Goal: Task Accomplishment & Management: Use online tool/utility

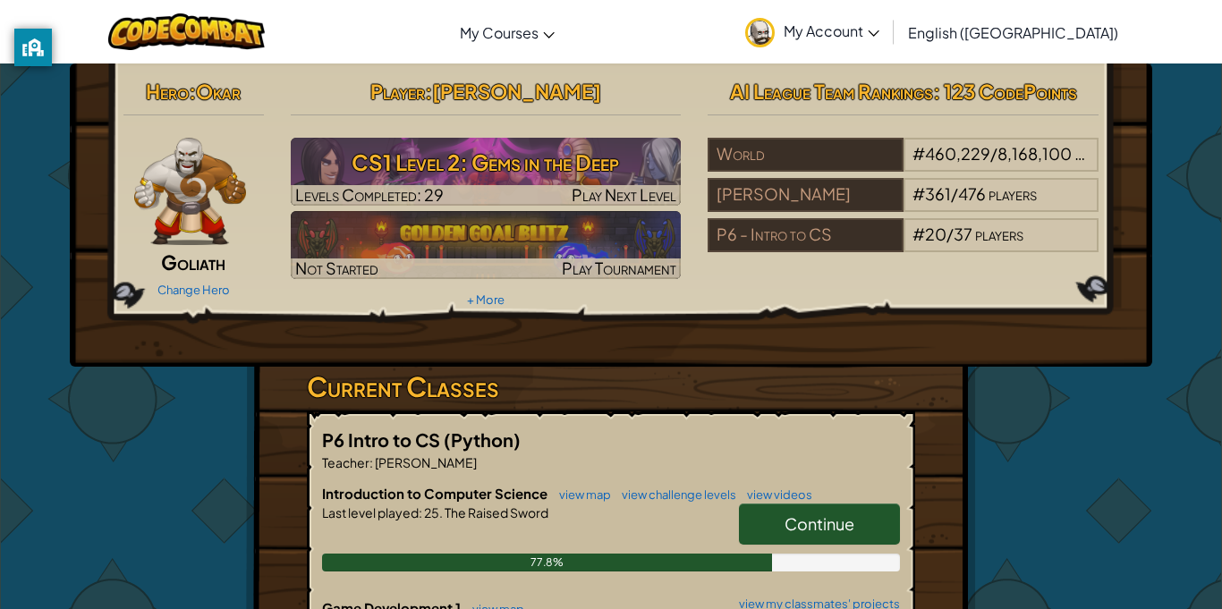
click at [811, 530] on span "Continue" at bounding box center [820, 523] width 70 height 21
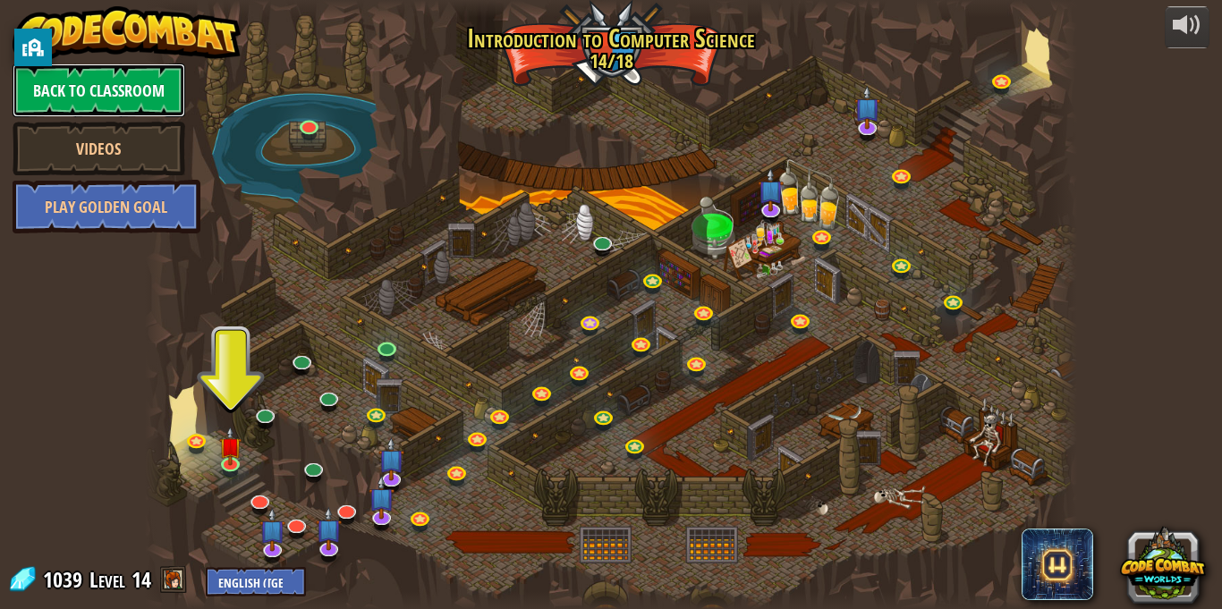
click at [55, 78] on link "Back to Classroom" at bounding box center [99, 91] width 173 height 54
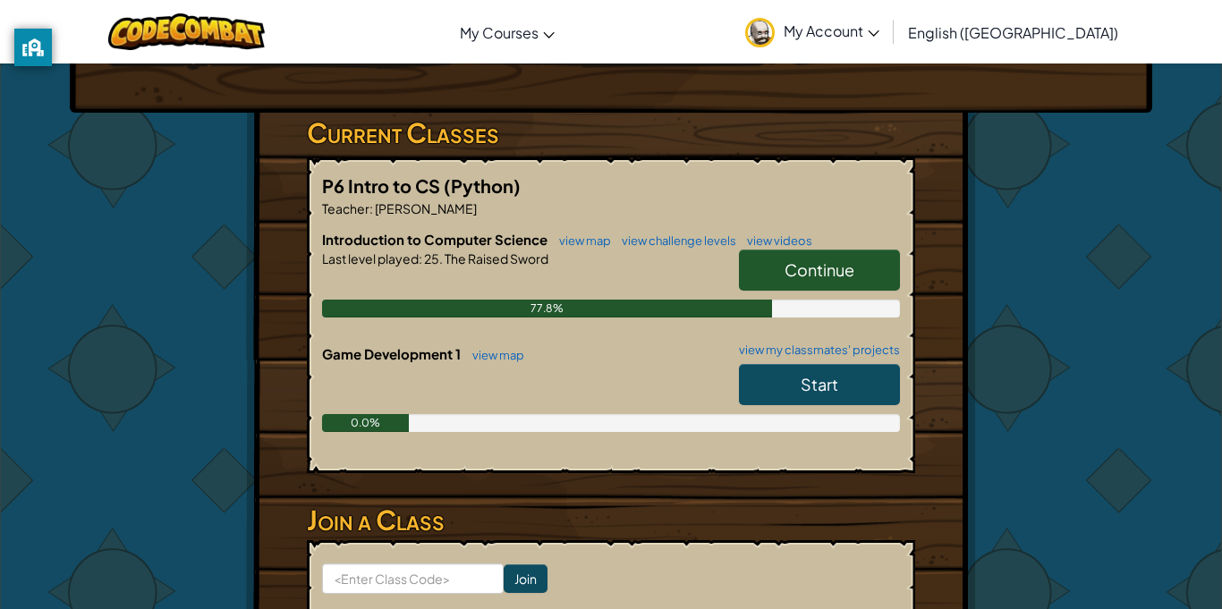
scroll to position [295, 0]
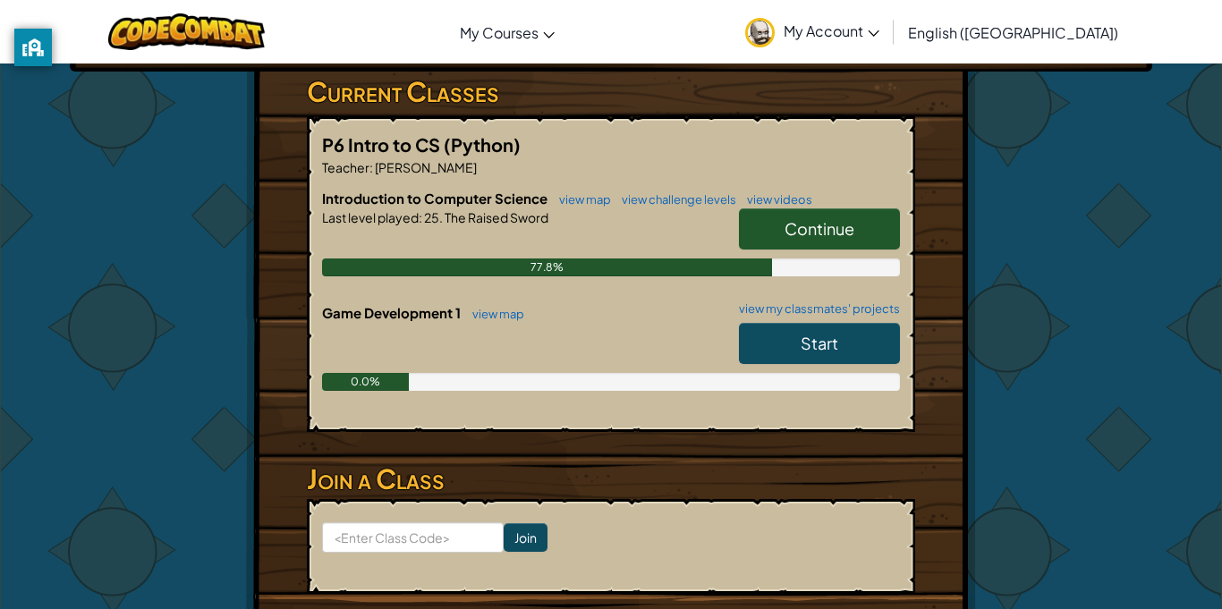
click at [771, 351] on link "Start" at bounding box center [819, 343] width 161 height 41
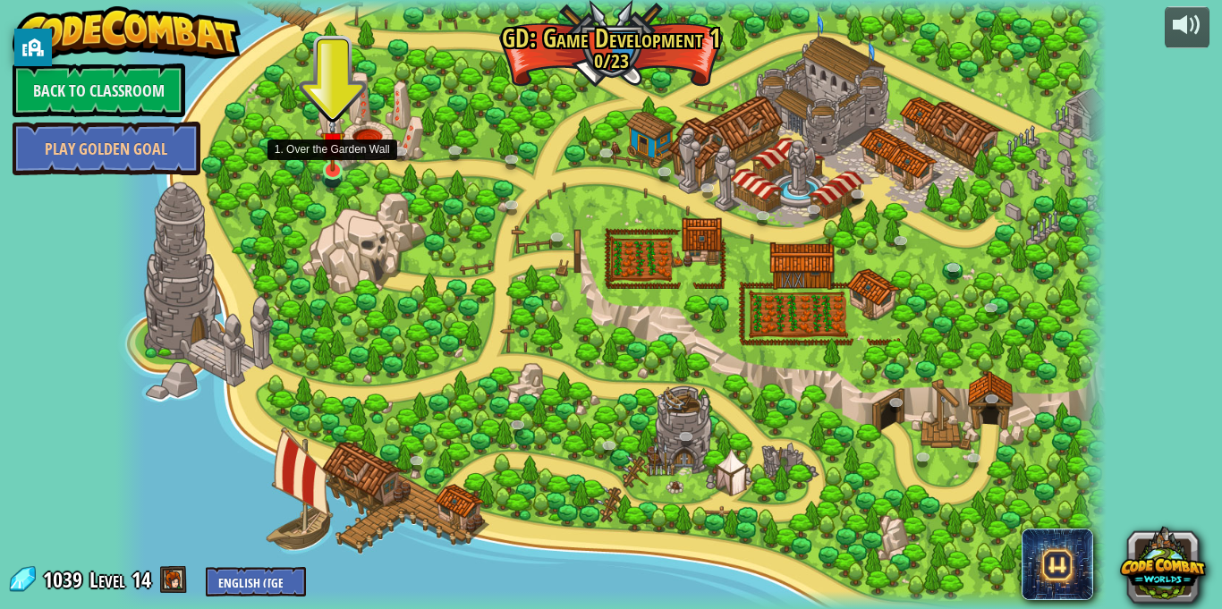
click at [341, 161] on img at bounding box center [332, 143] width 24 height 56
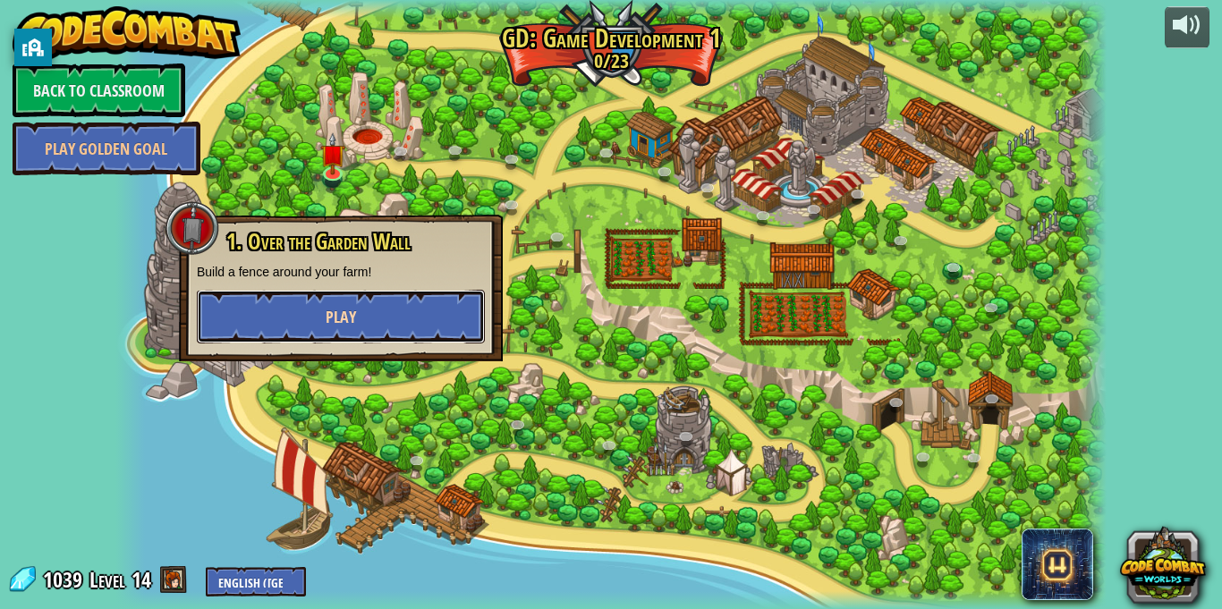
click at [375, 327] on button "Play" at bounding box center [341, 317] width 288 height 54
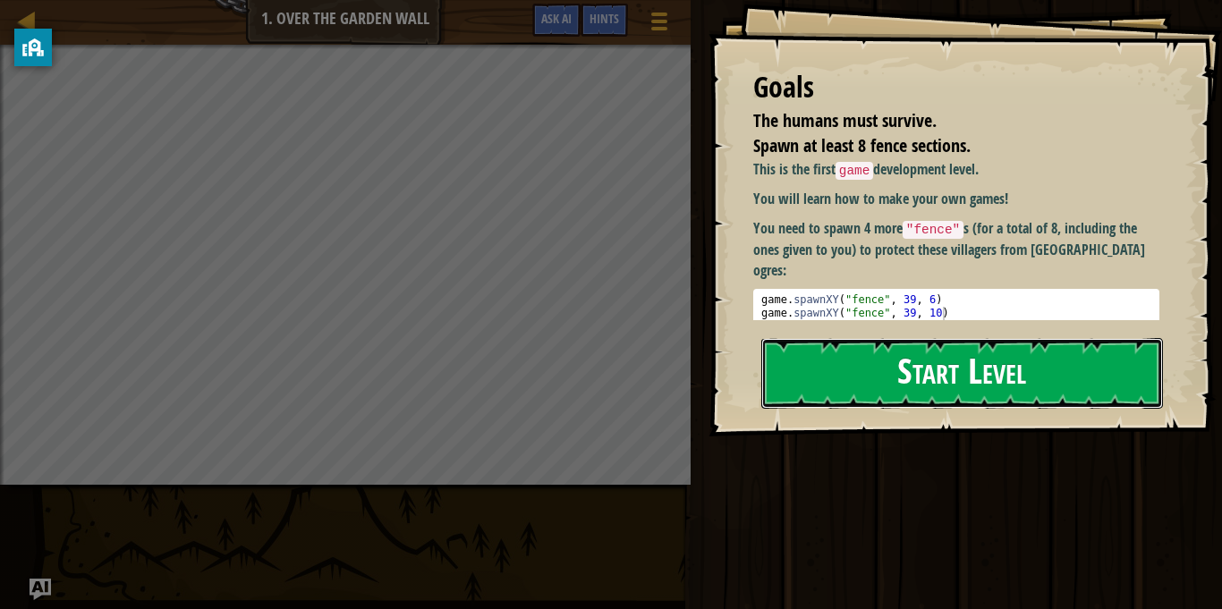
click at [1048, 360] on button "Start Level" at bounding box center [962, 373] width 402 height 71
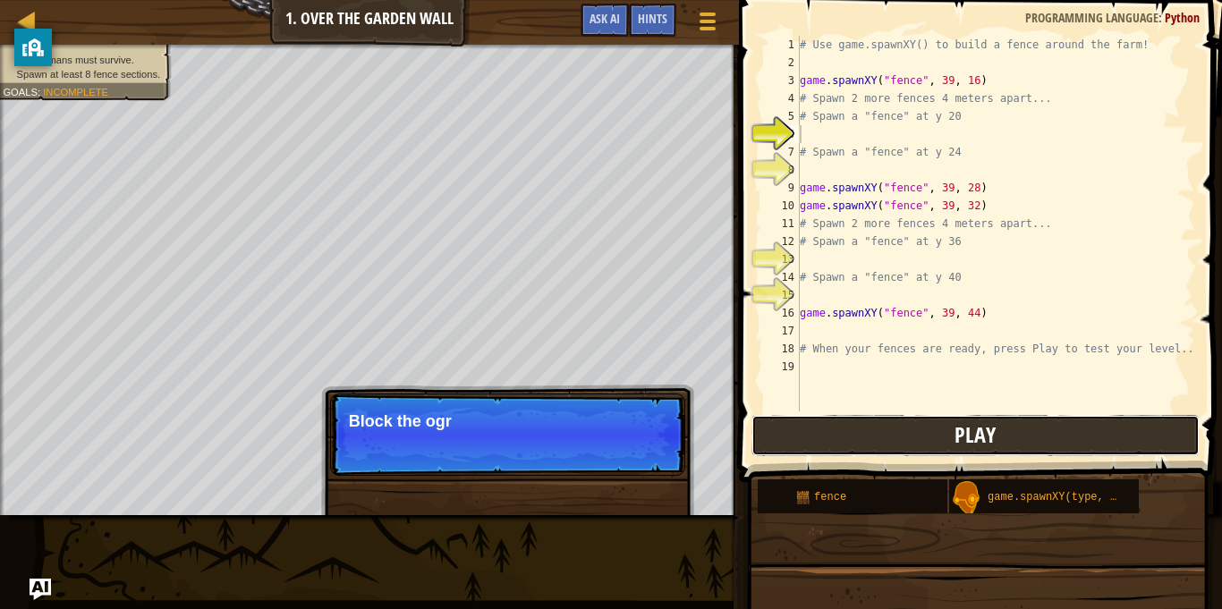
click at [1038, 429] on button "Play" at bounding box center [975, 435] width 448 height 41
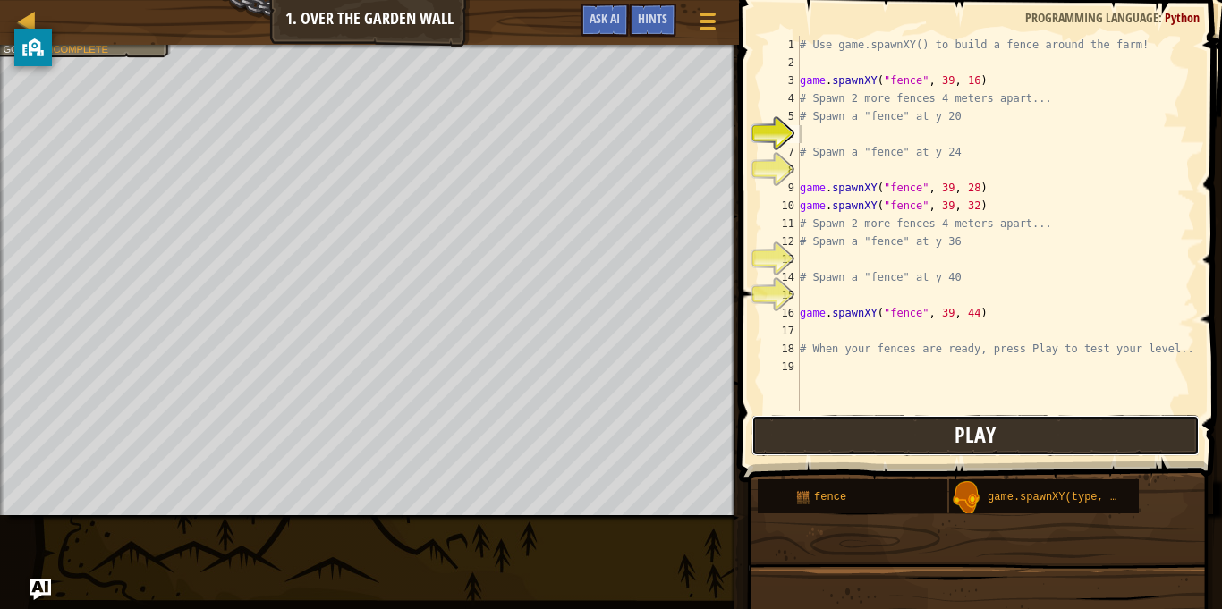
click at [1038, 429] on button "Play" at bounding box center [975, 435] width 448 height 41
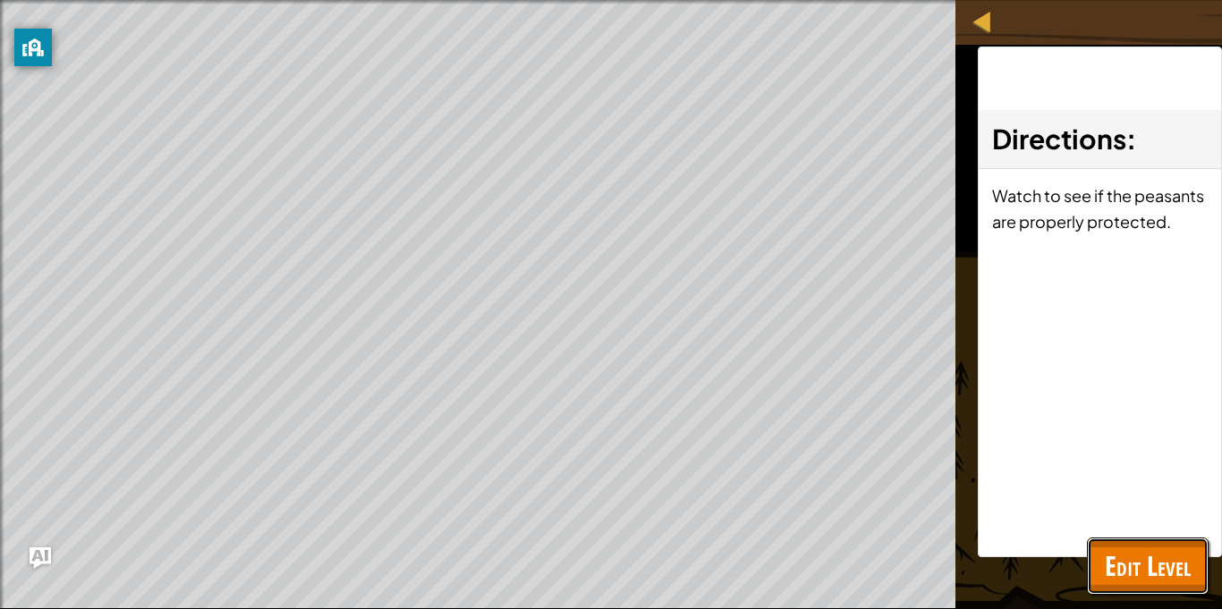
click at [1170, 569] on span "Edit Level" at bounding box center [1148, 565] width 86 height 37
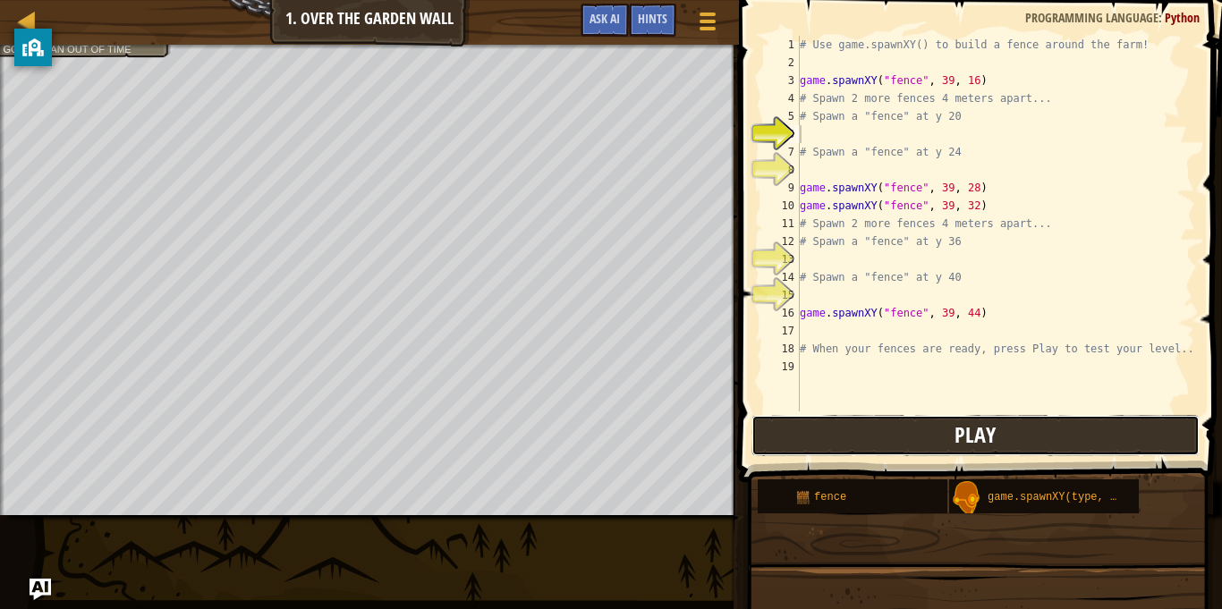
click at [1014, 432] on button "Play" at bounding box center [975, 435] width 448 height 41
click at [842, 420] on button "Play" at bounding box center [975, 435] width 448 height 41
click at [816, 335] on div "# Use game.spawnXY() to build a fence around the farm! game . spawnXY ( "fence"…" at bounding box center [995, 242] width 399 height 412
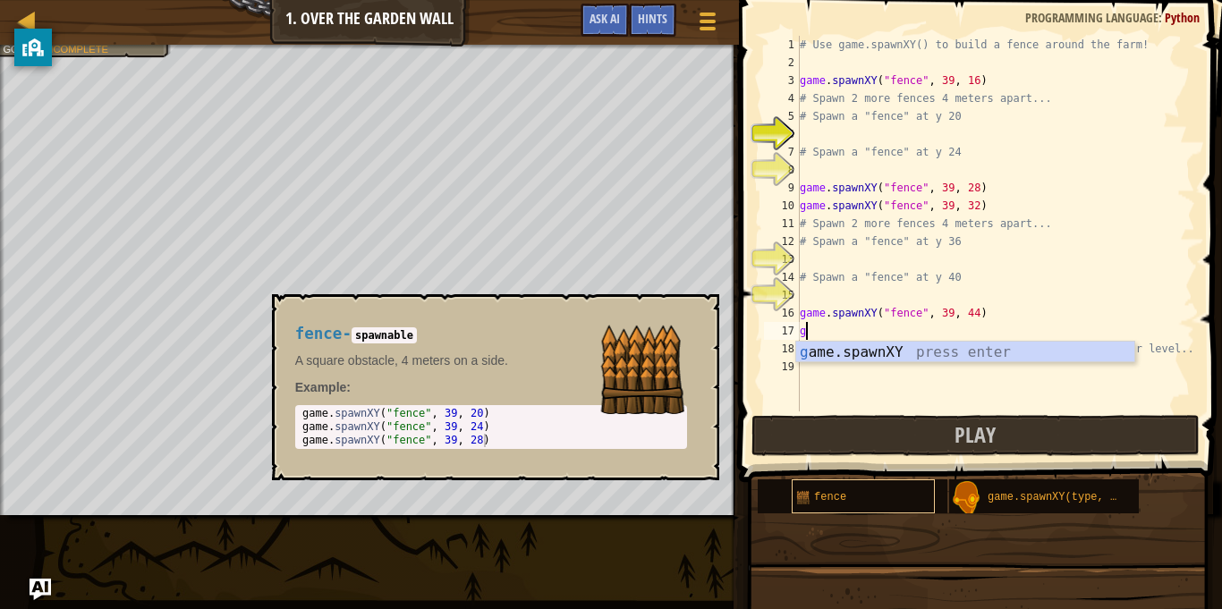
scroll to position [8, 0]
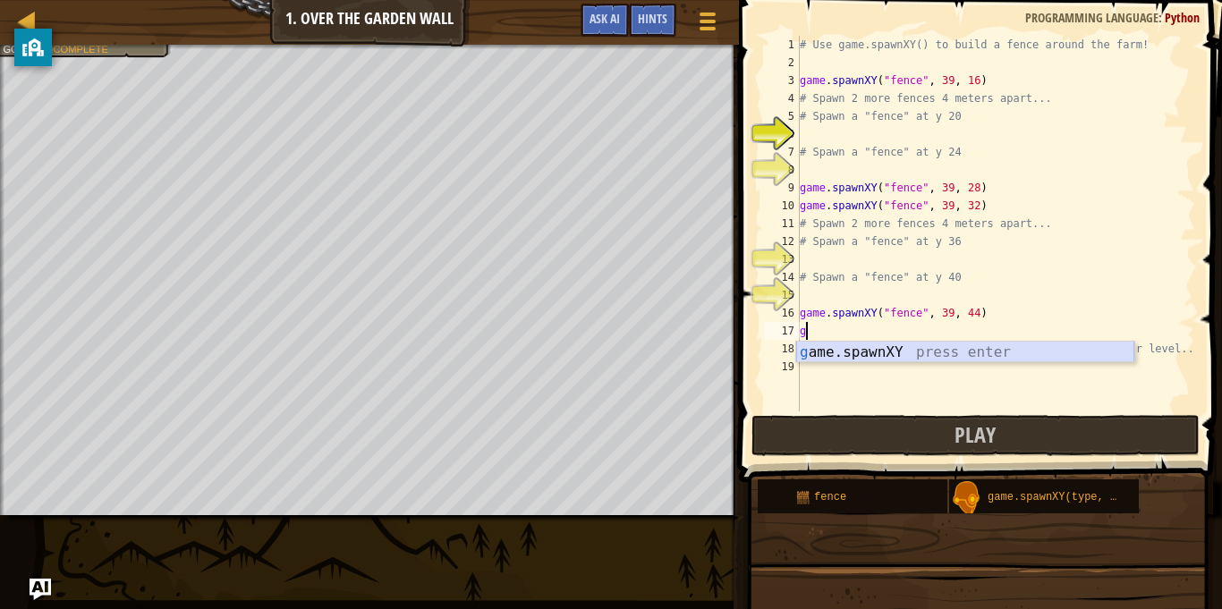
click at [821, 347] on div "g ame.spawnXY press enter" at bounding box center [965, 374] width 338 height 64
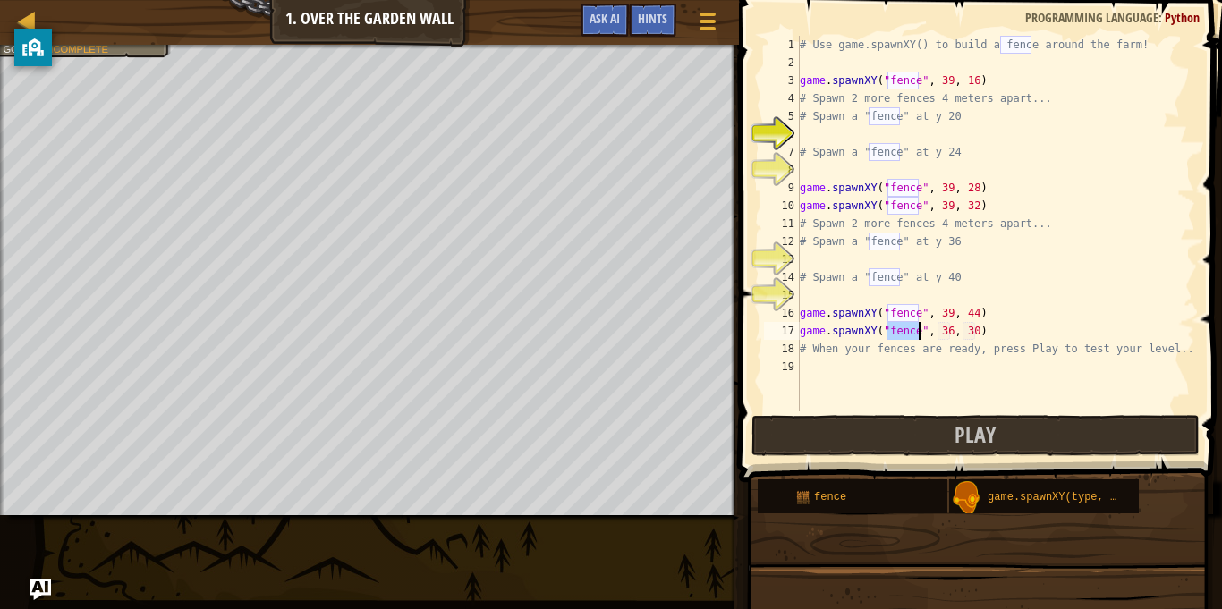
click at [953, 328] on div "# Use game.spawnXY() to build a fence around the farm! game . spawnXY ( "fence"…" at bounding box center [995, 242] width 399 height 412
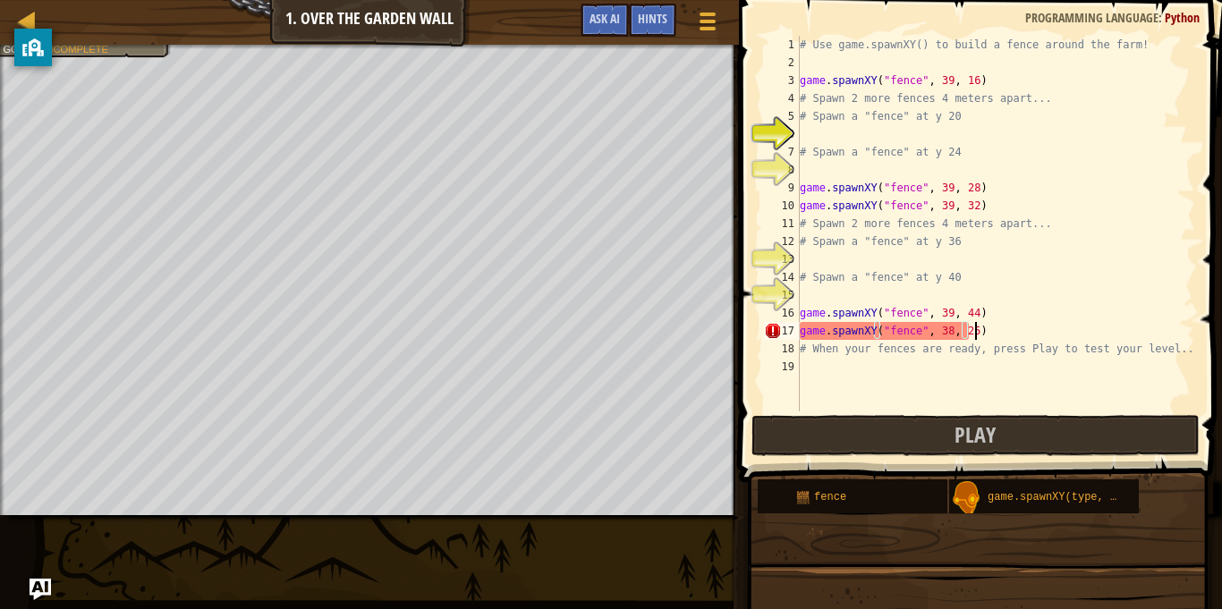
scroll to position [8, 25]
type textarea "game.spawnXY("fence", 38, 25)"
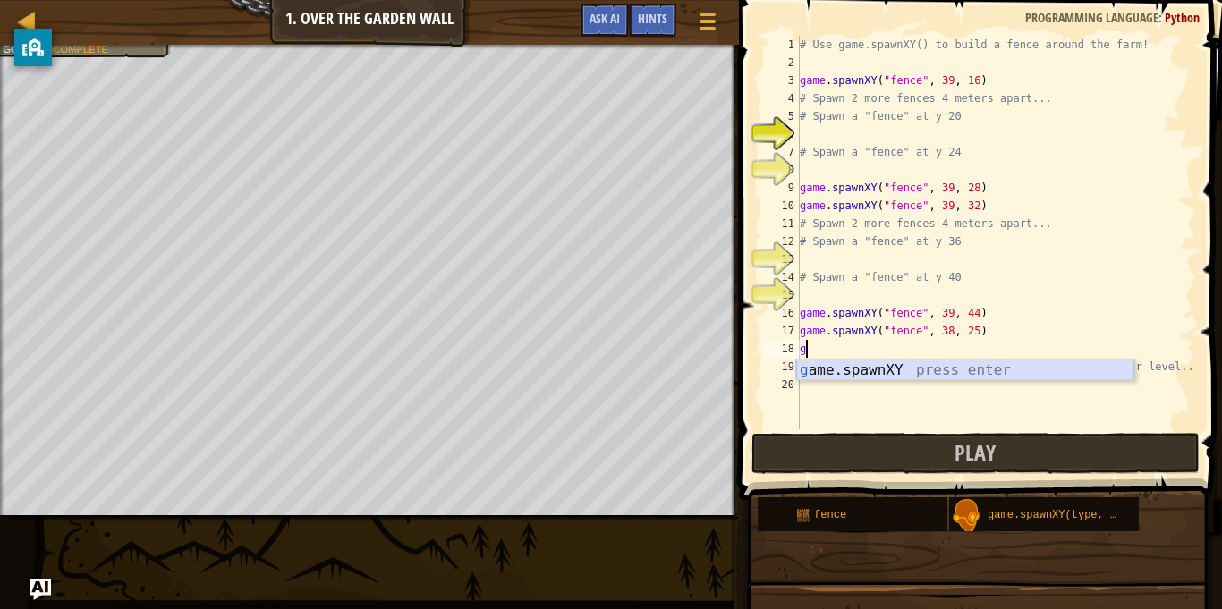
click at [841, 378] on div "g ame.spawnXY press enter" at bounding box center [965, 392] width 338 height 64
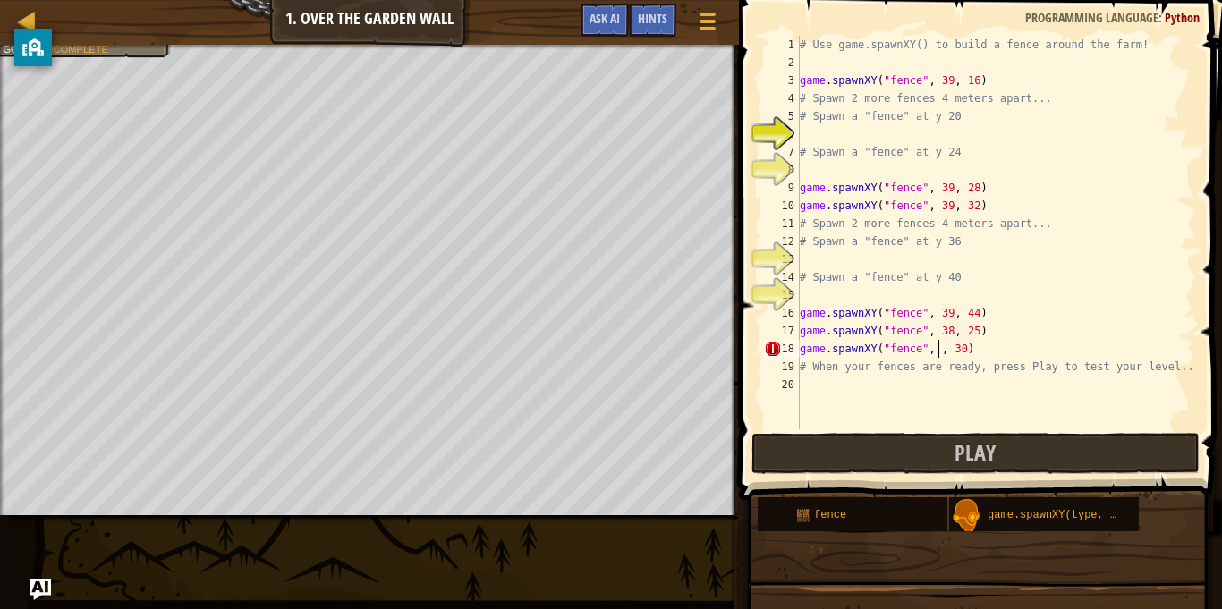
scroll to position [8, 21]
type textarea "game.spawnXY("fence", 40, 23)"
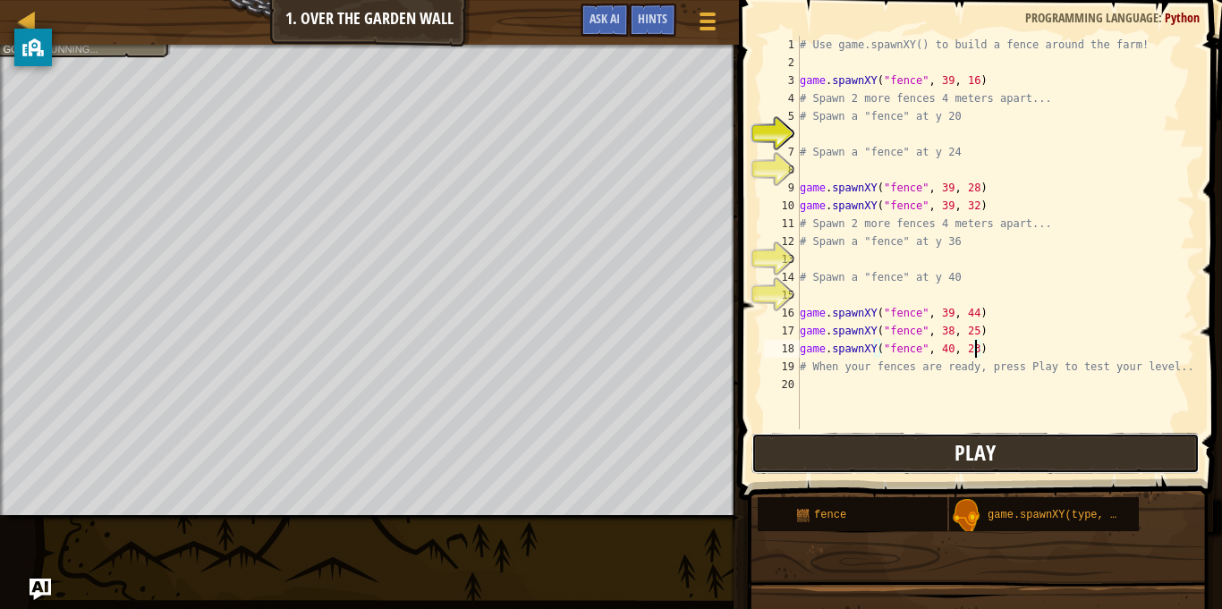
click at [831, 465] on button "Play" at bounding box center [975, 453] width 448 height 41
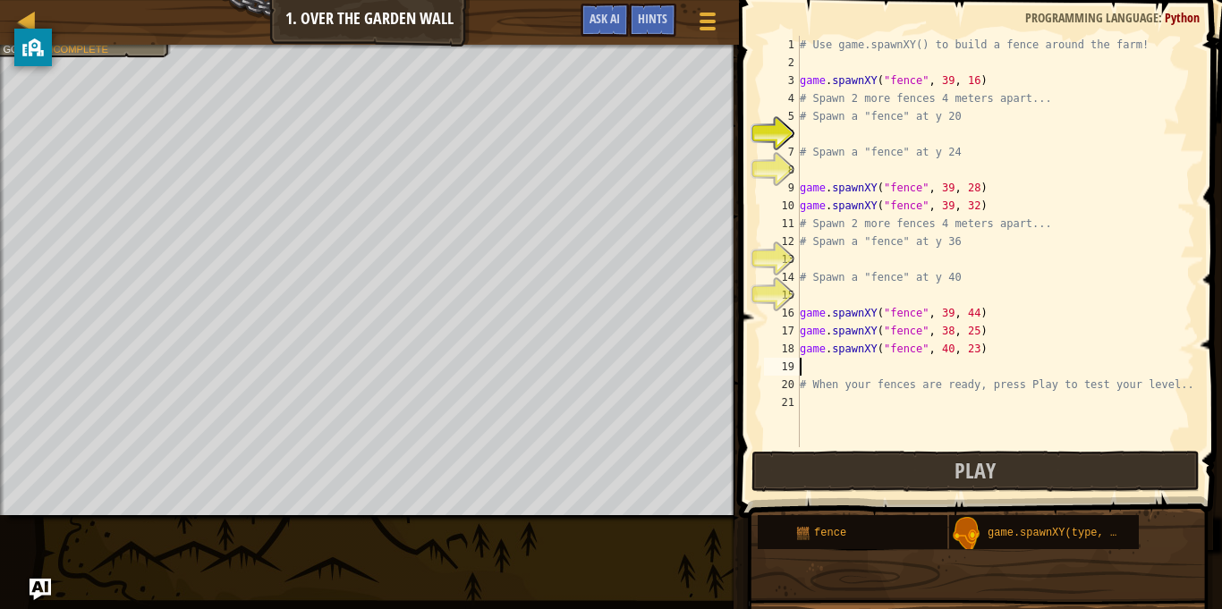
scroll to position [8, 0]
type textarea "h"
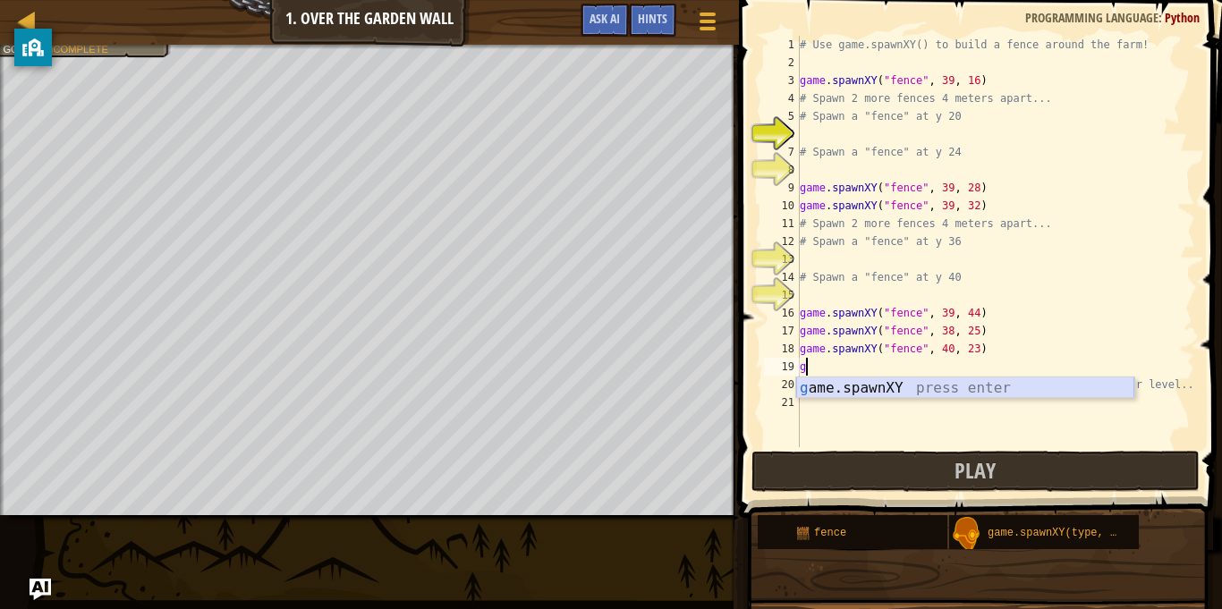
click at [1031, 391] on div "g ame.spawnXY press enter" at bounding box center [965, 410] width 338 height 64
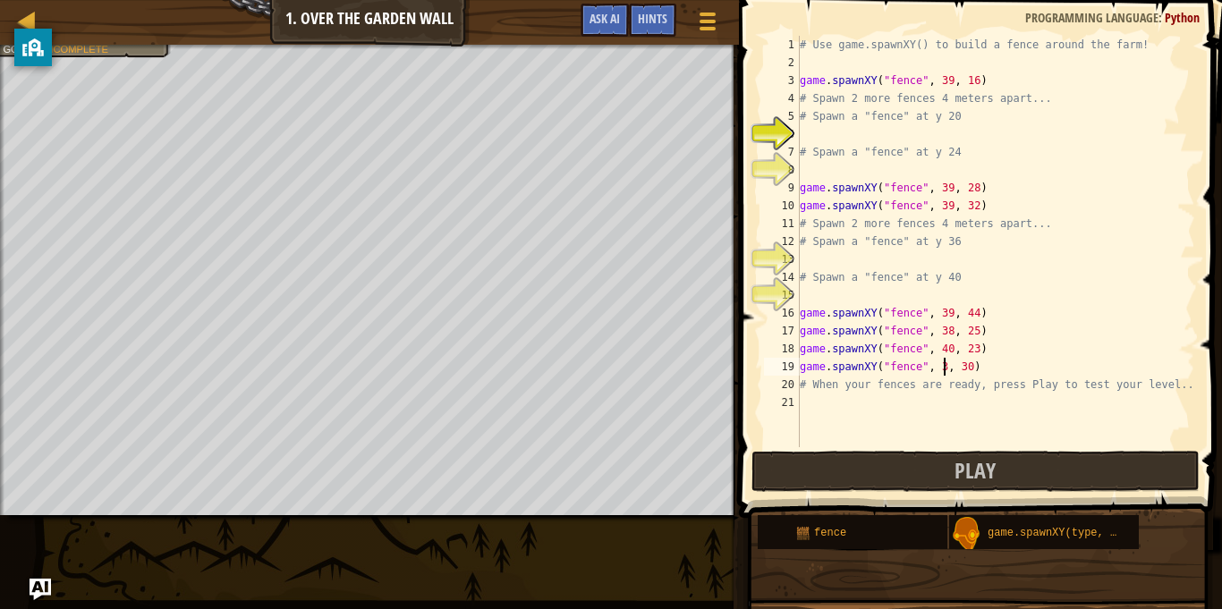
scroll to position [8, 21]
type textarea "game.spawnXY("fence", 39, 38)"
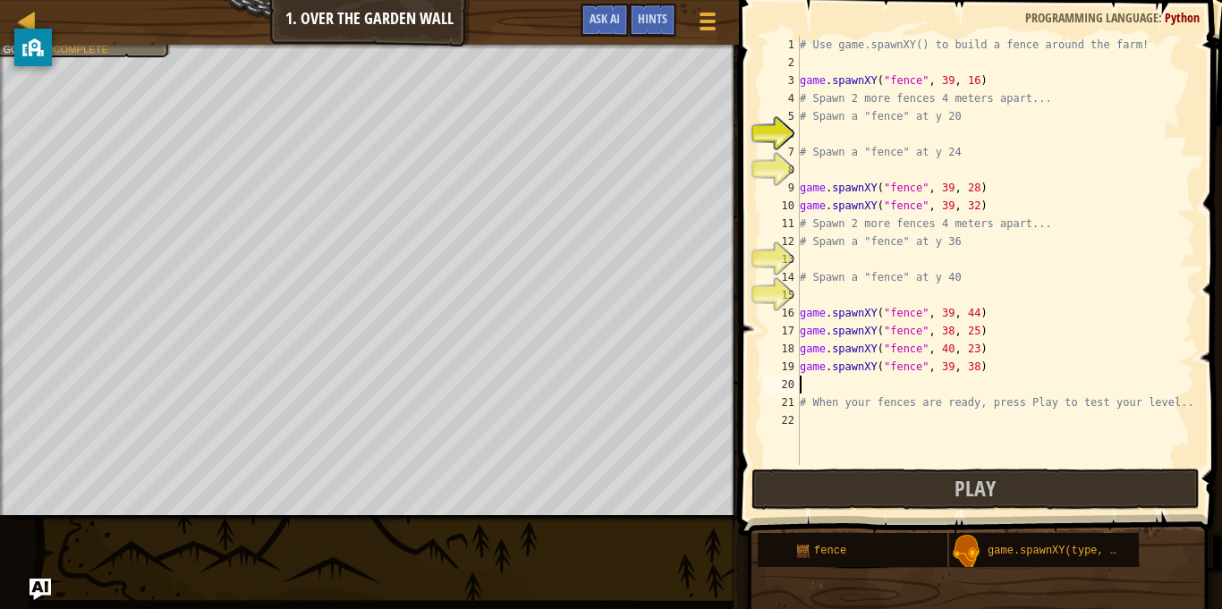
scroll to position [8, 0]
click at [884, 484] on button "Play" at bounding box center [975, 489] width 448 height 41
type textarea "game.spawnXY("fence", 39, 38)"
click at [978, 367] on div "# Use game.spawnXY() to build a fence around the farm! game . spawnXY ( "fence"…" at bounding box center [995, 268] width 399 height 465
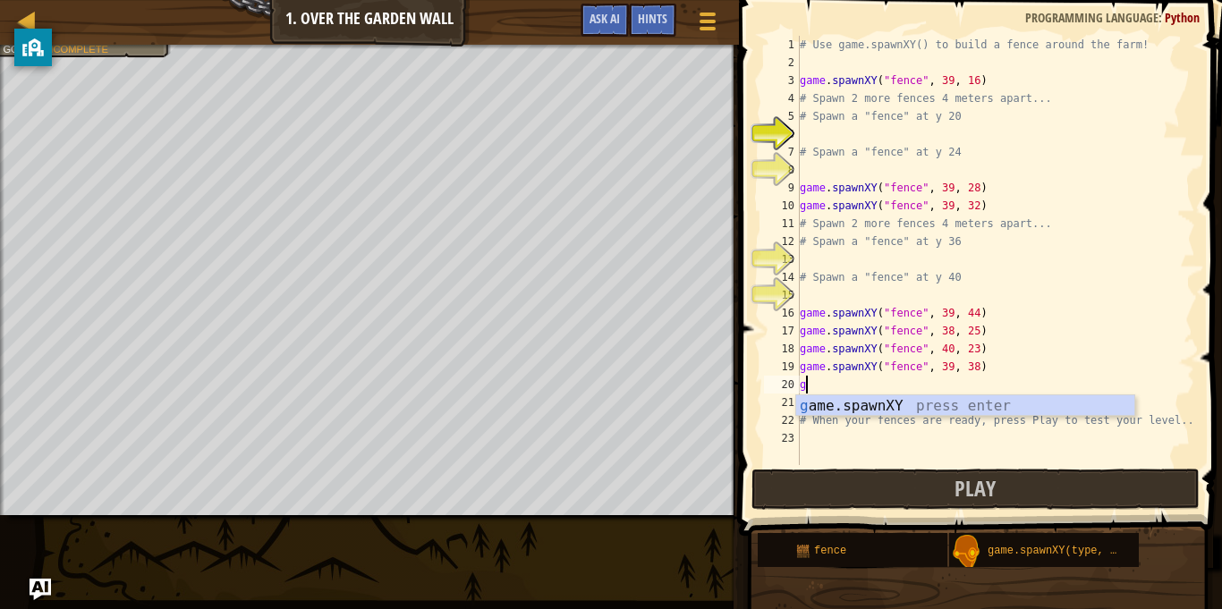
click at [838, 413] on div "g ame.spawnXY press enter" at bounding box center [965, 427] width 338 height 64
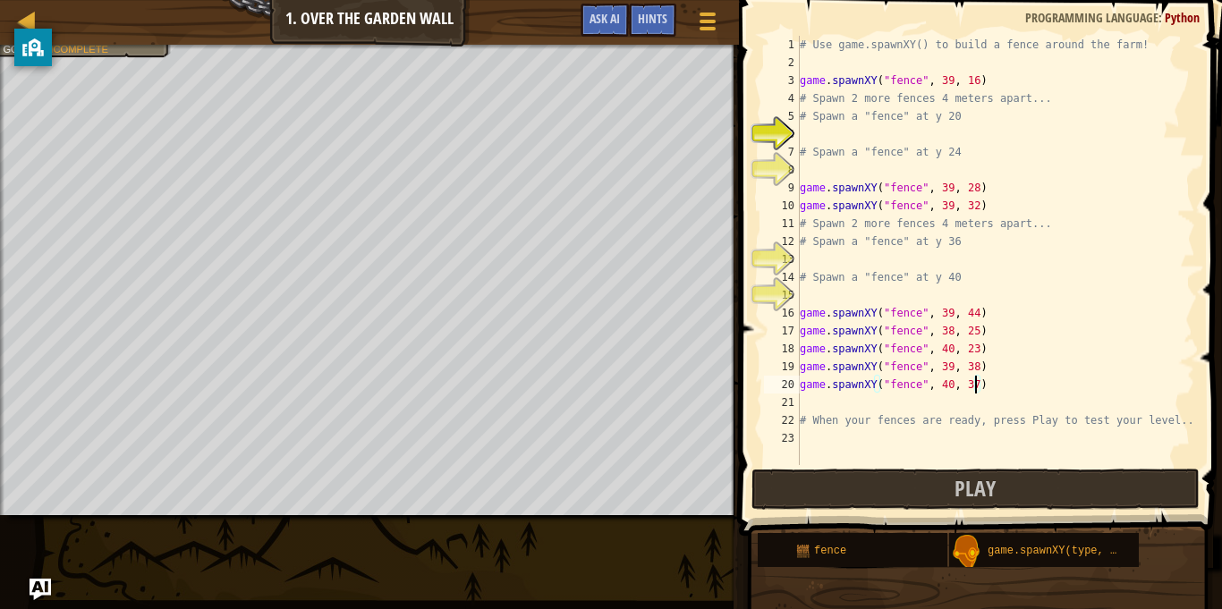
scroll to position [8, 25]
type textarea "game.spawnXY("fence", 40, 37)"
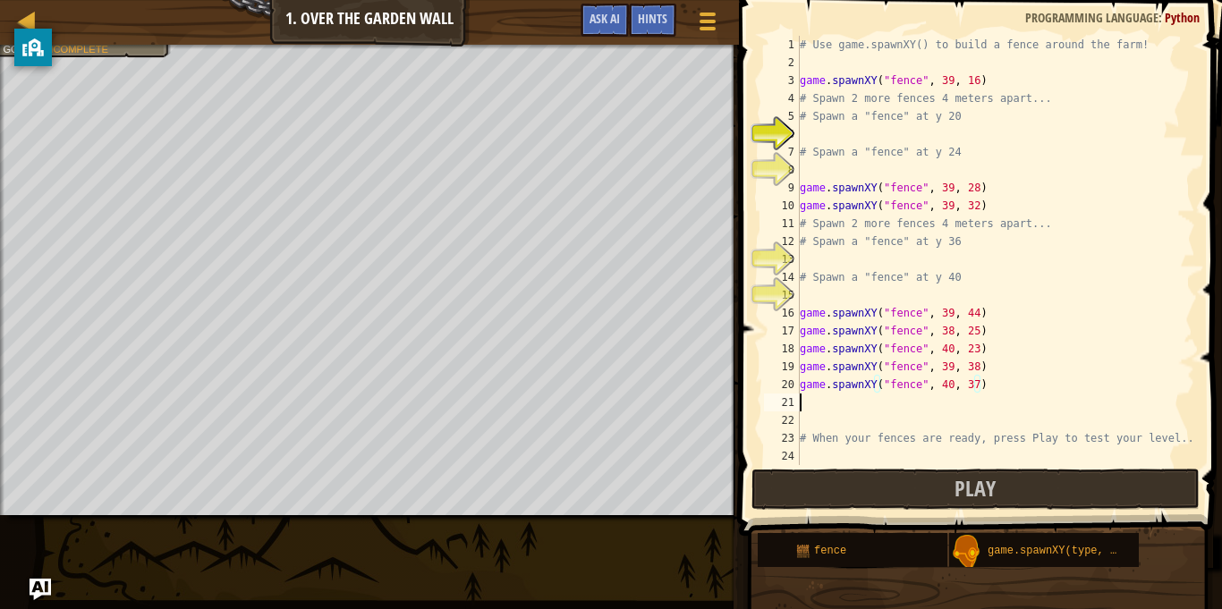
scroll to position [8, 0]
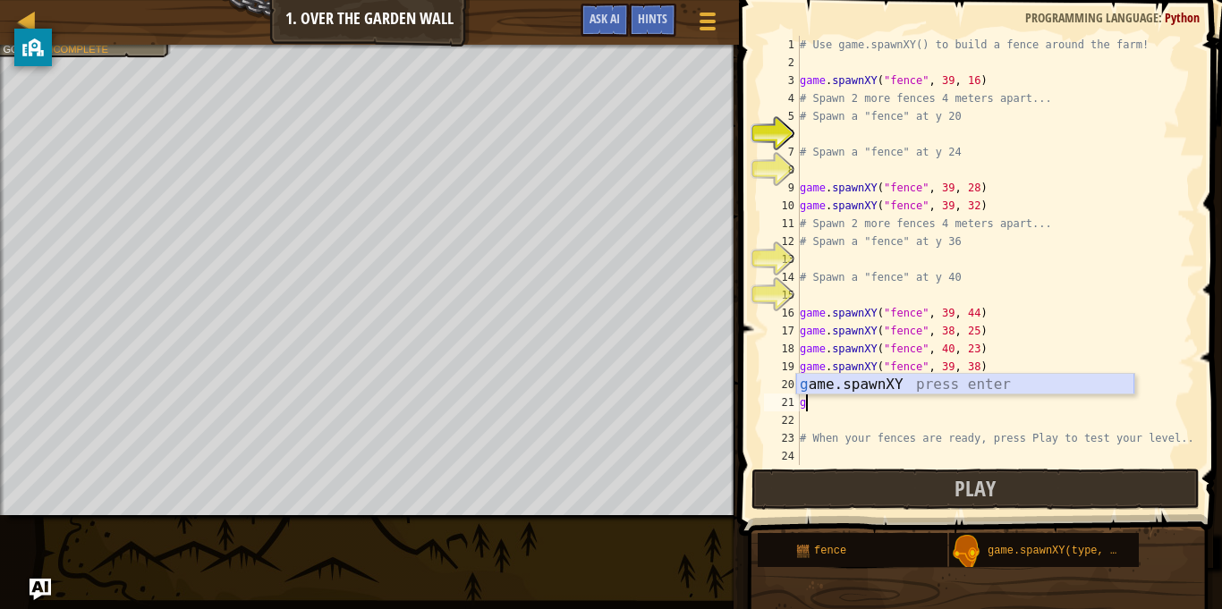
click at [896, 388] on div "g ame.spawnXY press enter" at bounding box center [965, 406] width 338 height 64
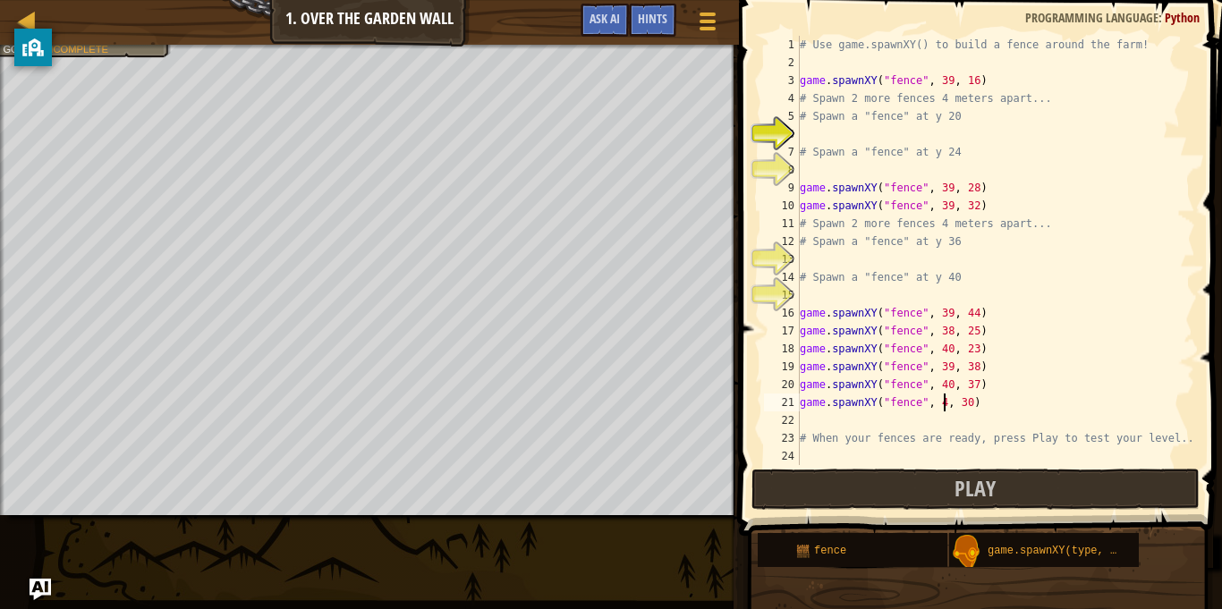
scroll to position [8, 21]
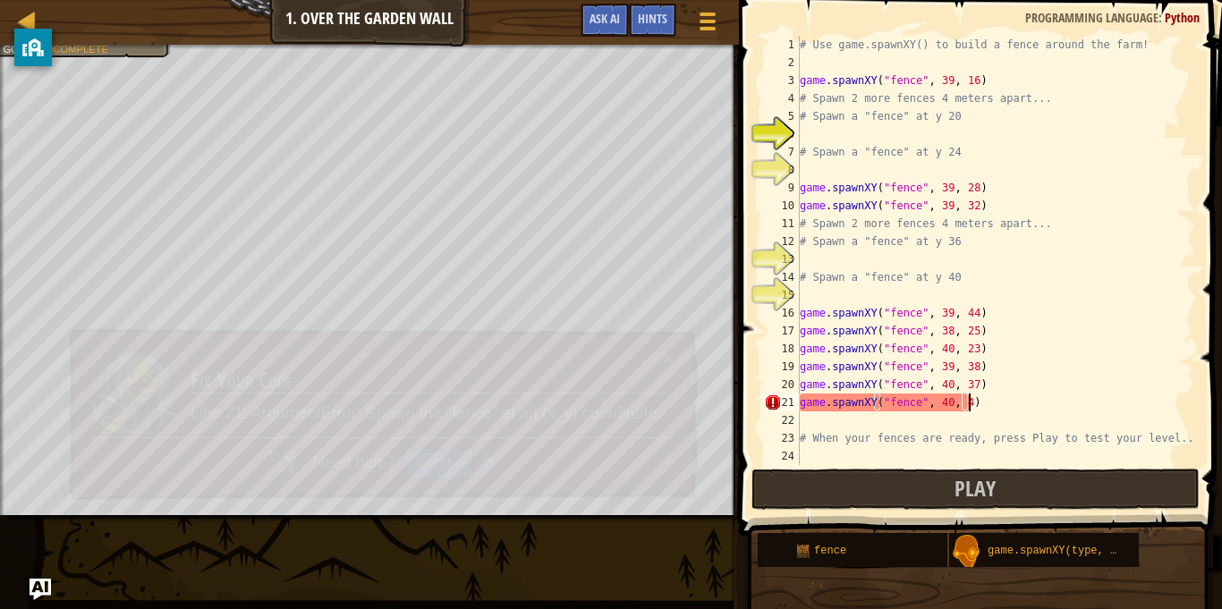
type textarea "game.spawnXY("fence", 40, 44)"
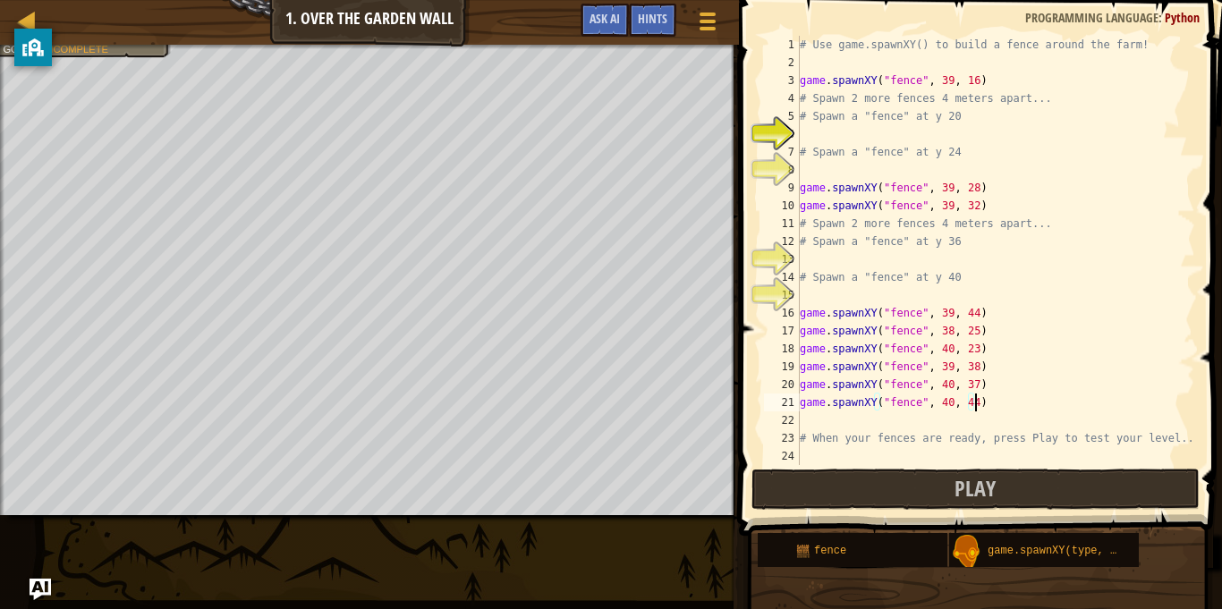
scroll to position [8, 25]
click at [915, 479] on button "Play" at bounding box center [975, 489] width 448 height 41
click at [989, 403] on div "# Use game.spawnXY() to build a fence around the farm! game . spawnXY ( "fence"…" at bounding box center [995, 268] width 399 height 465
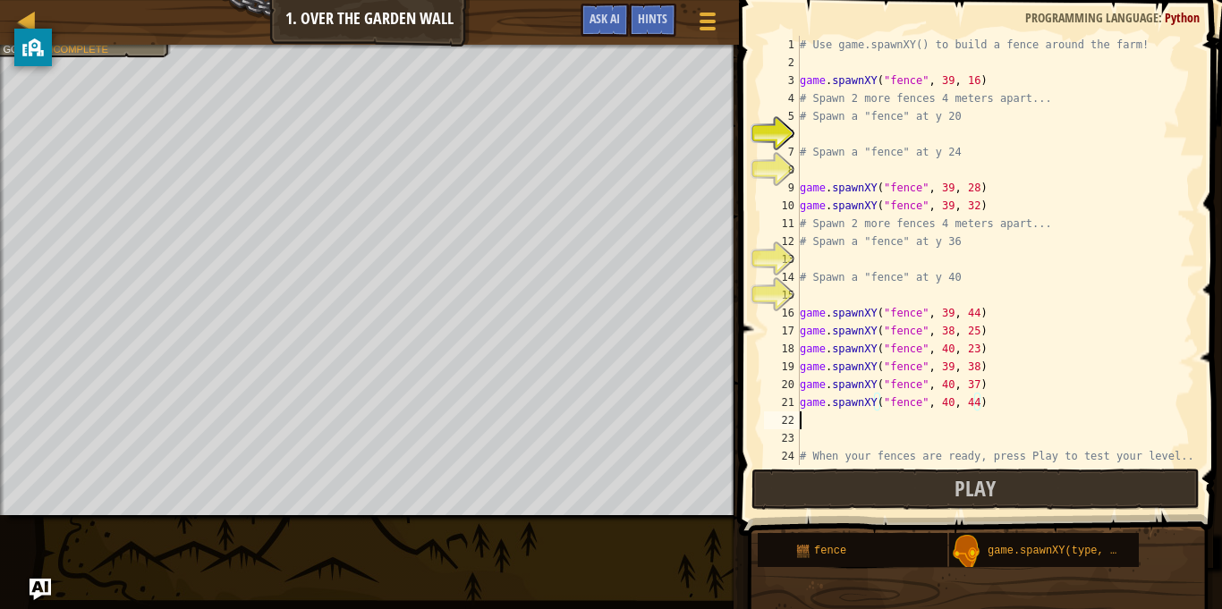
scroll to position [8, 0]
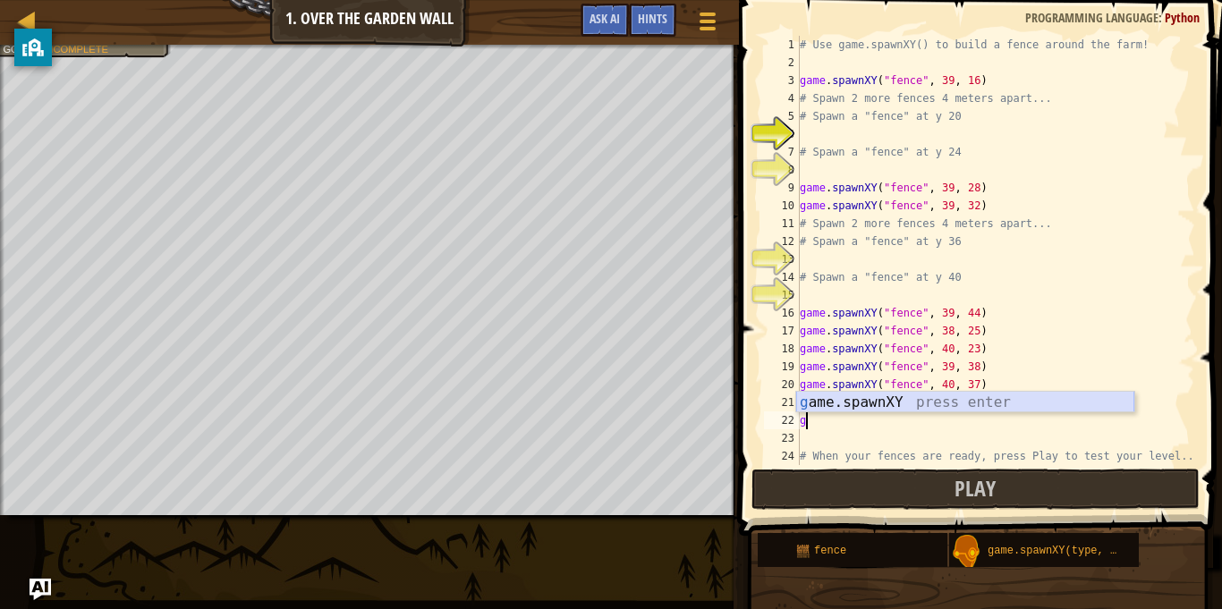
click at [831, 407] on div "g ame.spawnXY press enter" at bounding box center [965, 424] width 338 height 64
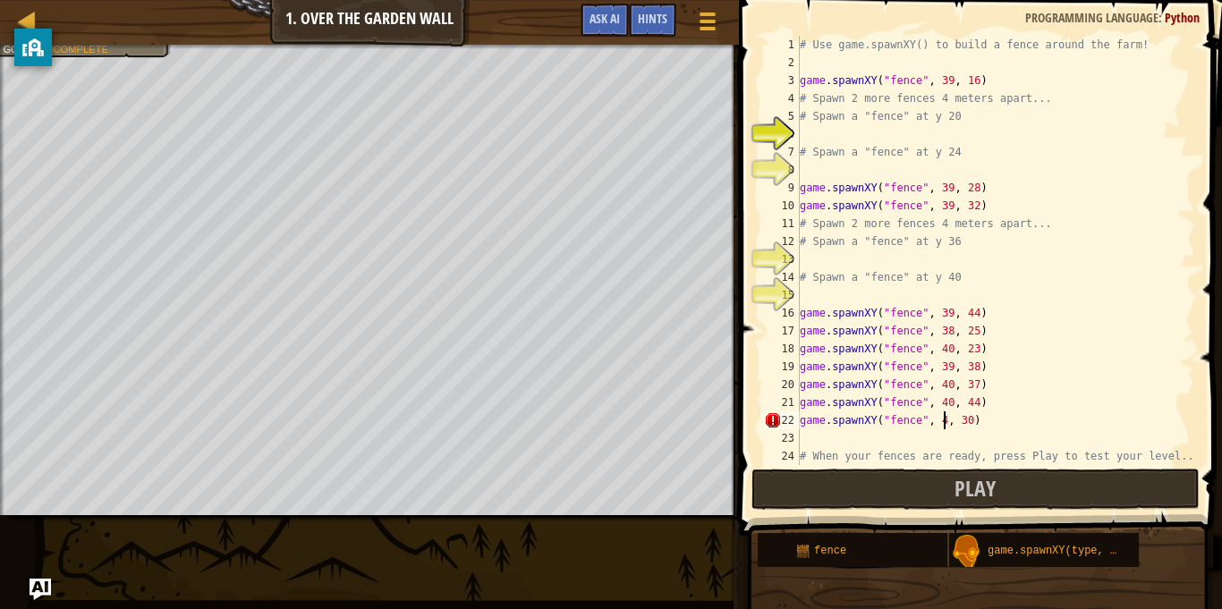
scroll to position [8, 21]
click at [974, 420] on div "# Use game.spawnXY() to build a fence around the farm! game . spawnXY ( "fence"…" at bounding box center [995, 268] width 399 height 465
type textarea "game.spawnXY("fence", 40, 26)"
click at [1008, 493] on button "Play" at bounding box center [975, 489] width 448 height 41
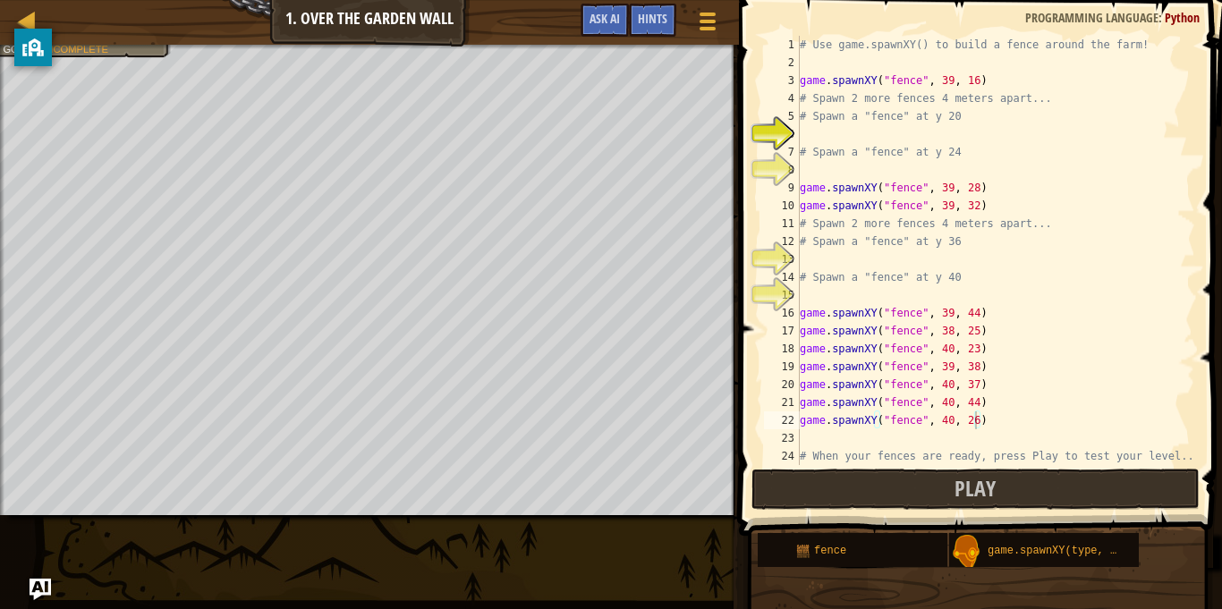
click at [813, 427] on div "# Use game.spawnXY() to build a fence around the farm! game . spawnXY ( "fence"…" at bounding box center [995, 268] width 399 height 465
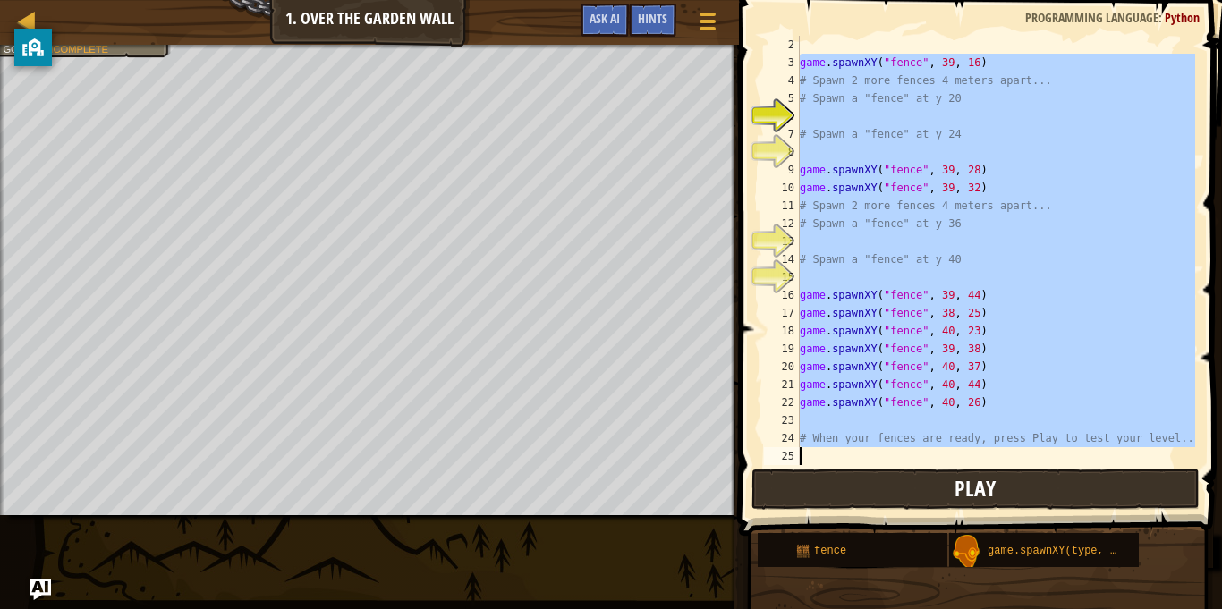
scroll to position [18, 0]
drag, startPoint x: 798, startPoint y: 75, endPoint x: 1011, endPoint y: 498, distance: 473.7
click at [1011, 498] on div "game.spawnXY("fence", 40, 26) 2 3 4 5 6 7 8 9 10 11 12 13 14 15 16 17 18 19 20 …" at bounding box center [978, 303] width 488 height 589
type textarea "# When your fences are ready, press Play to test your level.."
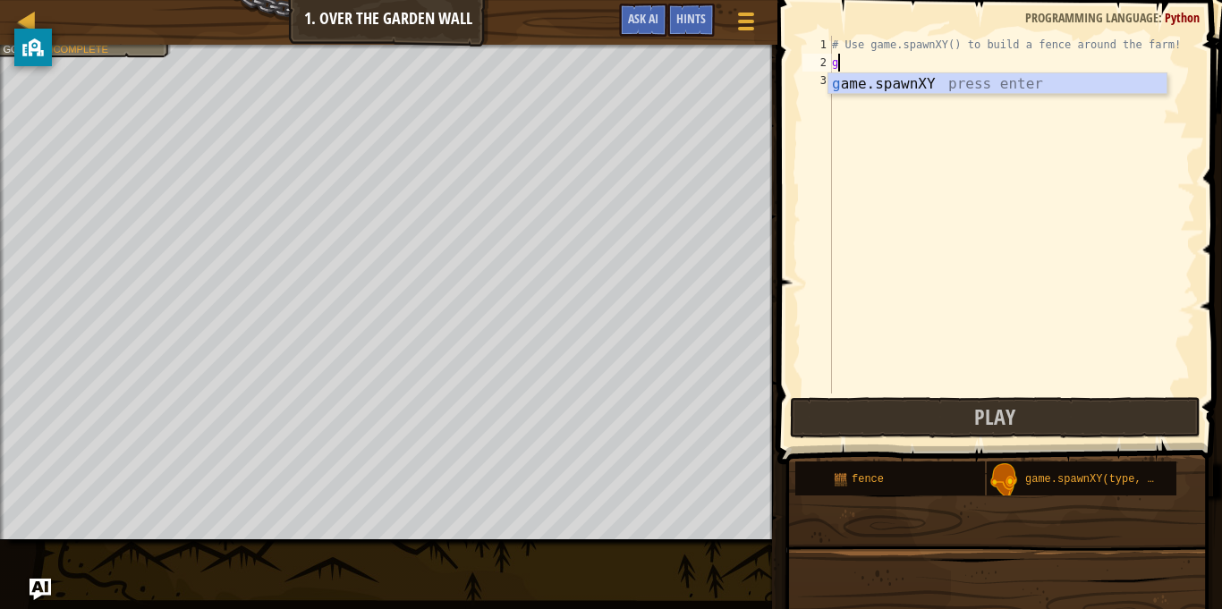
click at [940, 92] on div "g ame.spawnXY press enter" at bounding box center [997, 105] width 338 height 64
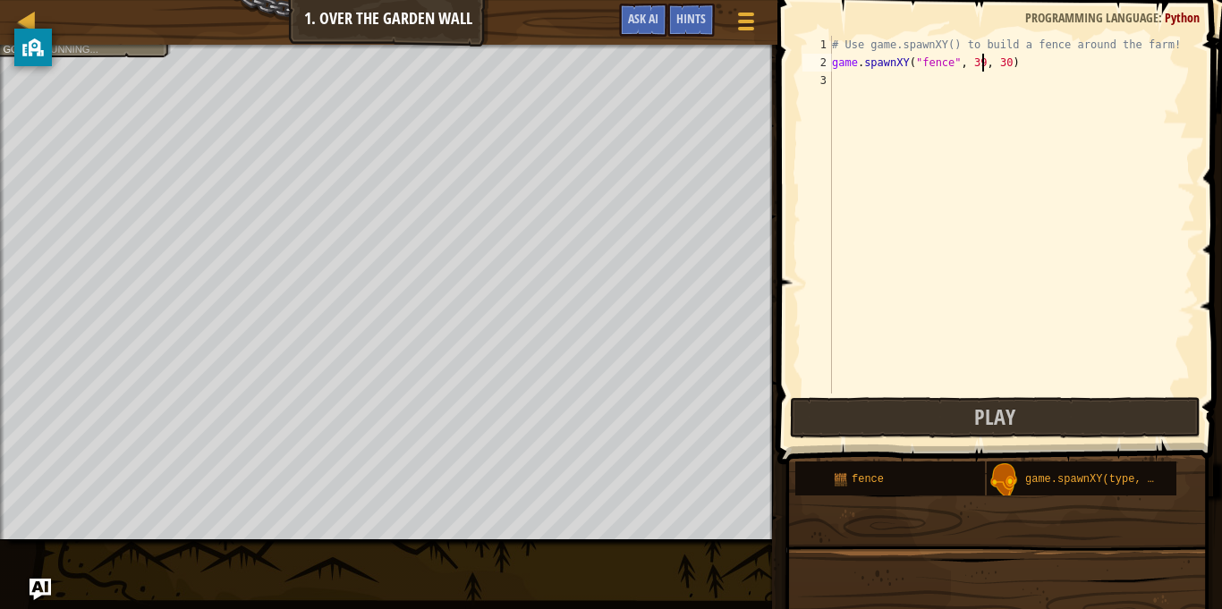
scroll to position [8, 21]
type textarea "game.spawnXY("fence", 39, 18)"
type textarea "game.spawnXY("fence", 39, 24)"
type textarea "game.spawnXY("fence", 39, 29)"
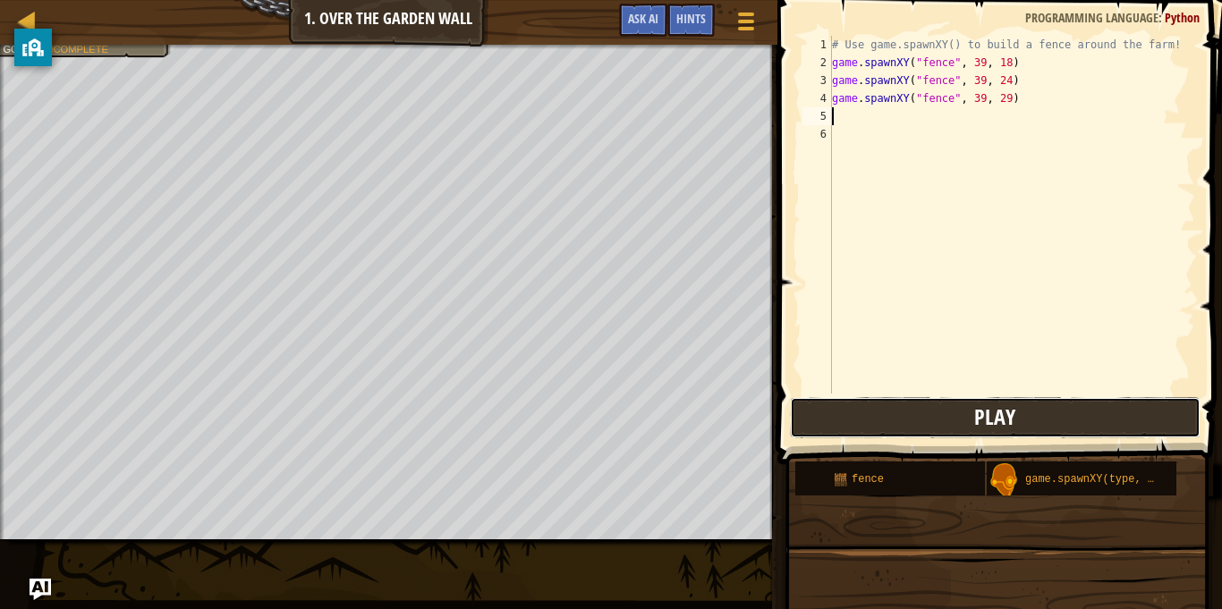
click at [1080, 407] on button "Play" at bounding box center [995, 417] width 411 height 41
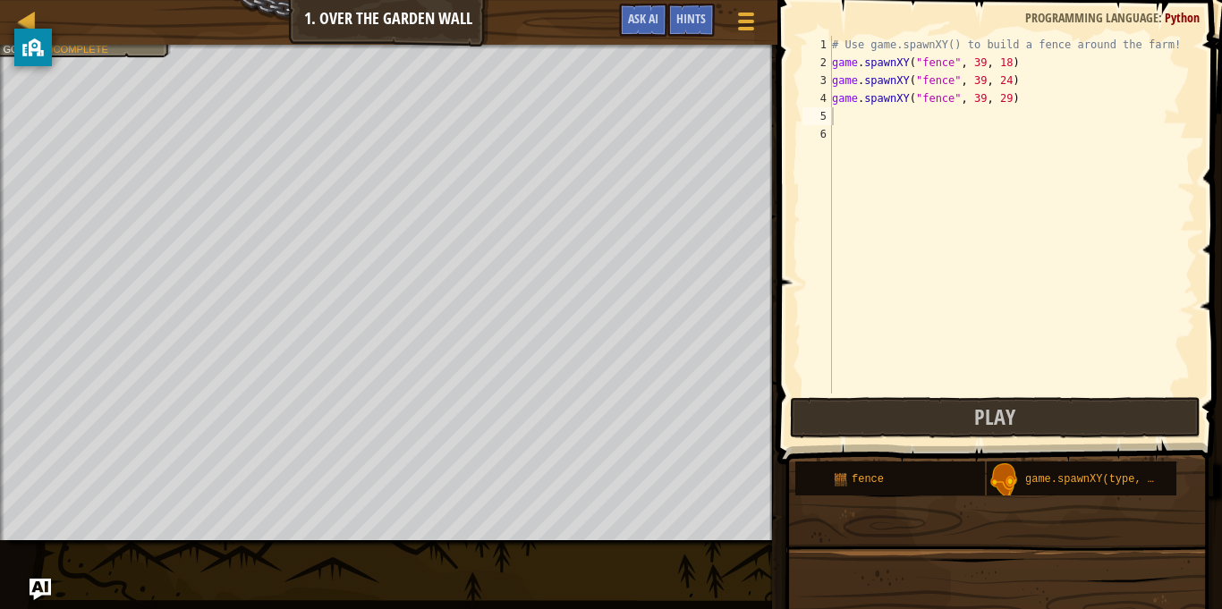
type textarea "h"
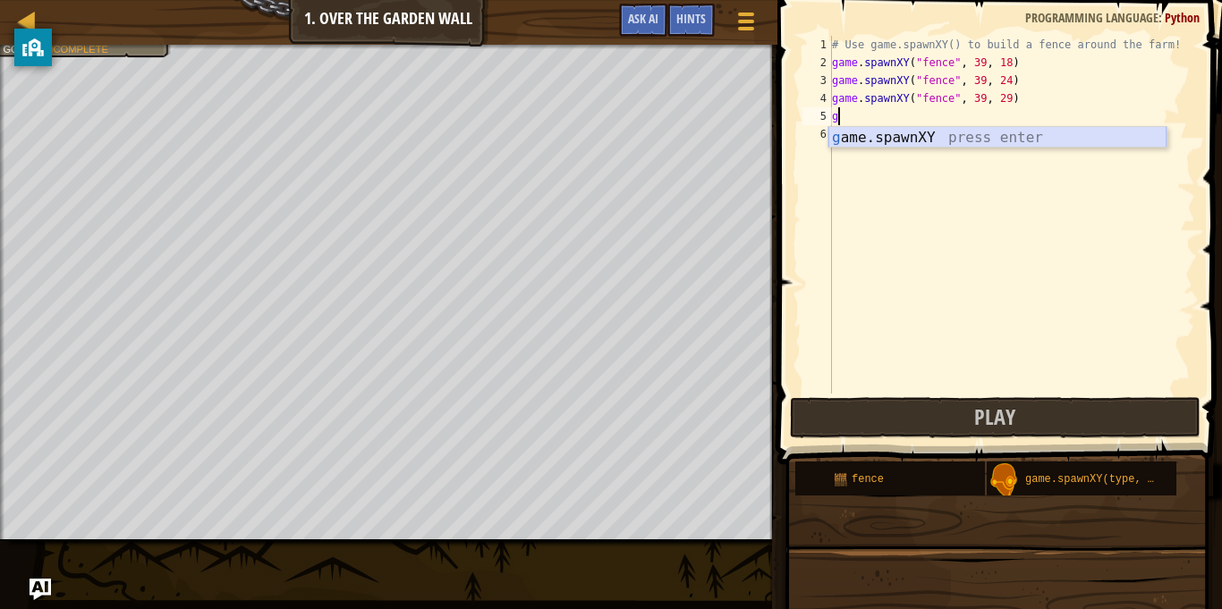
click at [1060, 135] on div "g ame.spawnXY press enter" at bounding box center [997, 159] width 338 height 64
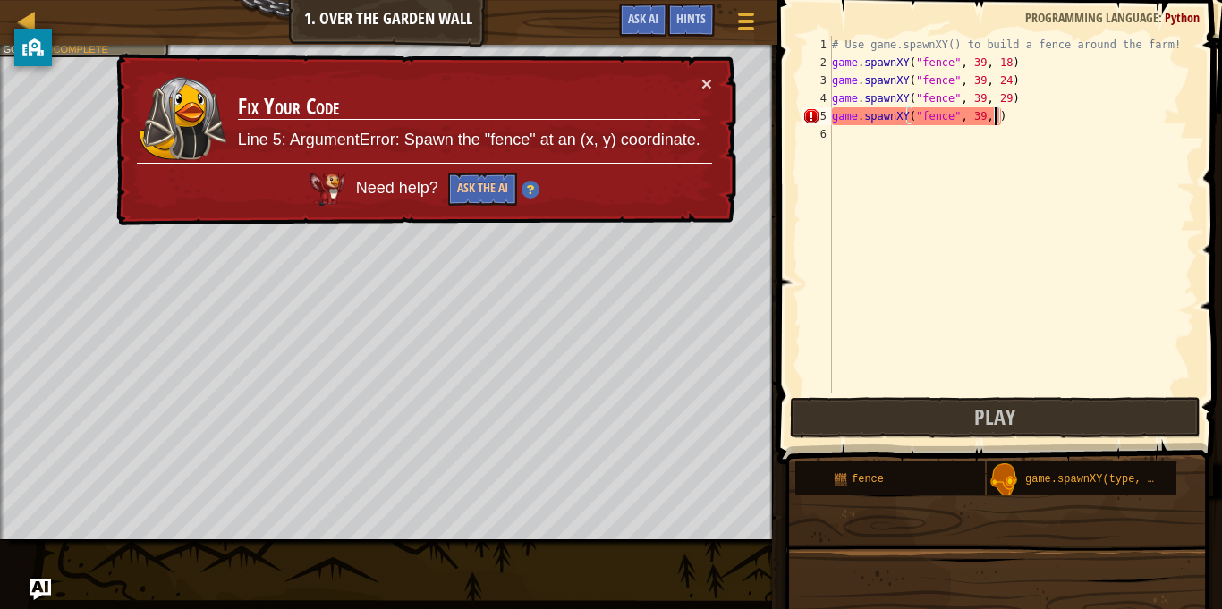
scroll to position [8, 24]
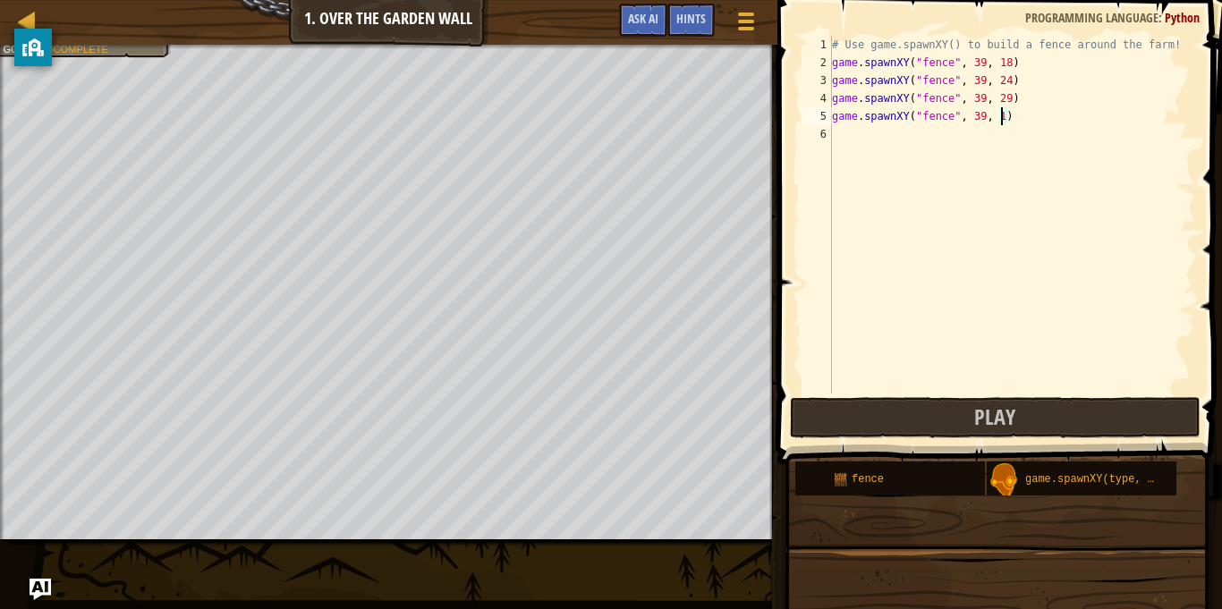
type textarea "game.spawnXY("fence", 39, 18)"
click at [919, 414] on button "Play" at bounding box center [995, 417] width 411 height 41
click at [841, 144] on div "# Use game.spawnXY() to build a fence around the farm! game . spawnXY ( "fence"…" at bounding box center [1011, 233] width 367 height 394
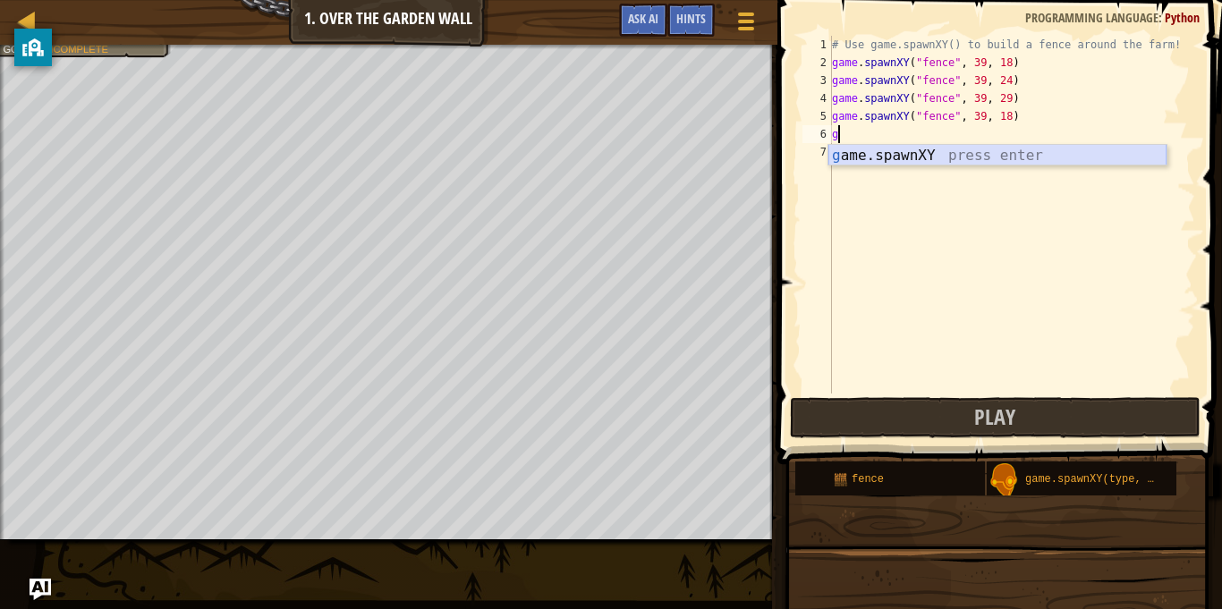
click at [856, 150] on div "g ame.spawnXY press enter" at bounding box center [997, 177] width 338 height 64
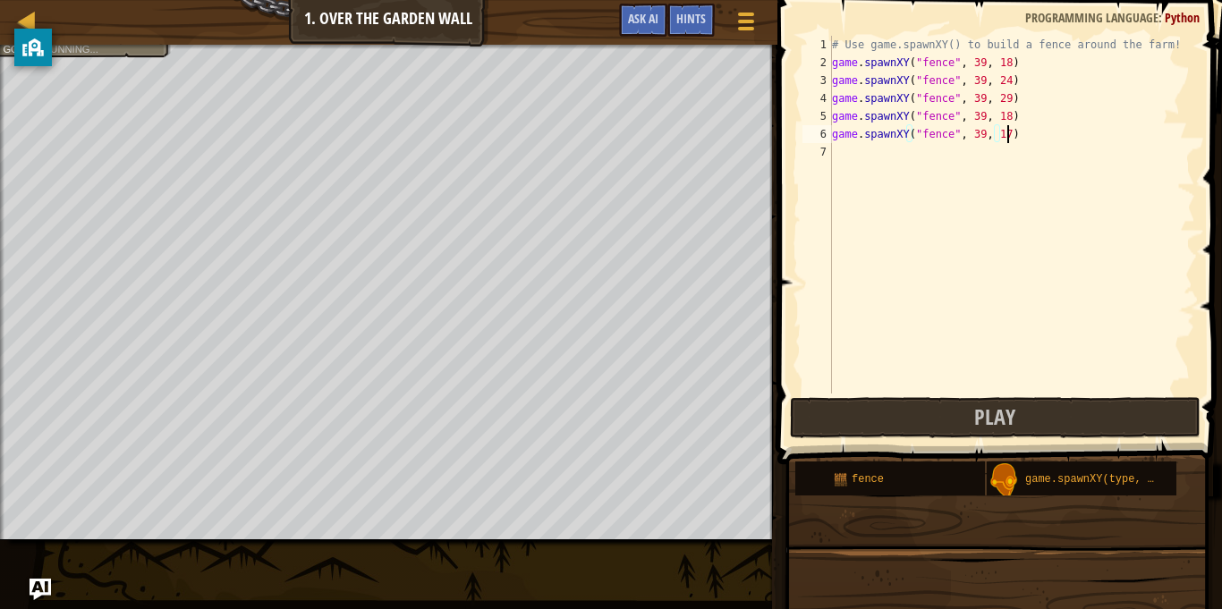
scroll to position [8, 25]
click at [877, 401] on button "Play" at bounding box center [995, 417] width 411 height 41
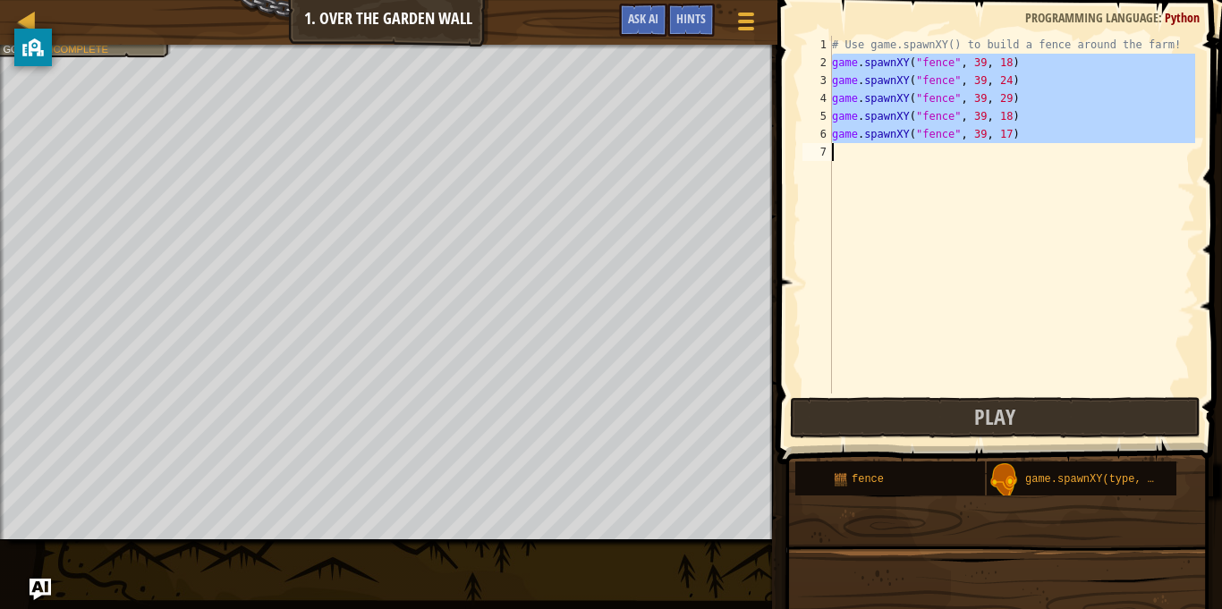
drag, startPoint x: 832, startPoint y: 60, endPoint x: 1130, endPoint y: 192, distance: 326.0
click at [1130, 192] on div "# Use game.spawnXY() to build a fence around the farm! game . spawnXY ( "fence"…" at bounding box center [1011, 233] width 367 height 394
type textarea "game.spawnXY("fence", 39, 17)"
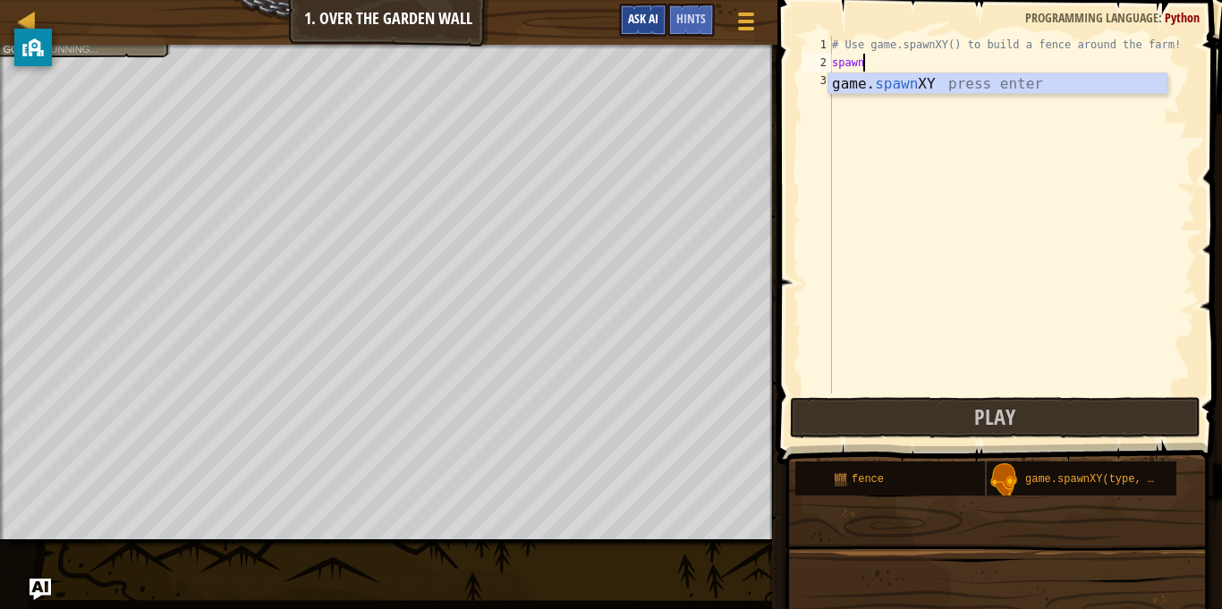
scroll to position [8, 4]
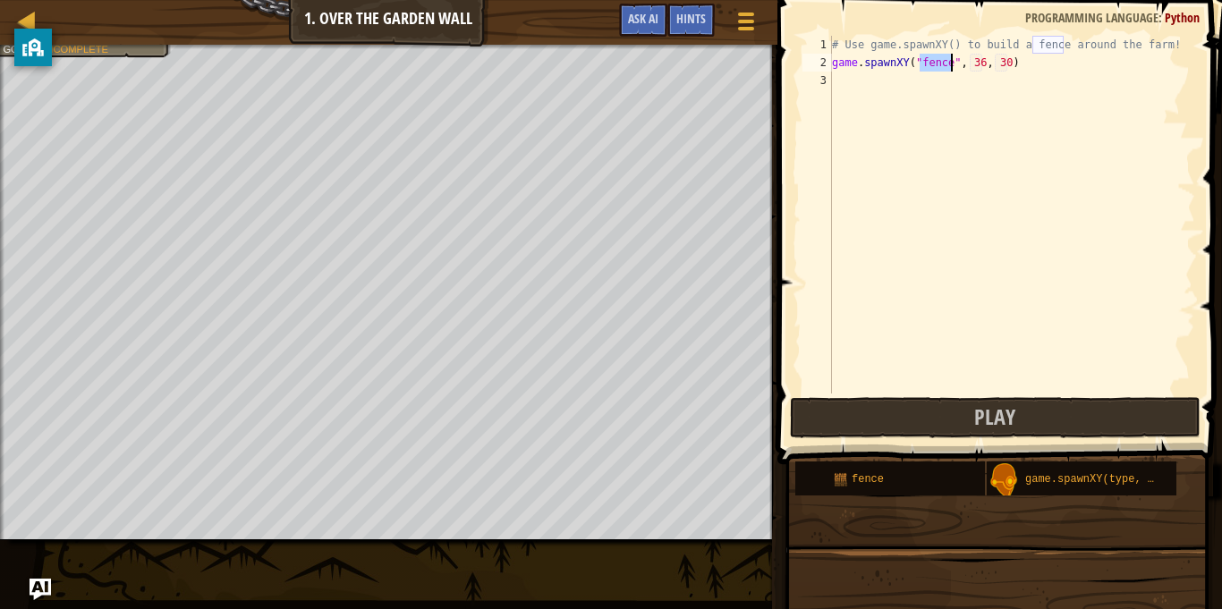
click at [980, 55] on div "# Use game.spawnXY() to build a fence around the farm! game . spawnXY ( "fence"…" at bounding box center [1011, 233] width 367 height 394
click at [1012, 63] on div "# Use game.spawnXY() to build a fence around the farm! game . spawnXY ( "fence"…" at bounding box center [1011, 233] width 367 height 394
click at [1006, 62] on div "# Use game.spawnXY() to build a fence around the farm! game . spawnXY ( "fence"…" at bounding box center [1011, 233] width 367 height 394
type textarea "game.spawnXY("fence", 39, 43)"
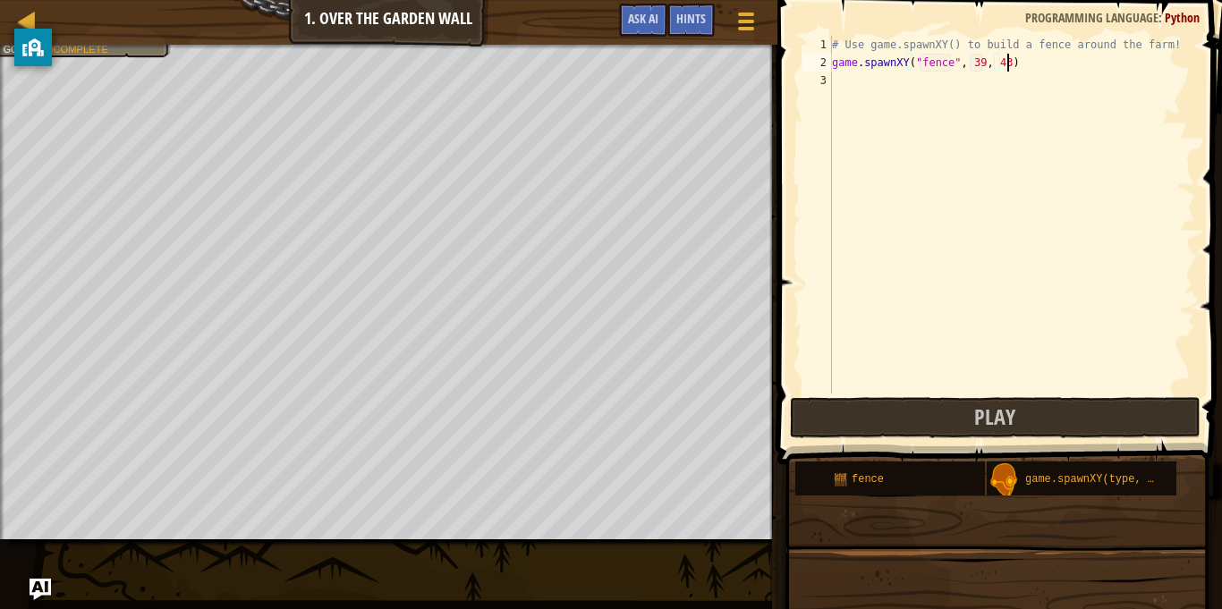
scroll to position [8, 25]
click at [939, 82] on div "# Use game.spawnXY() to build a fence around the farm! game . spawnXY ( "fence"…" at bounding box center [1011, 233] width 367 height 394
click at [980, 87] on div "# Use game.spawnXY() to build a fence around the farm! game . spawnXY ( "fence"…" at bounding box center [1011, 233] width 367 height 394
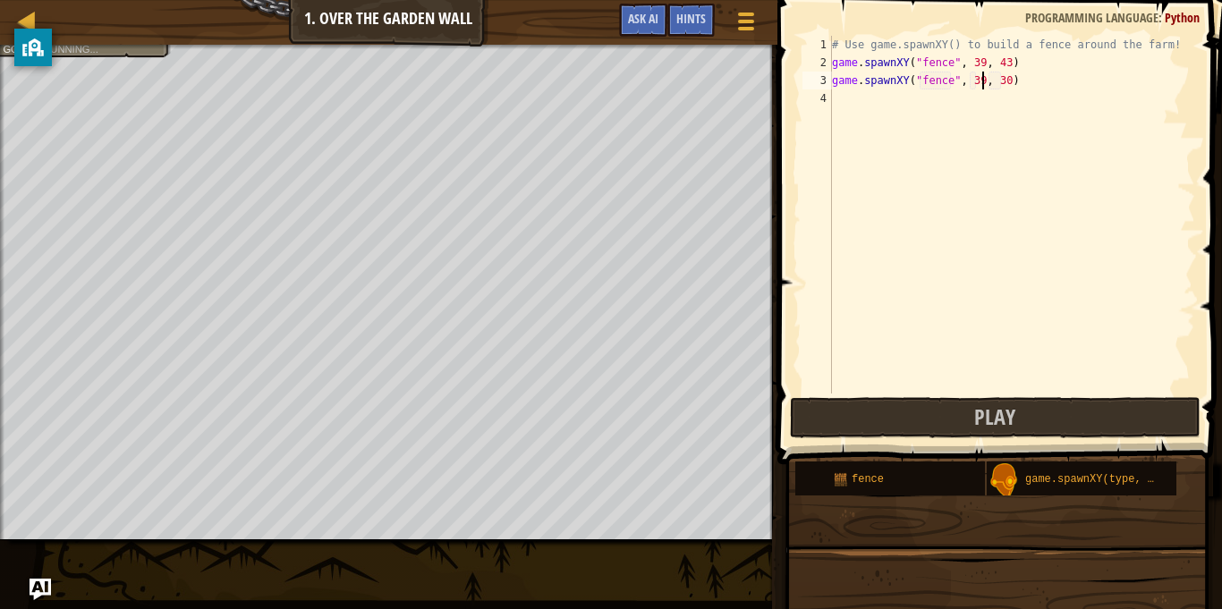
click at [1010, 80] on div "# Use game.spawnXY() to build a fence around the farm! game . spawnXY ( "fence"…" at bounding box center [1011, 233] width 367 height 394
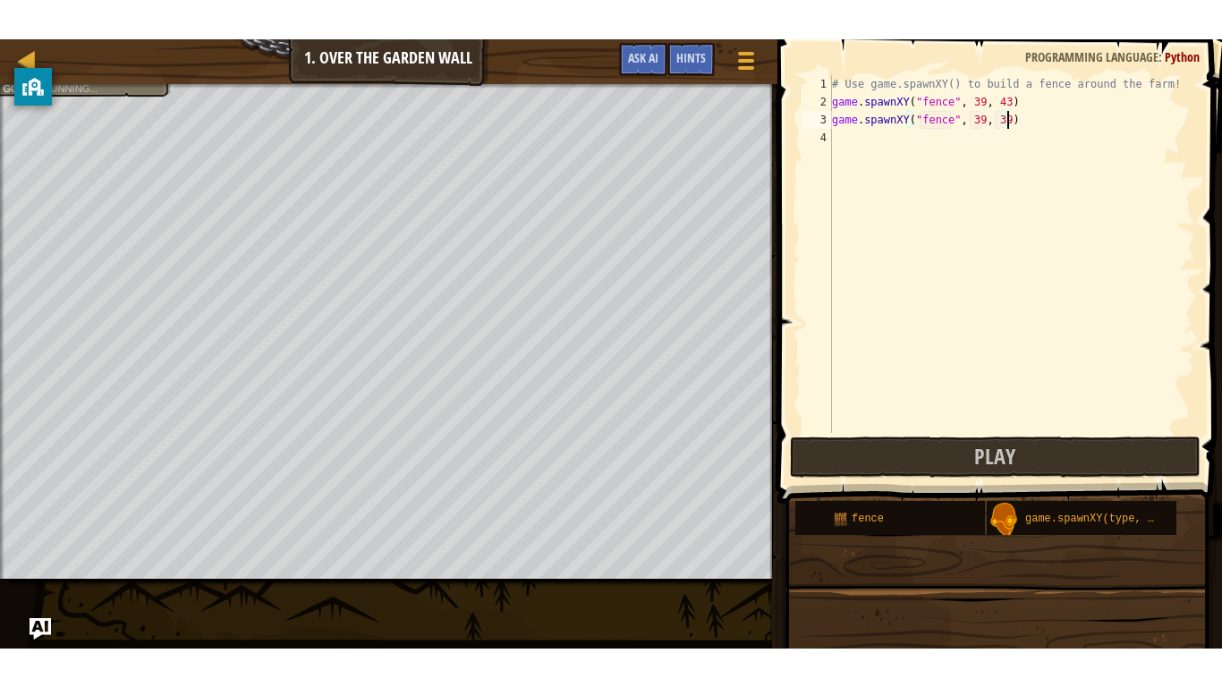
scroll to position [8, 25]
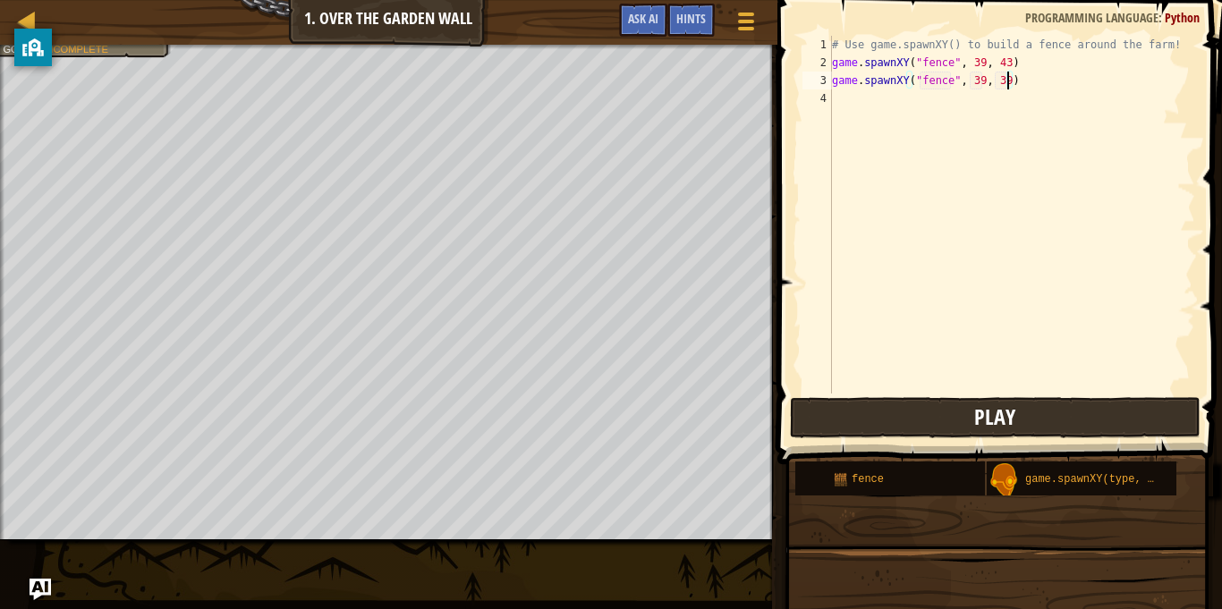
type textarea "game.spawnXY("fence", 39, 39)"
click at [1076, 417] on button "Play" at bounding box center [995, 417] width 411 height 41
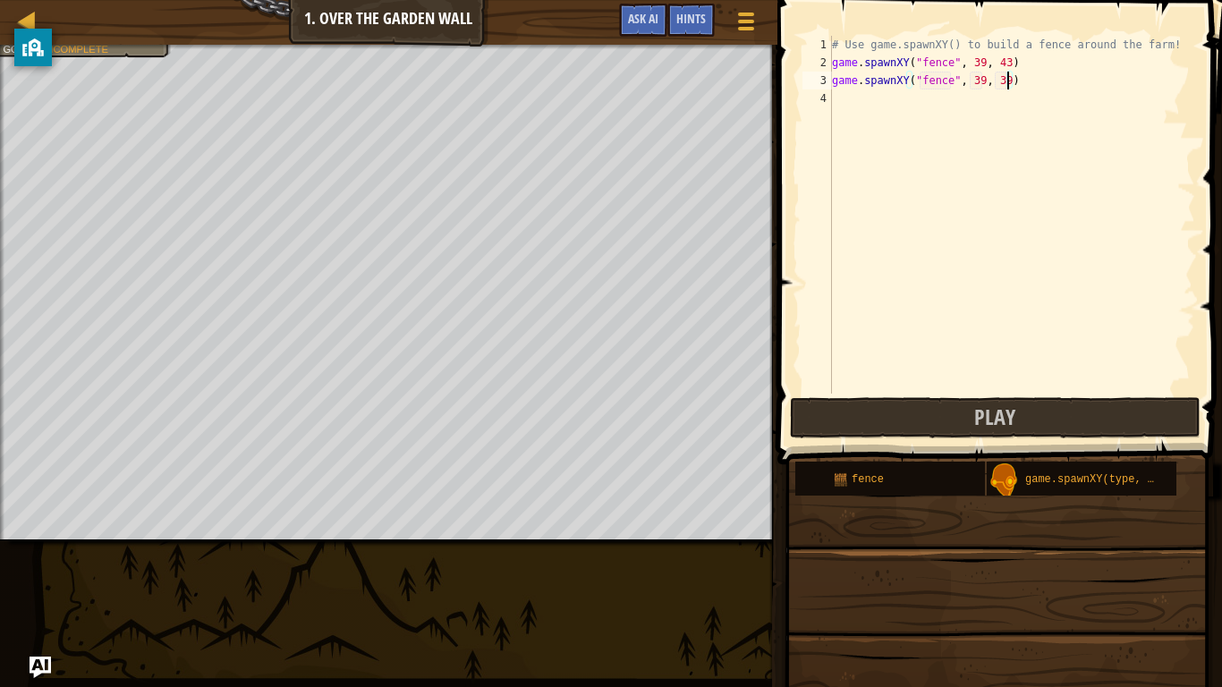
click at [1063, 91] on div "# Use game.spawnXY() to build a fence around the farm! game . spawnXY ( "fence"…" at bounding box center [1011, 233] width 367 height 394
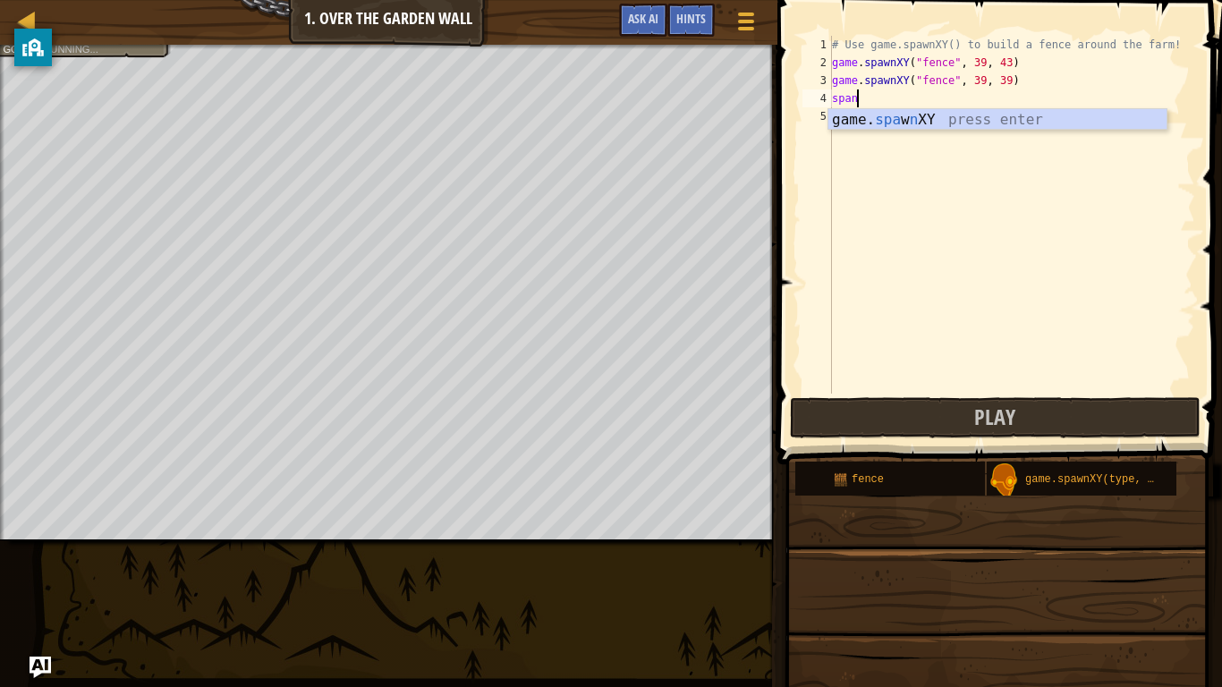
scroll to position [8, 3]
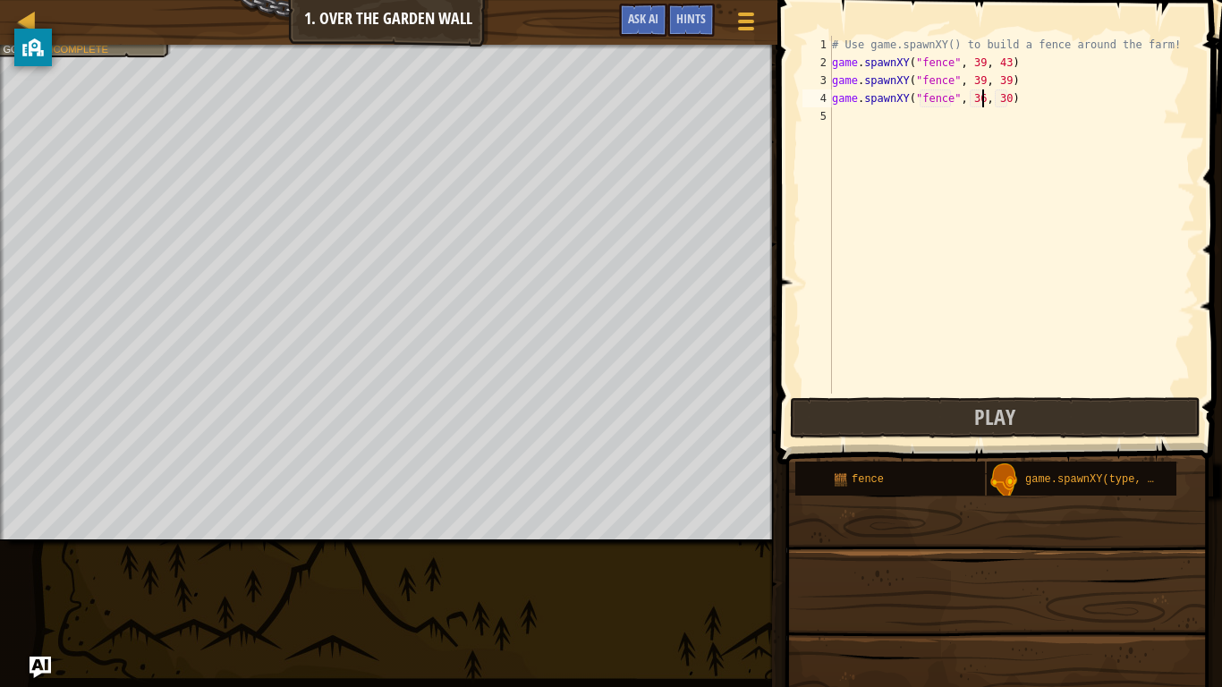
click at [980, 96] on div "# Use game.spawnXY() to build a fence around the farm! game . spawnXY ( "fence"…" at bounding box center [1011, 233] width 367 height 394
click at [999, 95] on div "# Use game.spawnXY() to build a fence around the farm! game . spawnXY ( "fence"…" at bounding box center [1011, 233] width 367 height 394
click at [1007, 95] on div "# Use game.spawnXY() to build a fence around the farm! game . spawnXY ( "fence"…" at bounding box center [1011, 233] width 367 height 394
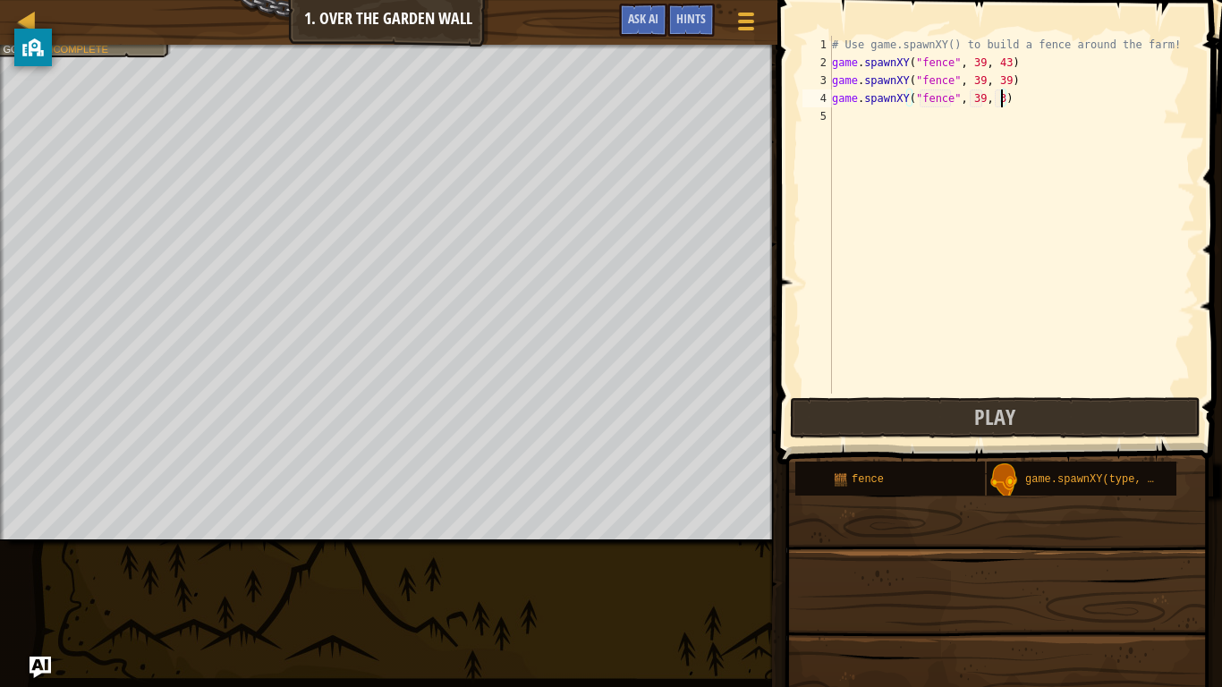
type textarea "game.spawnXY("fence", 39, 33)"
click at [864, 118] on div "# Use game.spawnXY() to build a fence around the farm! game . spawnXY ( "fence"…" at bounding box center [1011, 233] width 367 height 394
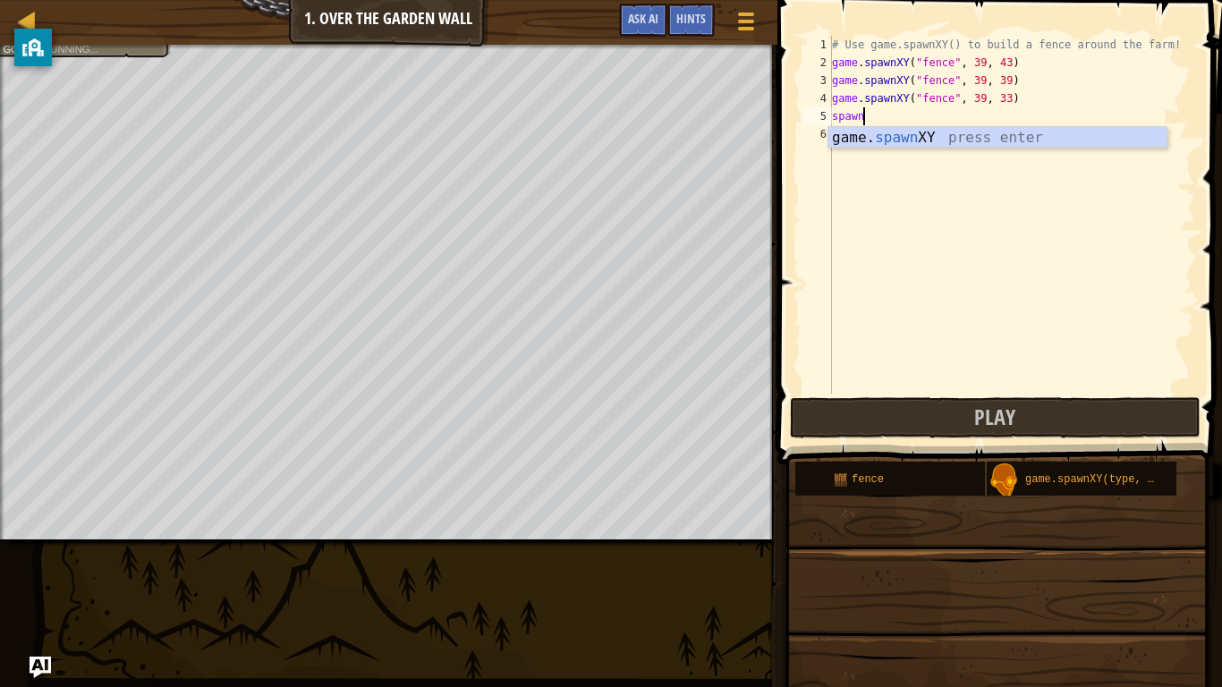
scroll to position [8, 4]
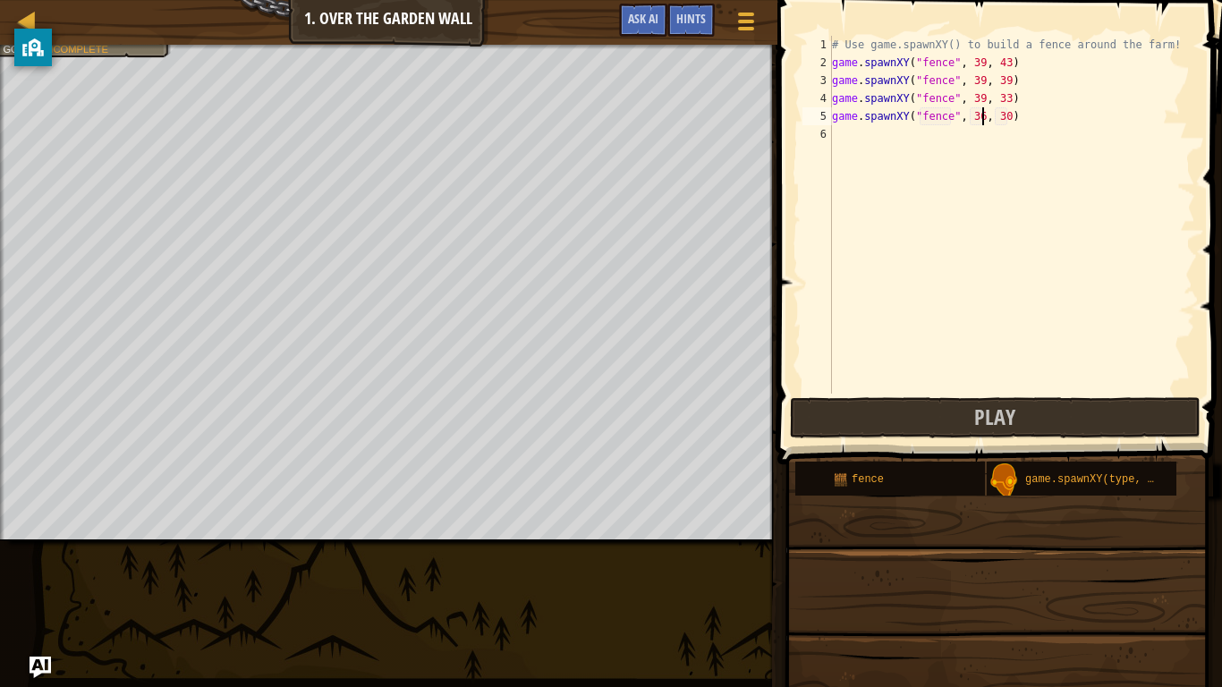
click at [980, 115] on div "# Use game.spawnXY() to build a fence around the farm! game . spawnXY ( "fence"…" at bounding box center [1011, 233] width 367 height 394
click at [1008, 119] on div "# Use game.spawnXY() to build a fence around the farm! game . spawnXY ( "fence"…" at bounding box center [1011, 233] width 367 height 394
type textarea "game.spawnXY("fence", 39, 28)"
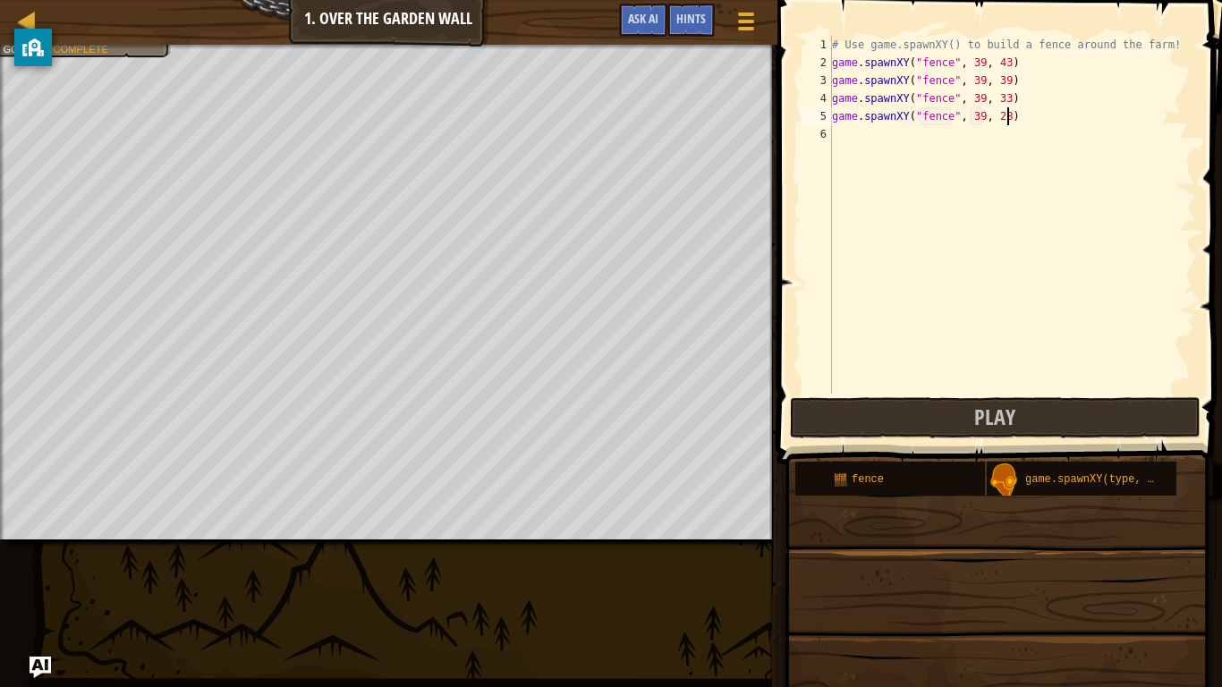
click at [1077, 147] on div "# Use game.spawnXY() to build a fence around the farm! game . spawnXY ( "fence"…" at bounding box center [1011, 233] width 367 height 394
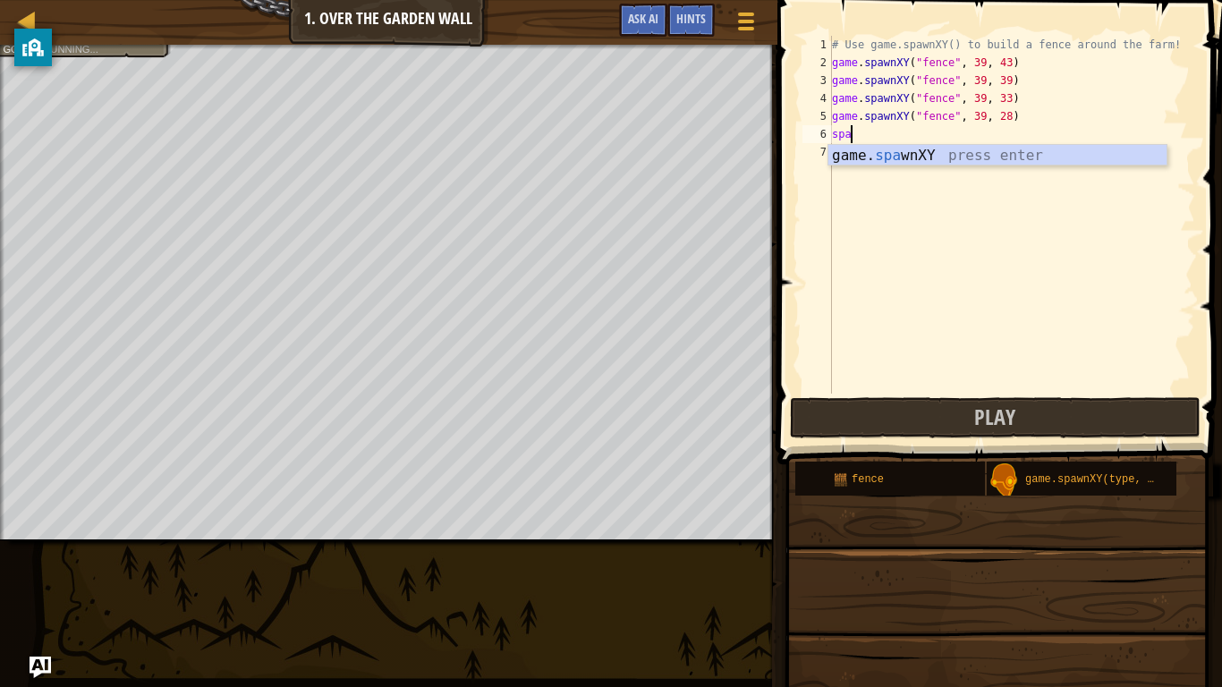
scroll to position [8, 4]
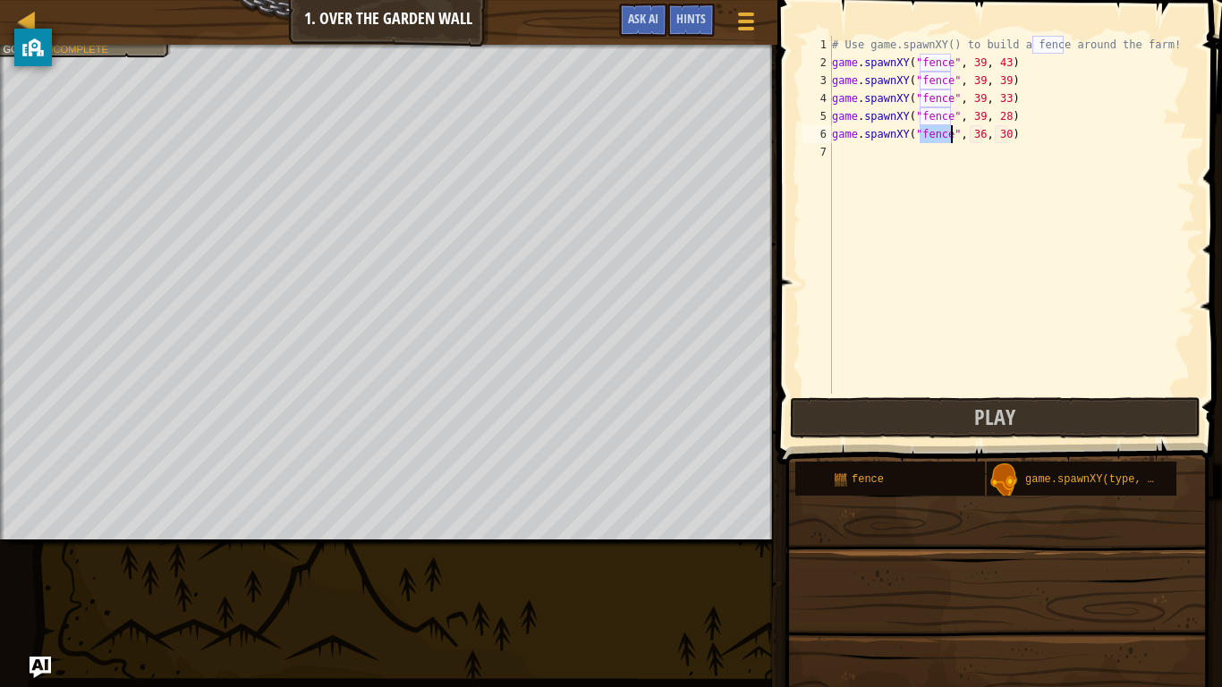
click at [977, 140] on div "# Use game.spawnXY() to build a fence around the farm! game . spawnXY ( "fence"…" at bounding box center [1011, 233] width 367 height 394
click at [983, 140] on div "# Use game.spawnXY() to build a fence around the farm! game . spawnXY ( "fence"…" at bounding box center [1011, 233] width 367 height 394
click at [1008, 138] on div "# Use game.spawnXY() to build a fence around the farm! game . spawnXY ( "fence"…" at bounding box center [1011, 233] width 367 height 394
type textarea "game.spawnXY("fence", 39, 22)"
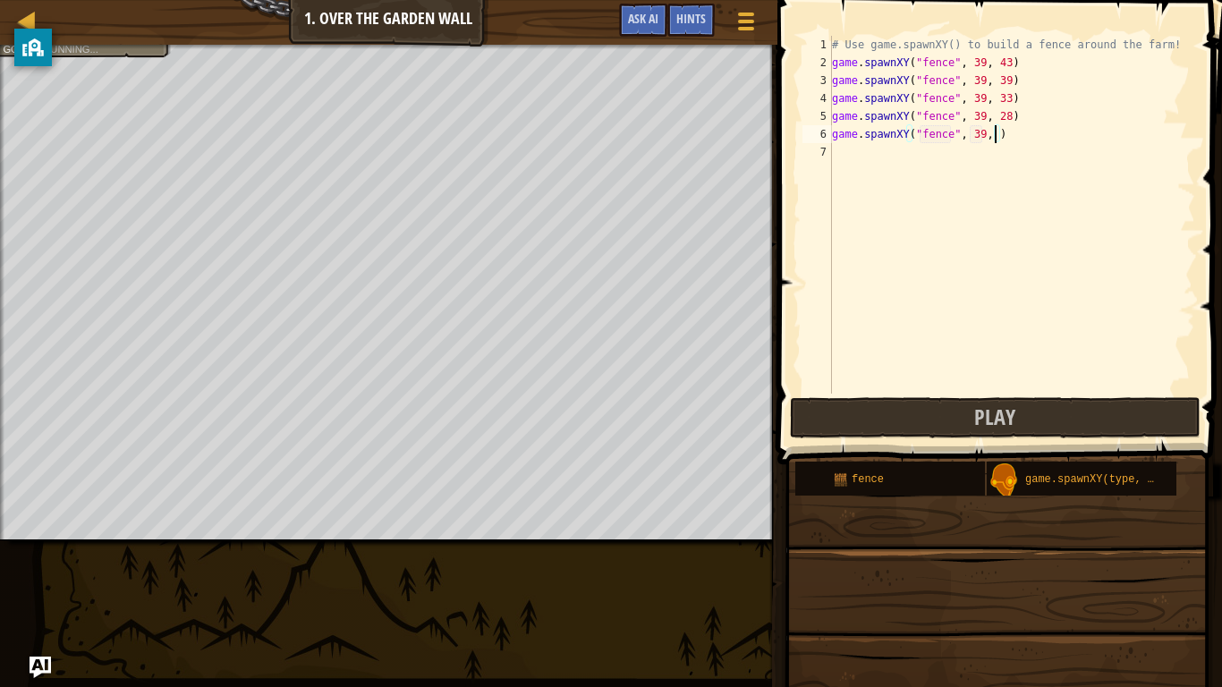
scroll to position [8, 25]
click at [999, 148] on div "# Use game.spawnXY() to build a fence around the farm! game . spawnXY ( "fence"…" at bounding box center [1011, 233] width 367 height 394
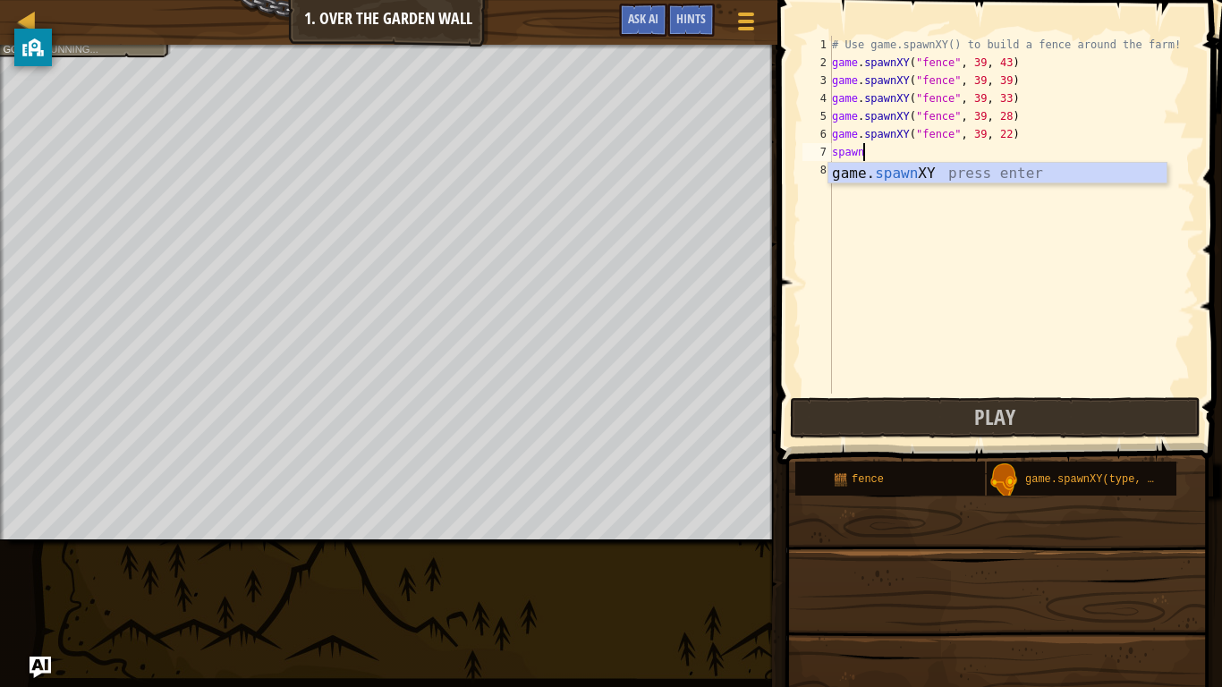
scroll to position [8, 4]
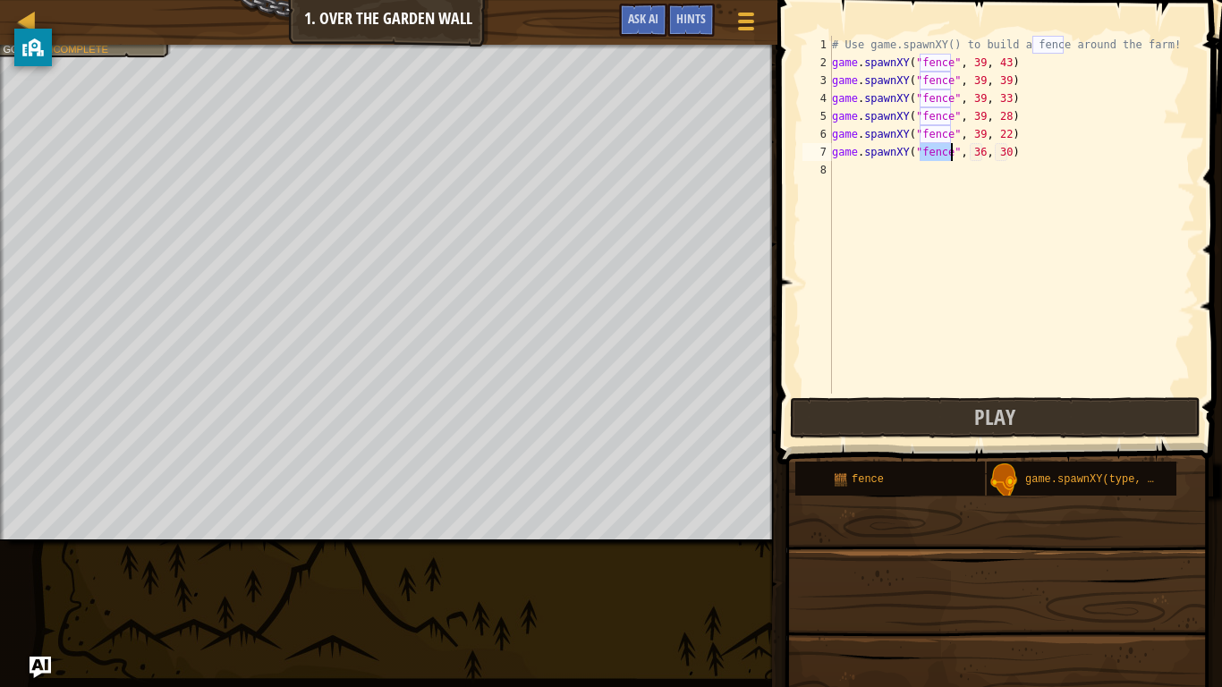
click at [981, 153] on div "# Use game.spawnXY() to build a fence around the farm! game . spawnXY ( "fence"…" at bounding box center [1011, 233] width 367 height 394
click at [1004, 152] on div "# Use game.spawnXY() to build a fence around the farm! game . spawnXY ( "fence"…" at bounding box center [1011, 233] width 367 height 394
click at [1010, 153] on div "# Use game.spawnXY() to build a fence around the farm! game . spawnXY ( "fence"…" at bounding box center [1011, 233] width 367 height 394
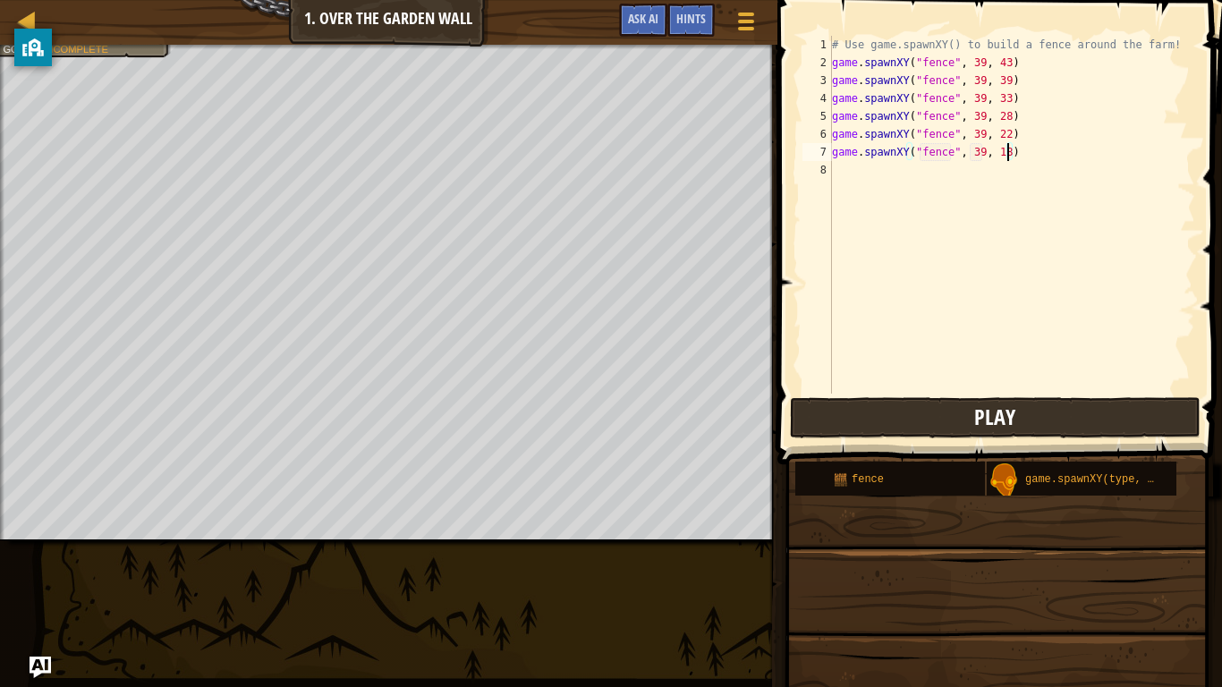
type textarea "game.spawnXY("fence", 39, 18)"
click at [1082, 405] on button "Play" at bounding box center [995, 417] width 411 height 41
click at [856, 174] on div "# Use game.spawnXY() to build a fence around the farm! game . spawnXY ( "fence"…" at bounding box center [1011, 233] width 367 height 394
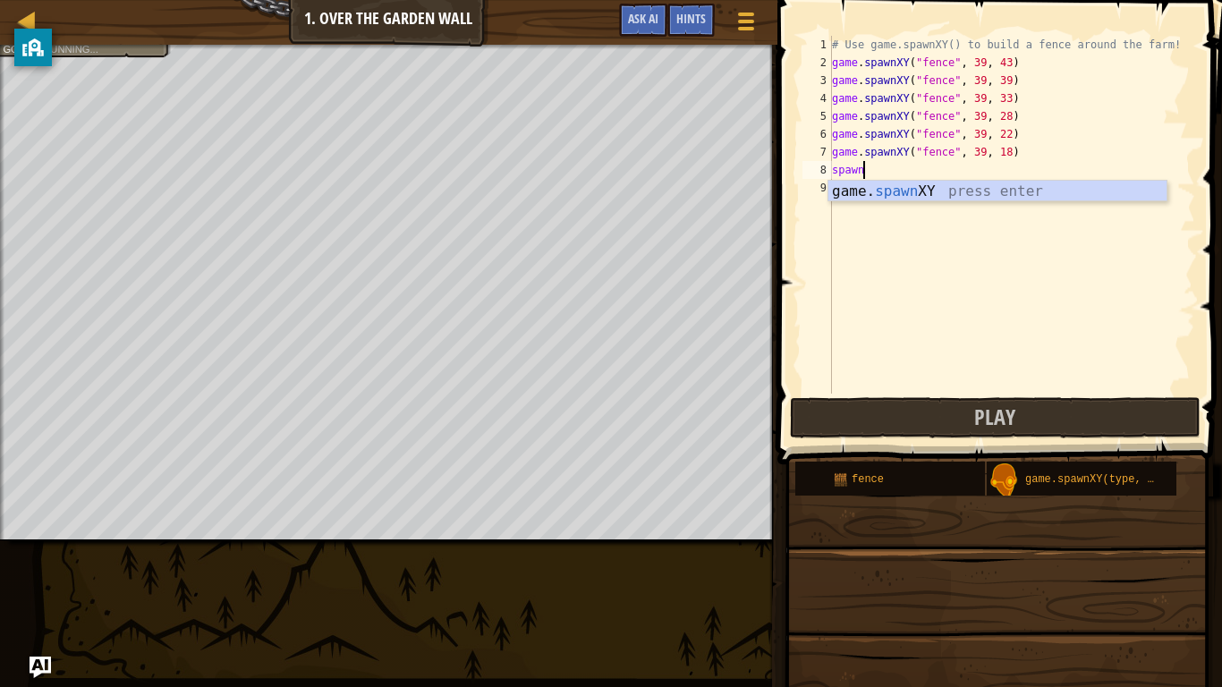
scroll to position [8, 4]
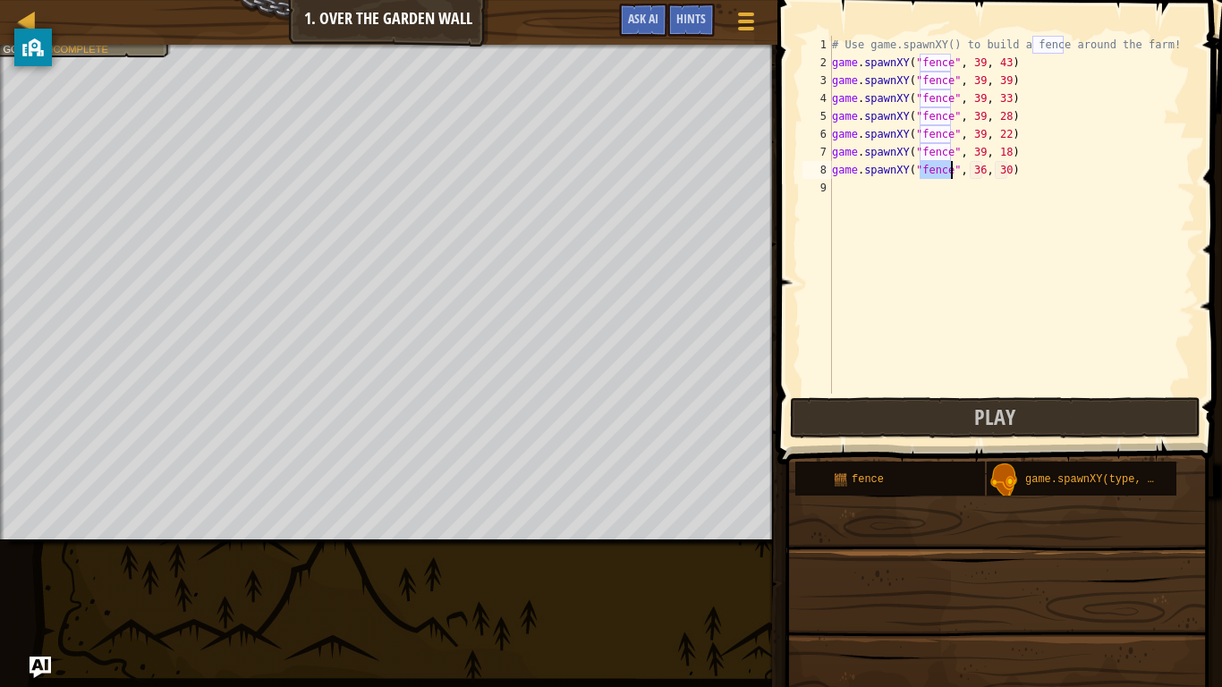
click at [982, 166] on div "# Use game.spawnXY() to build a fence around the farm! game . spawnXY ( "fence"…" at bounding box center [1011, 233] width 367 height 394
click at [1007, 171] on div "# Use game.spawnXY() to build a fence around the farm! game . spawnXY ( "fence"…" at bounding box center [1011, 233] width 367 height 394
click at [980, 165] on div "# Use game.spawnXY() to build a fence around the farm! game . spawnXY ( "fence"…" at bounding box center [1011, 233] width 367 height 394
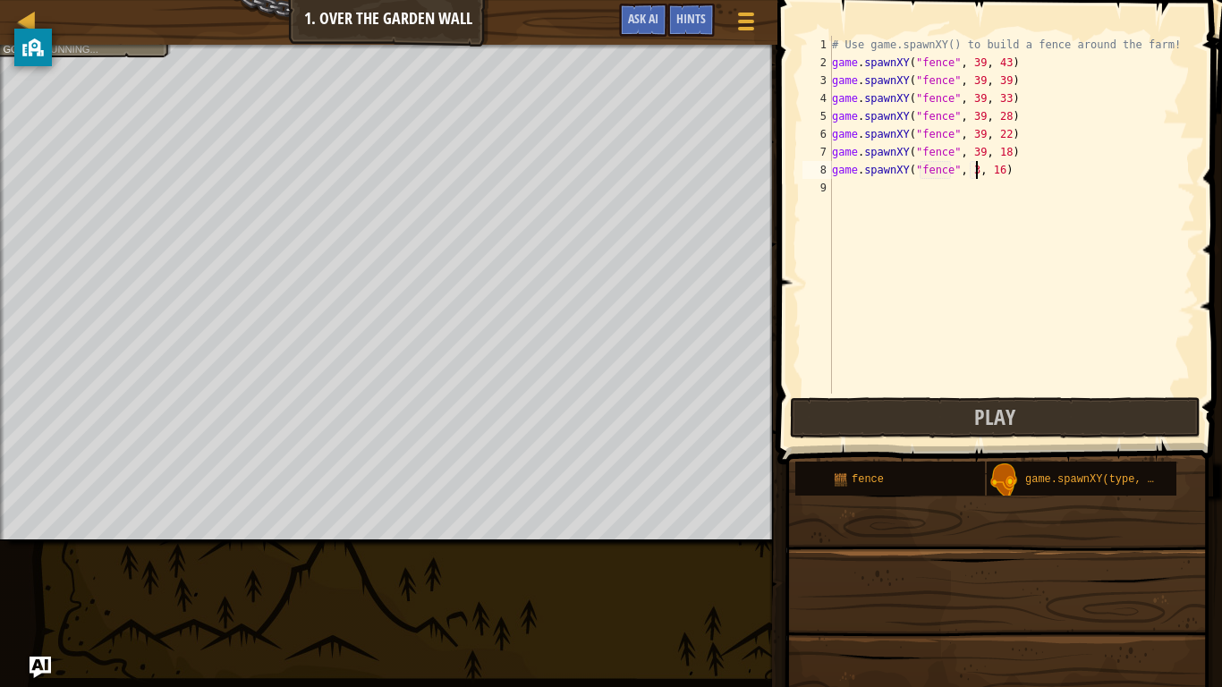
scroll to position [8, 21]
click at [1035, 74] on div "# Use game.spawnXY() to build a fence around the farm! game . spawnXY ( "fence"…" at bounding box center [1011, 233] width 367 height 394
type textarea "game.spawnXY("fence", 39, 39)"
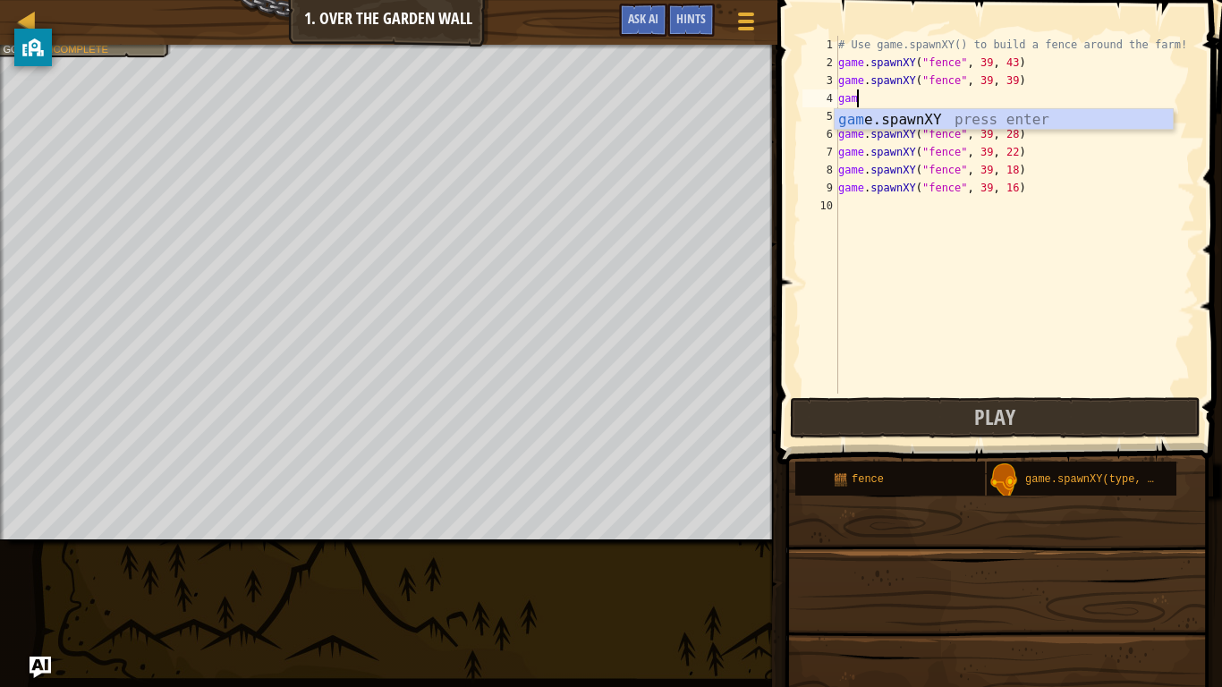
scroll to position [8, 2]
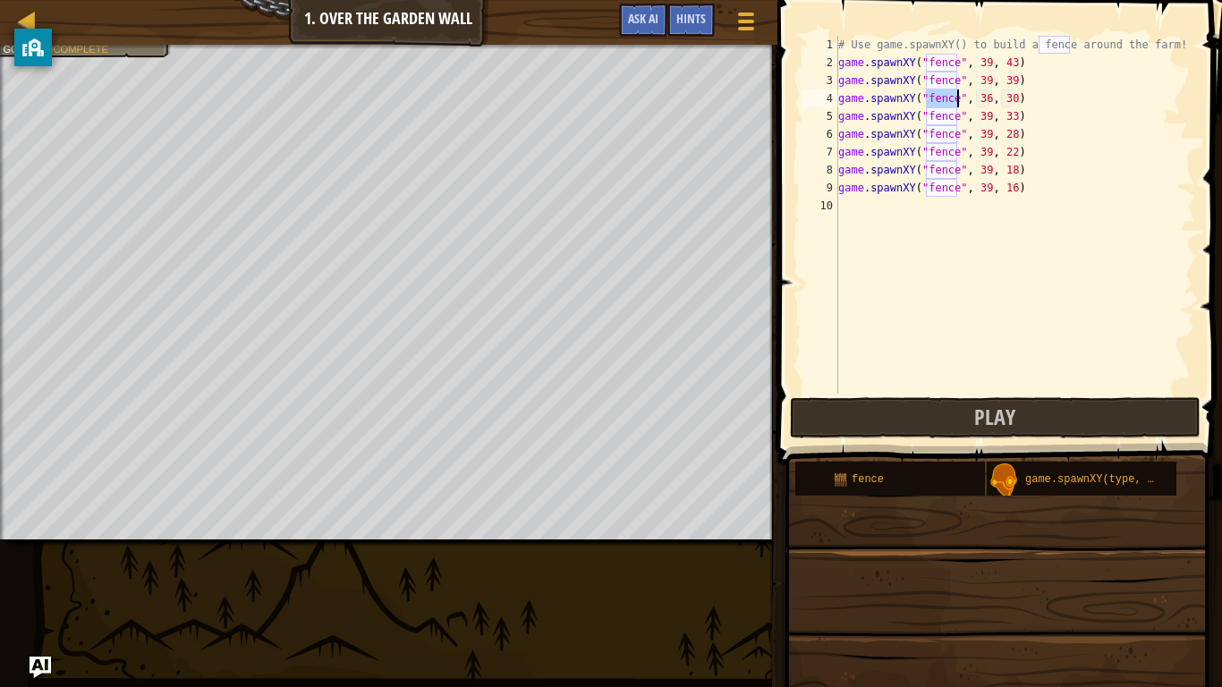
click at [989, 98] on div "# Use game.spawnXY() to build a fence around the farm! game . spawnXY ( "fence"…" at bounding box center [1015, 233] width 361 height 394
click at [987, 98] on div "# Use game.spawnXY() to build a fence around the farm! game . spawnXY ( "fence"…" at bounding box center [1015, 233] width 361 height 394
click at [1009, 98] on div "# Use game.spawnXY() to build a fence around the farm! game . spawnXY ( "fence"…" at bounding box center [1015, 233] width 361 height 394
click at [1013, 98] on div "# Use game.spawnXY() to build a fence around the farm! game . spawnXY ( "fence"…" at bounding box center [1015, 233] width 361 height 394
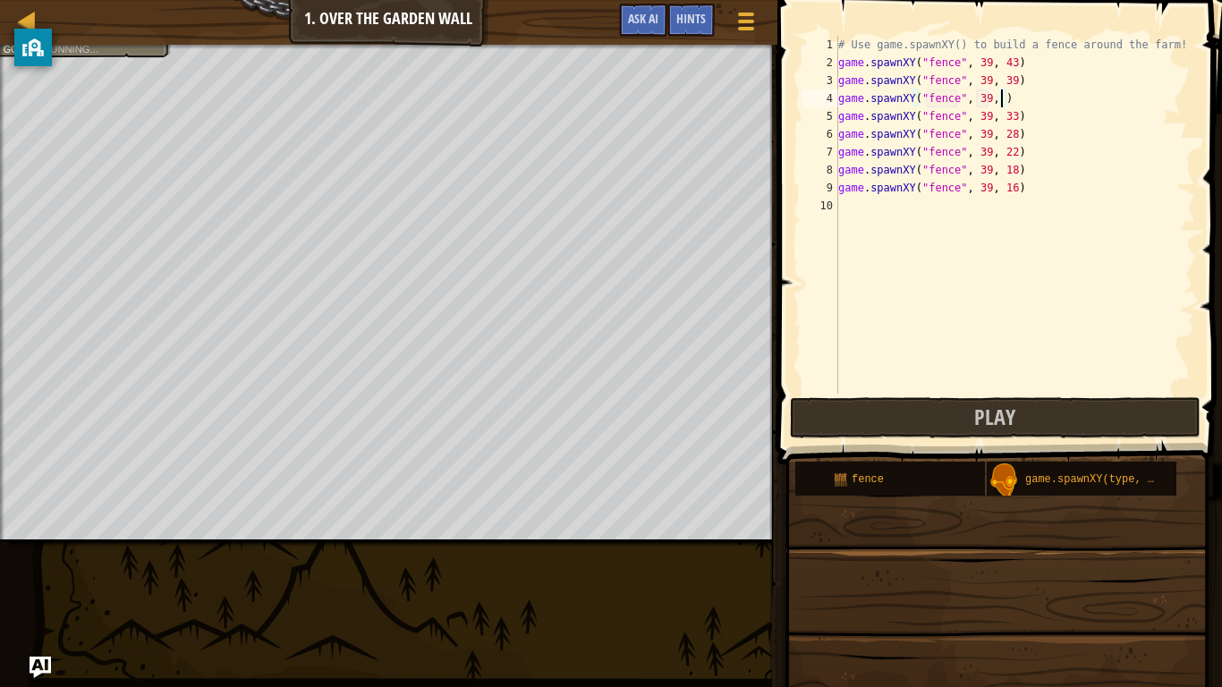
scroll to position [8, 25]
click at [1062, 152] on div "# Use game.spawnXY() to build a fence around the farm! game . spawnXY ( "fence"…" at bounding box center [1015, 233] width 361 height 394
type textarea "game.spawnXY("fence", 39, 22)"
click at [948, 201] on div "# Use game.spawnXY() to build a fence around the farm! game . spawnXY ( "fence"…" at bounding box center [1015, 233] width 361 height 394
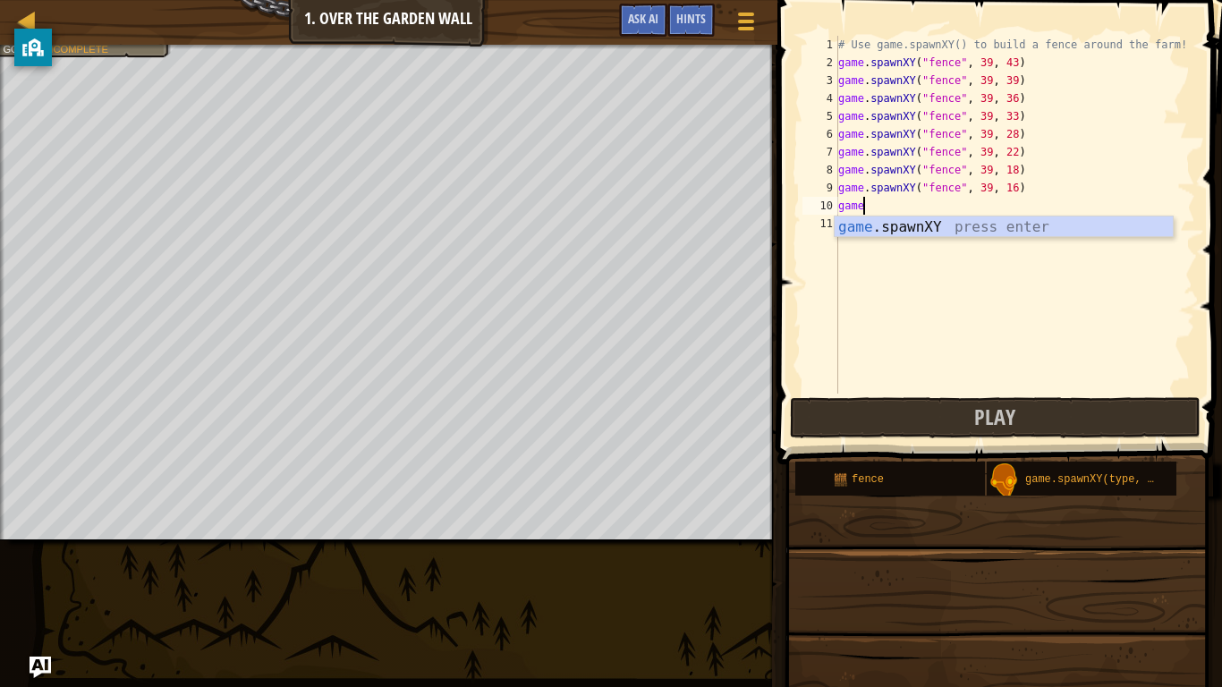
scroll to position [8, 3]
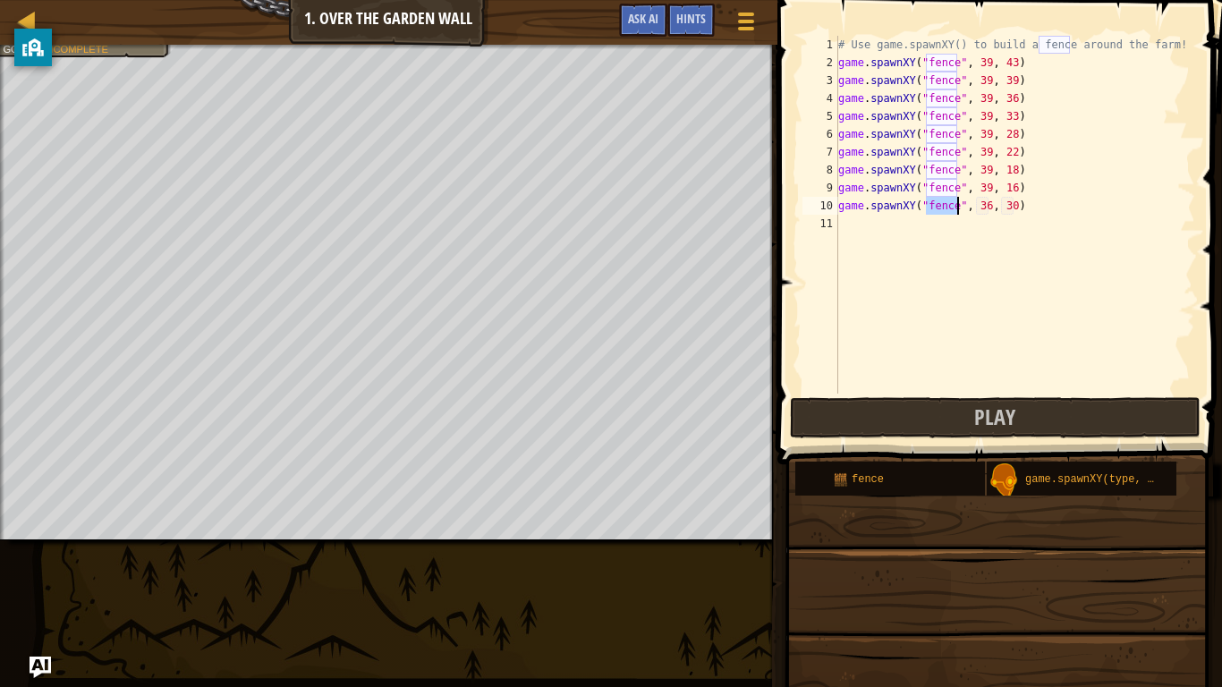
click at [990, 208] on div "# Use game.spawnXY() to build a fence around the farm! game . spawnXY ( "fence"…" at bounding box center [1015, 233] width 361 height 394
click at [989, 208] on div "# Use game.spawnXY() to build a fence around the farm! game . spawnXY ( "fence"…" at bounding box center [1015, 233] width 361 height 394
click at [1014, 203] on div "# Use game.spawnXY() to build a fence around the farm! game . spawnXY ( "fence"…" at bounding box center [1015, 233] width 361 height 394
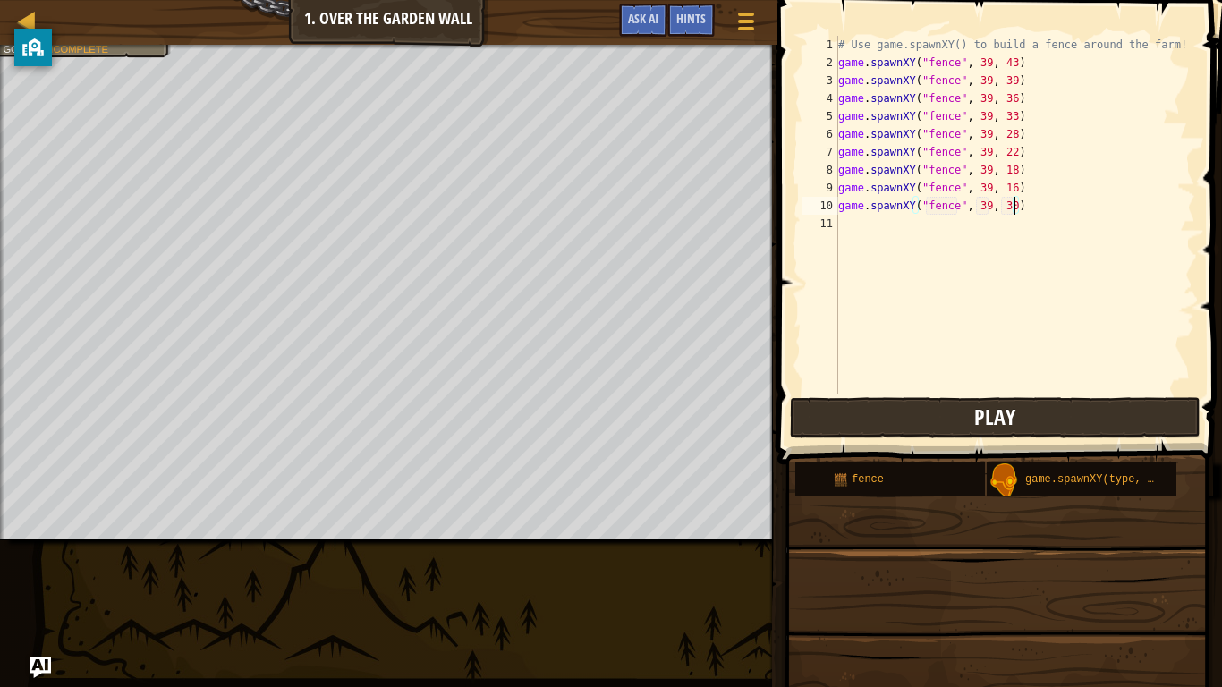
type textarea "game.spawnXY("fence", 39, 30)"
click at [1027, 408] on button "Play" at bounding box center [995, 417] width 411 height 41
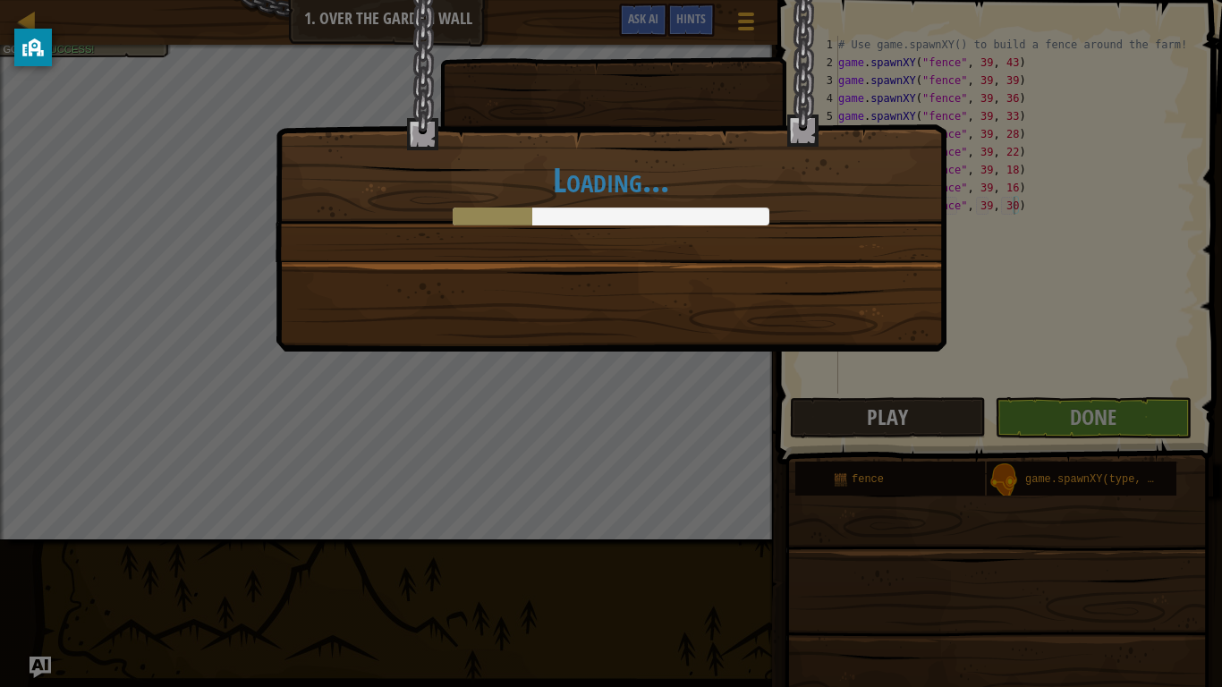
click at [1027, 408] on div "Loading..." at bounding box center [611, 343] width 1222 height 687
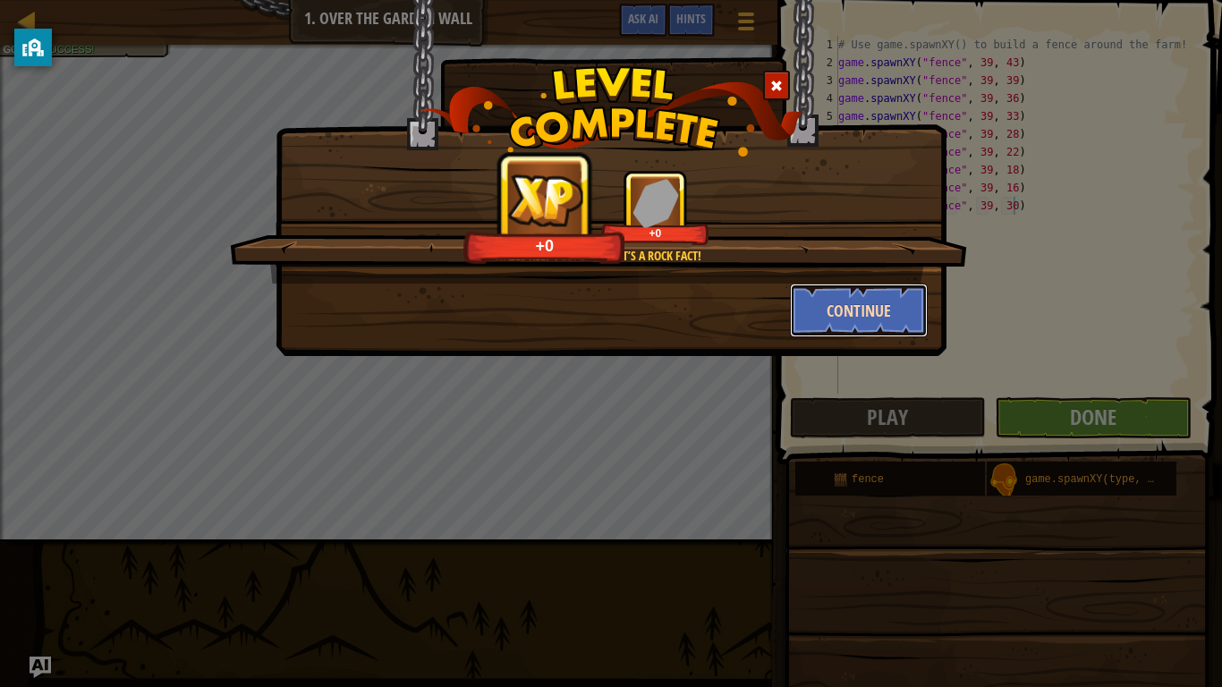
click at [880, 286] on button "Continue" at bounding box center [859, 311] width 139 height 54
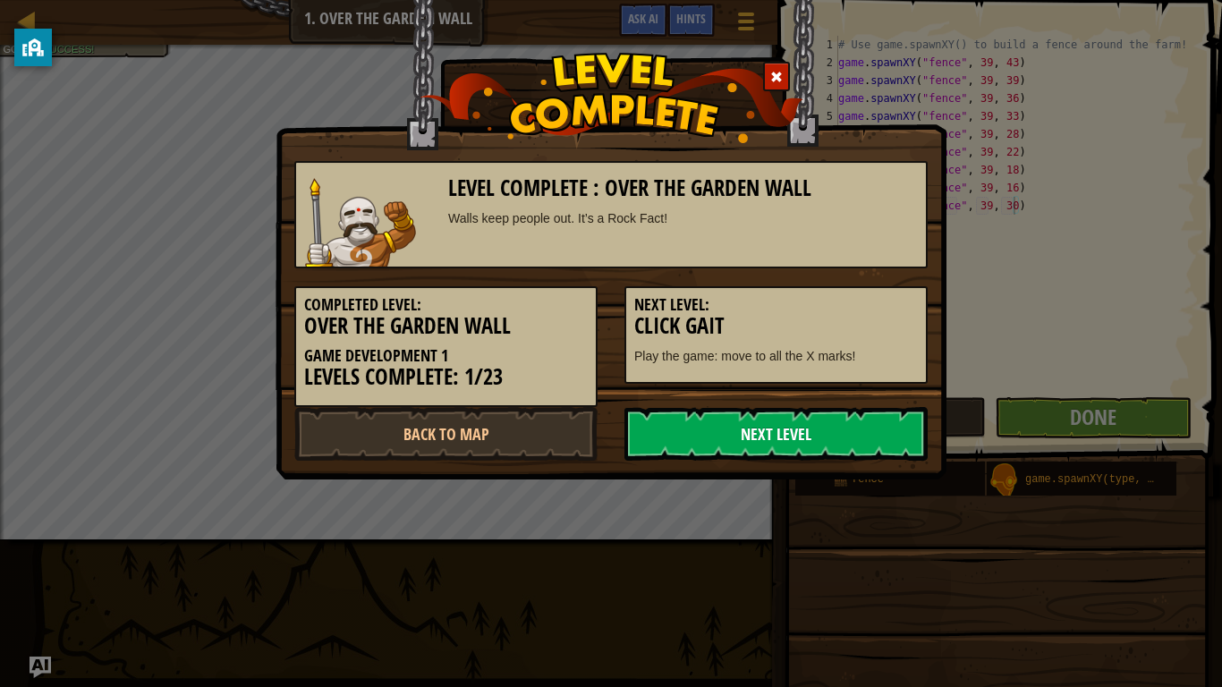
click at [785, 427] on link "Next Level" at bounding box center [775, 434] width 303 height 54
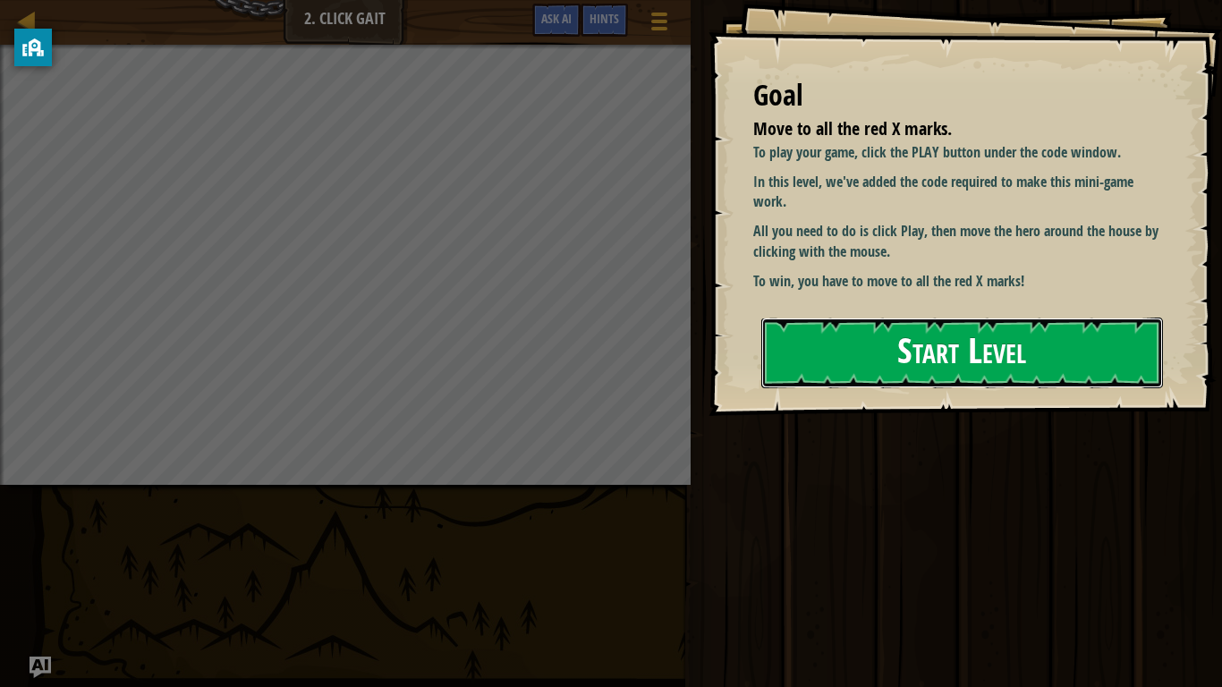
click at [945, 335] on button "Start Level" at bounding box center [962, 353] width 402 height 71
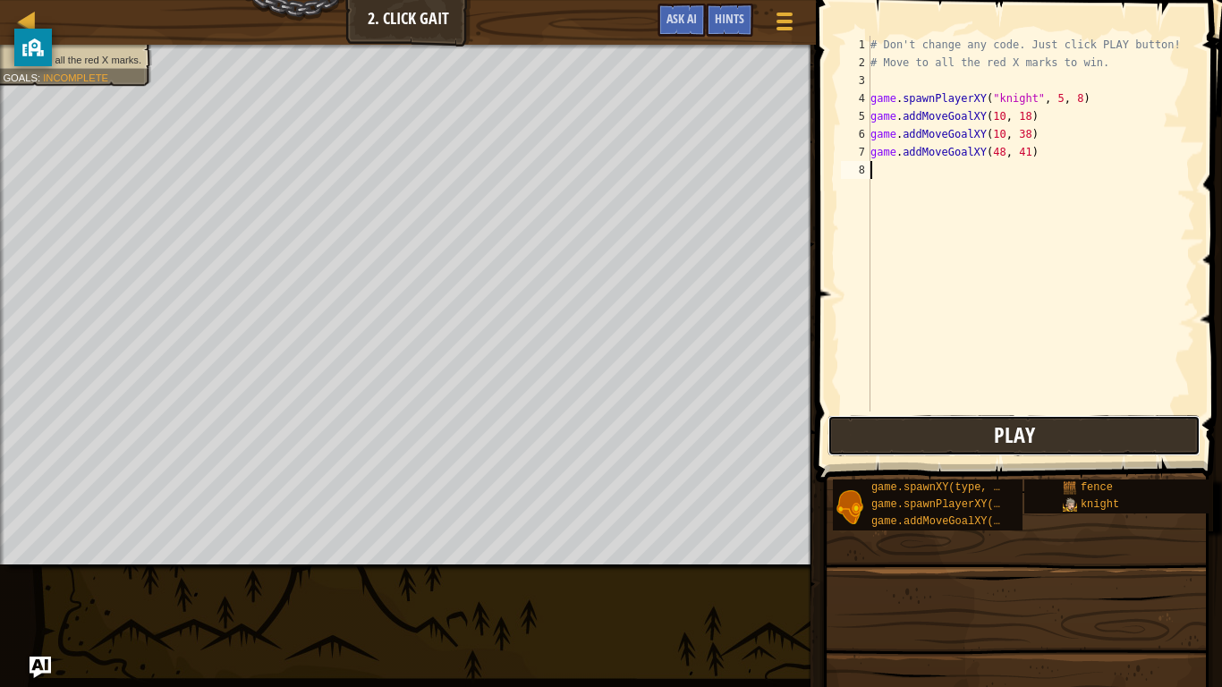
click at [1057, 446] on button "Play" at bounding box center [1013, 435] width 373 height 41
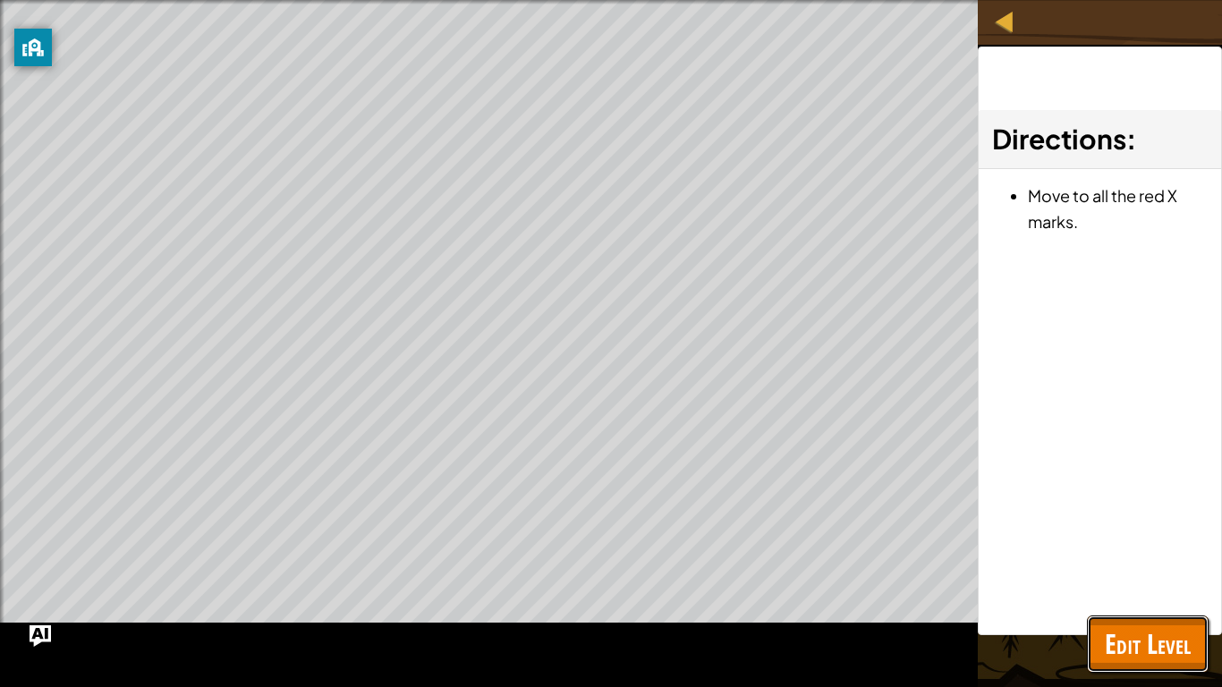
click at [1152, 608] on span "Edit Level" at bounding box center [1148, 643] width 86 height 37
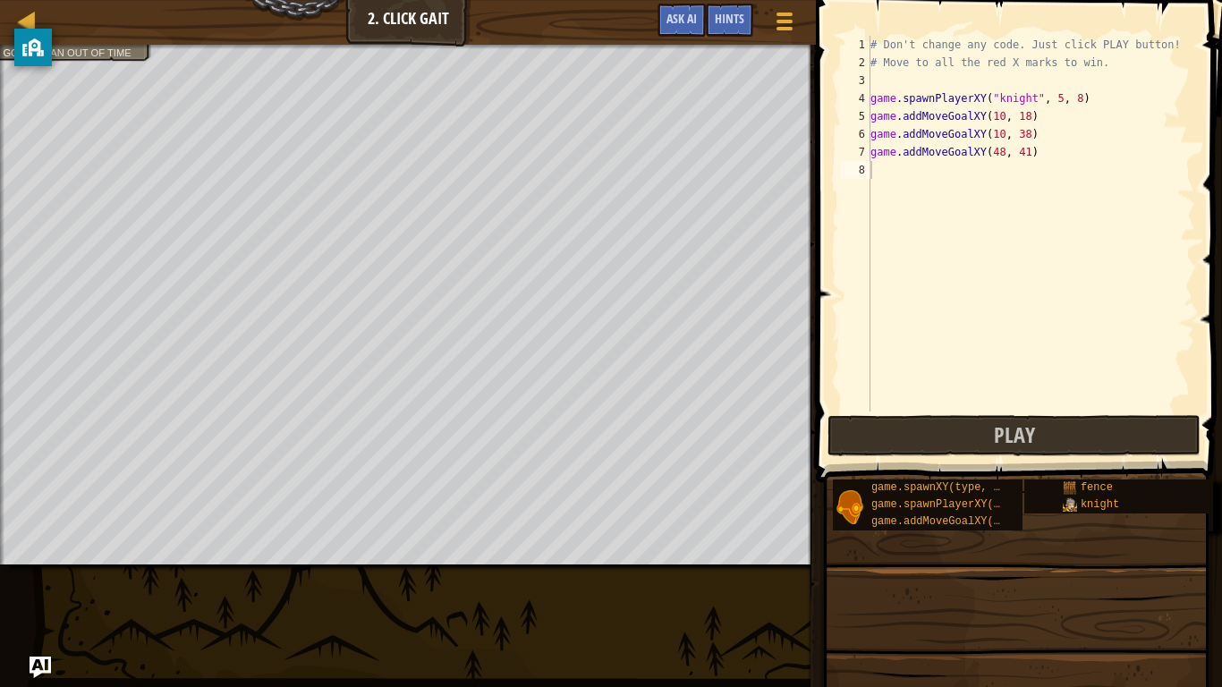
click at [993, 208] on div "# Don't change any code. Just click PLAY button! # Move to all the red X marks …" at bounding box center [1031, 242] width 328 height 412
click at [956, 425] on button "Play" at bounding box center [1013, 435] width 373 height 41
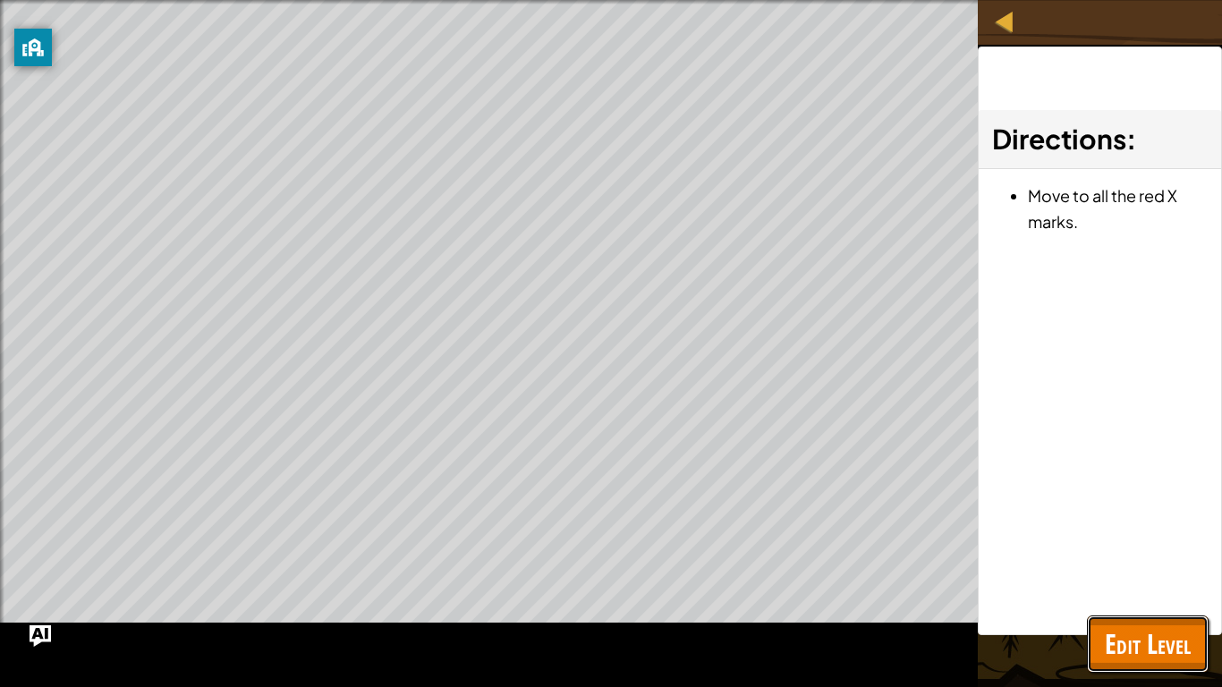
click at [1122, 608] on span "Edit Level" at bounding box center [1148, 643] width 86 height 37
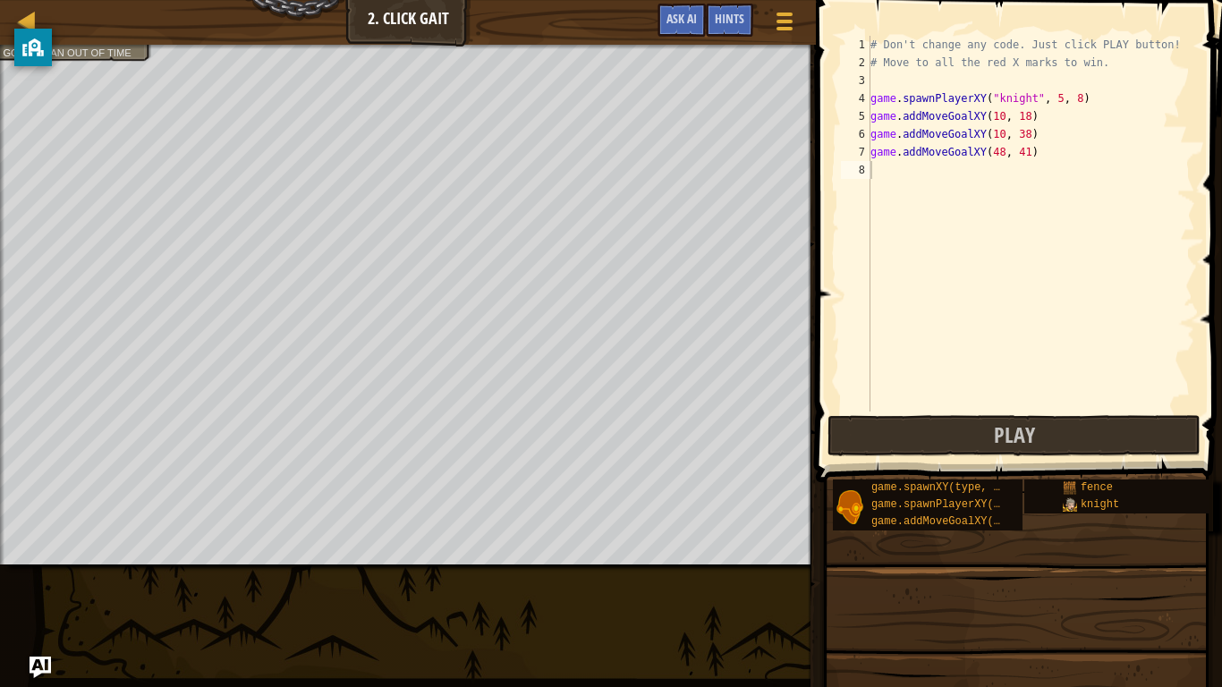
type textarea "game.addMoveGoalXY(48, 41)"
click at [938, 148] on div "# Don't change any code. Just click PLAY button! # Move to all the red X marks …" at bounding box center [1031, 242] width 328 height 412
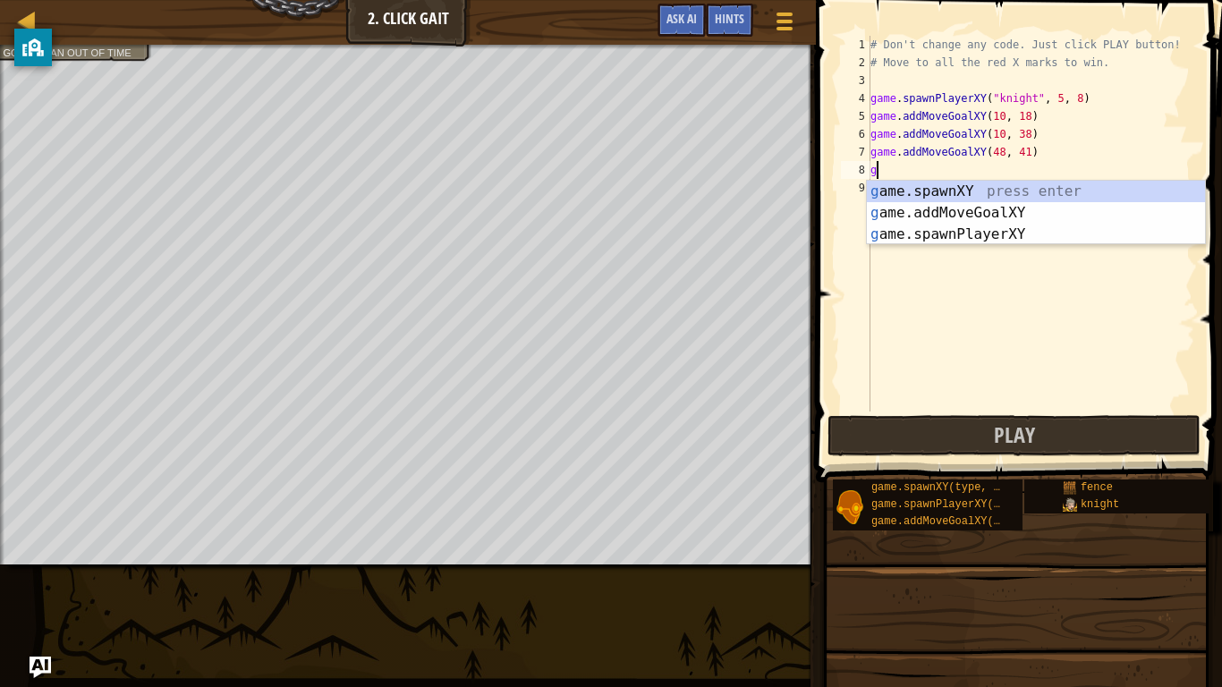
scroll to position [8, 0]
click at [1031, 211] on div "g ame.spawnXY press enter g ame.addMoveGoalXY press enter g ame.spawnPlayerXY p…" at bounding box center [1036, 234] width 338 height 107
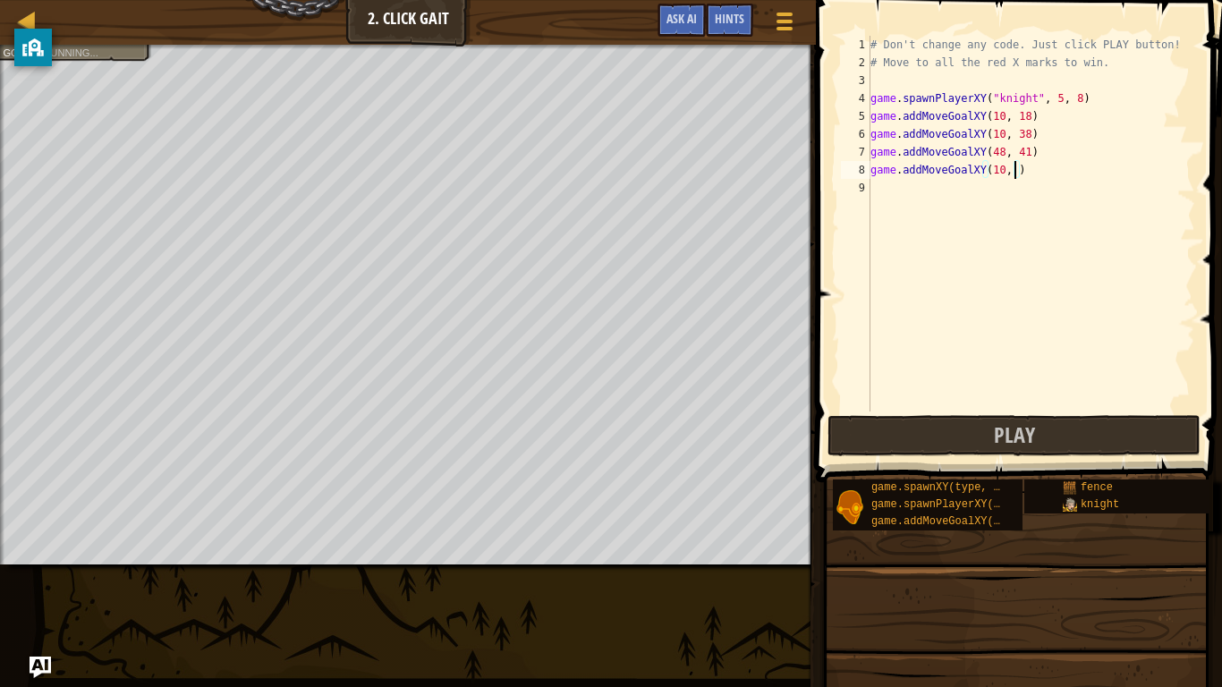
scroll to position [8, 22]
click at [901, 424] on button "Play" at bounding box center [1013, 435] width 373 height 41
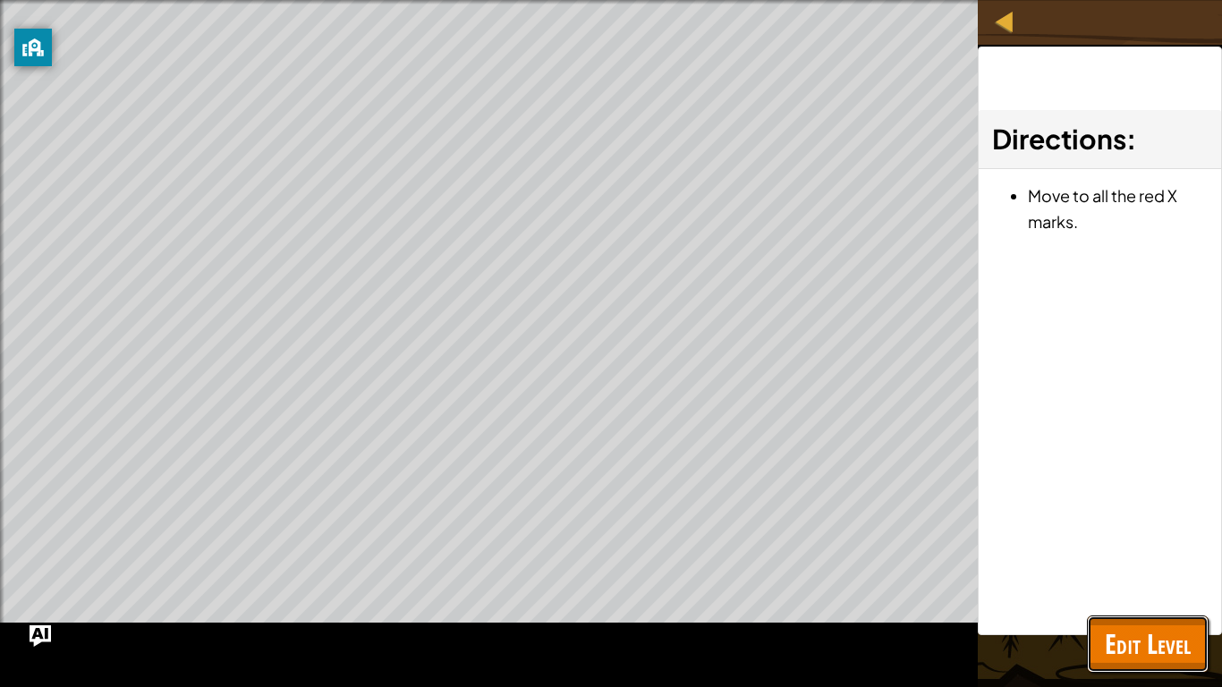
click at [1148, 608] on button "Edit Level" at bounding box center [1148, 643] width 122 height 57
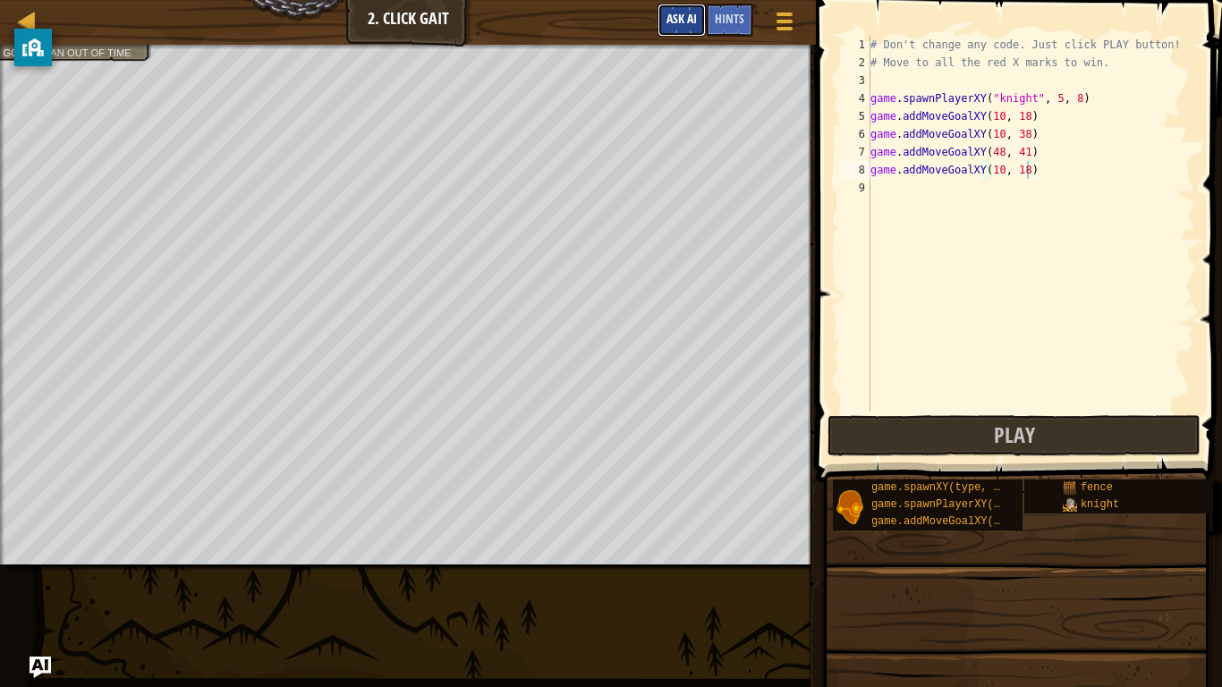
click at [669, 7] on button "Ask AI" at bounding box center [682, 20] width 48 height 33
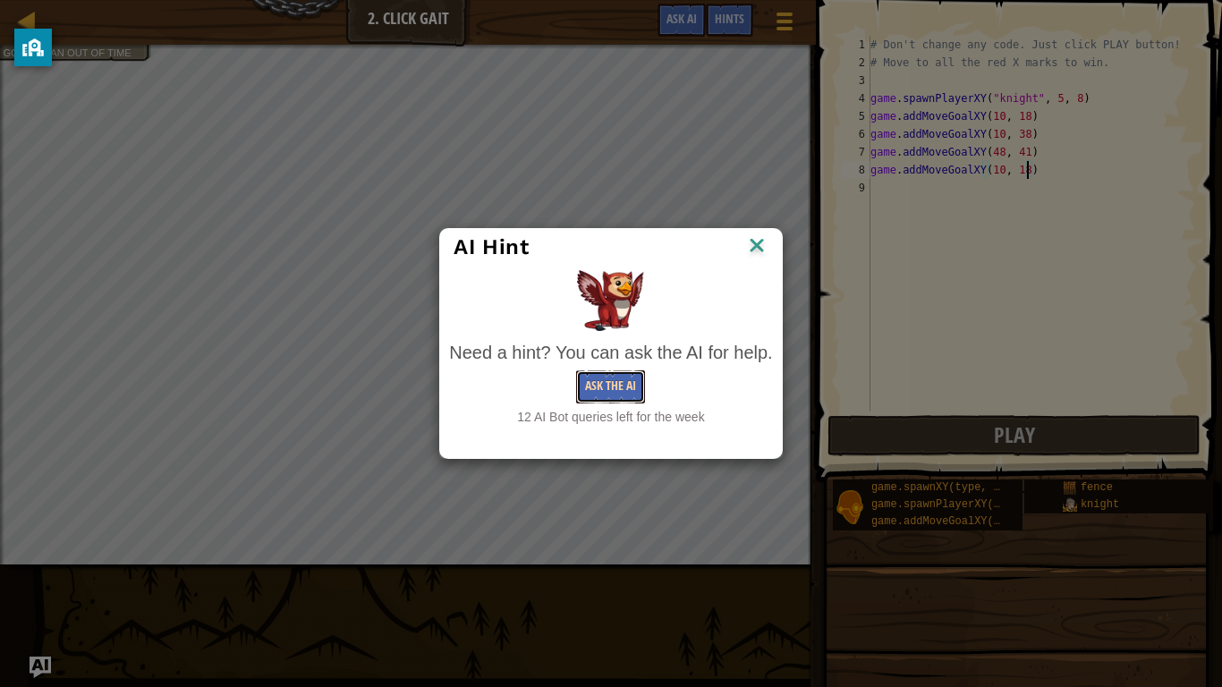
click at [603, 391] on button "Ask the AI" at bounding box center [610, 386] width 69 height 33
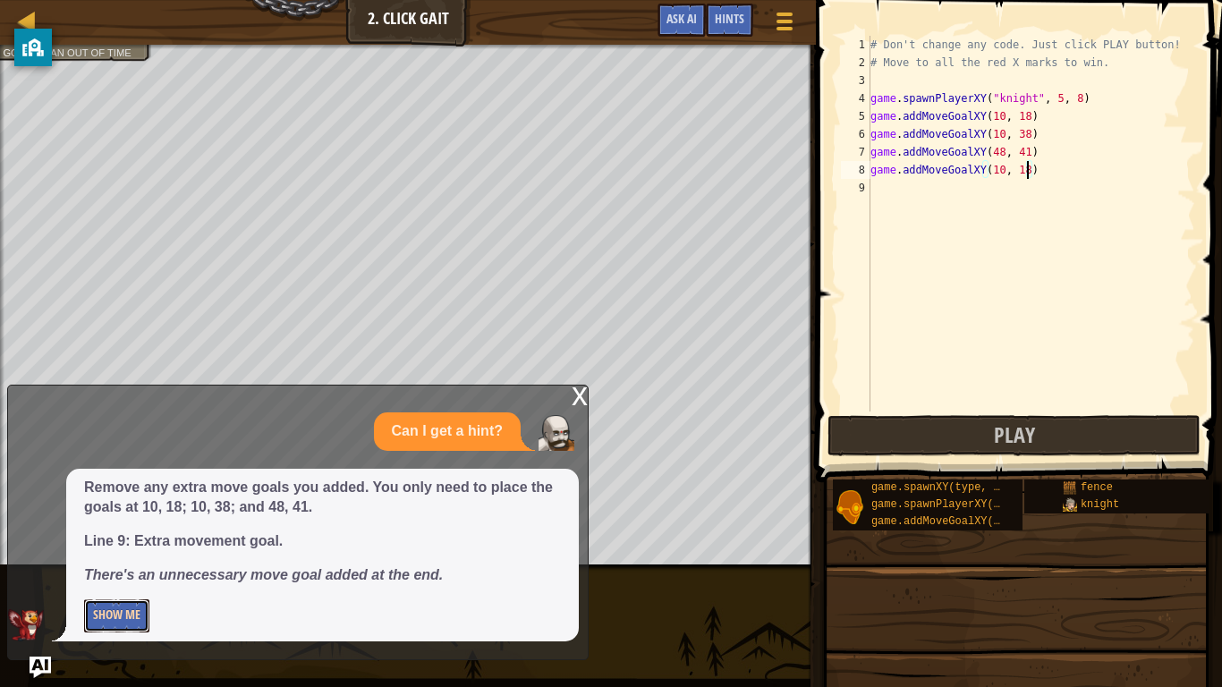
click at [91, 608] on button "Show Me" at bounding box center [116, 615] width 65 height 33
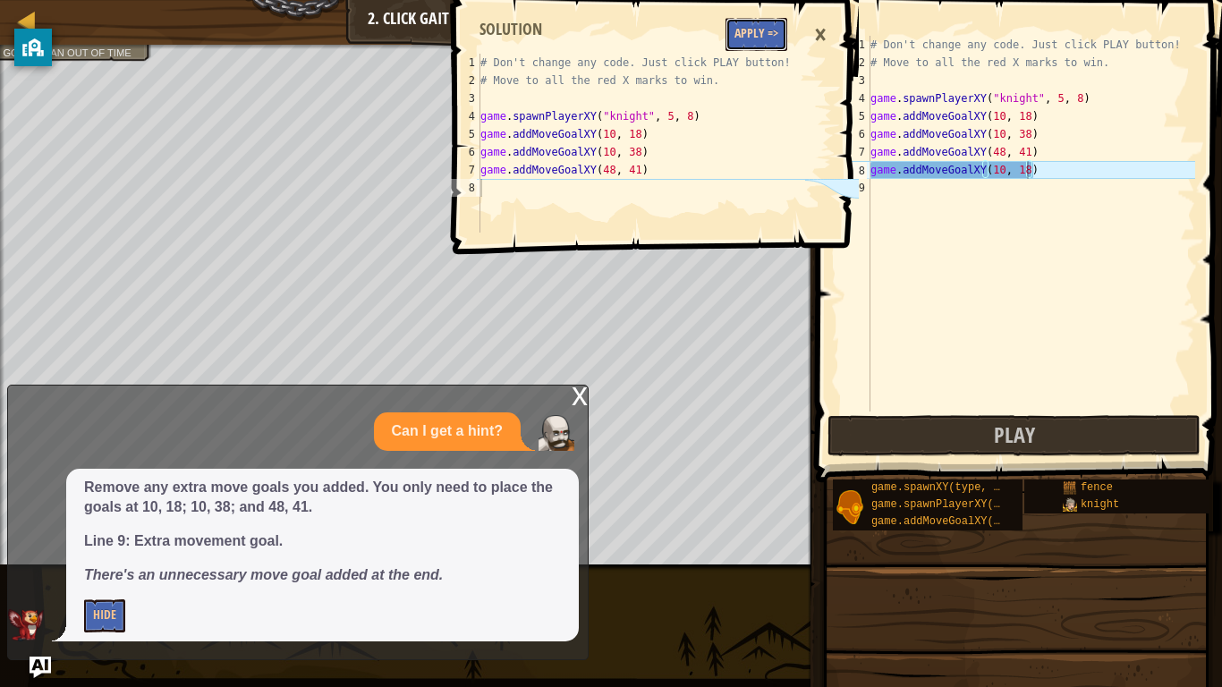
click at [773, 43] on button "Apply =>" at bounding box center [757, 34] width 62 height 33
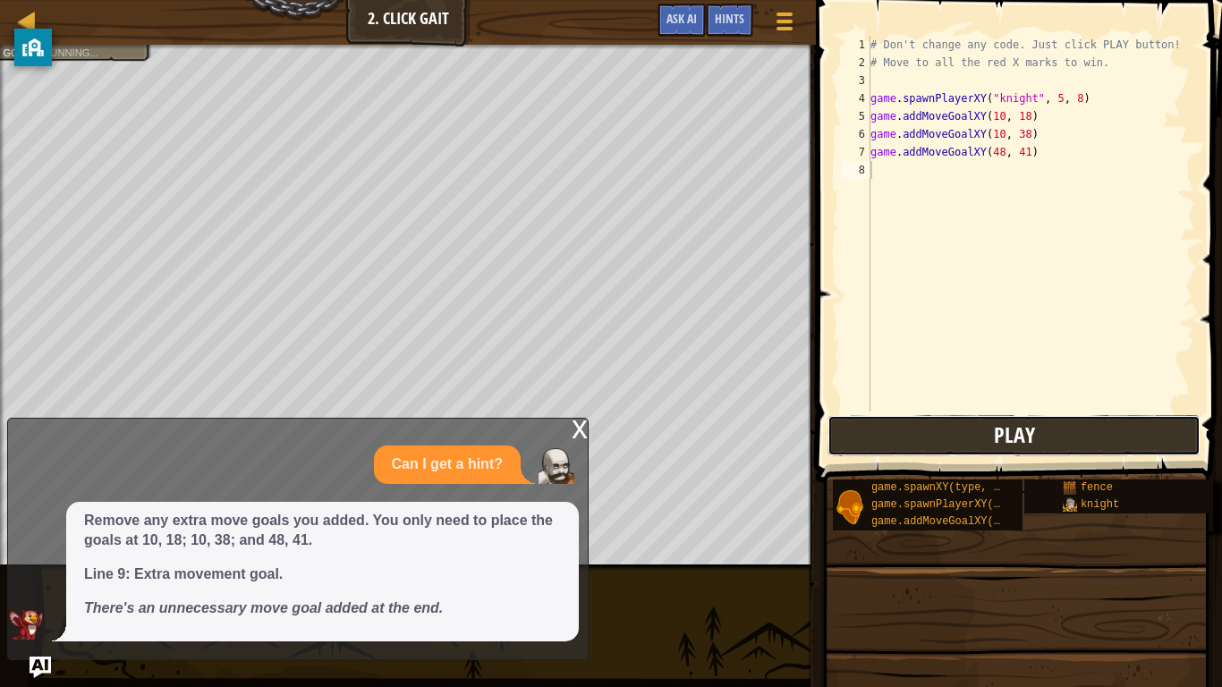
click at [989, 434] on button "Play" at bounding box center [1013, 435] width 373 height 41
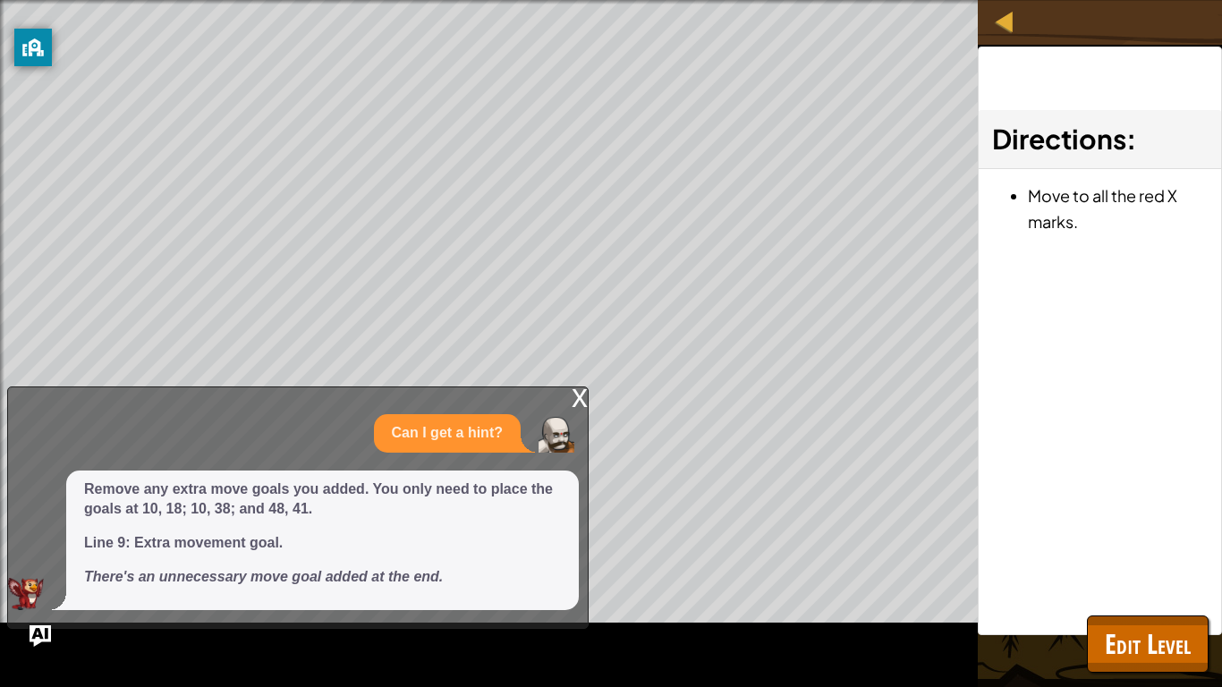
click at [48, 608] on div "Move to all the red X marks. Goals : Ran out of time" at bounding box center [489, 343] width 978 height 687
click at [47, 608] on img "Ask AI" at bounding box center [40, 635] width 23 height 23
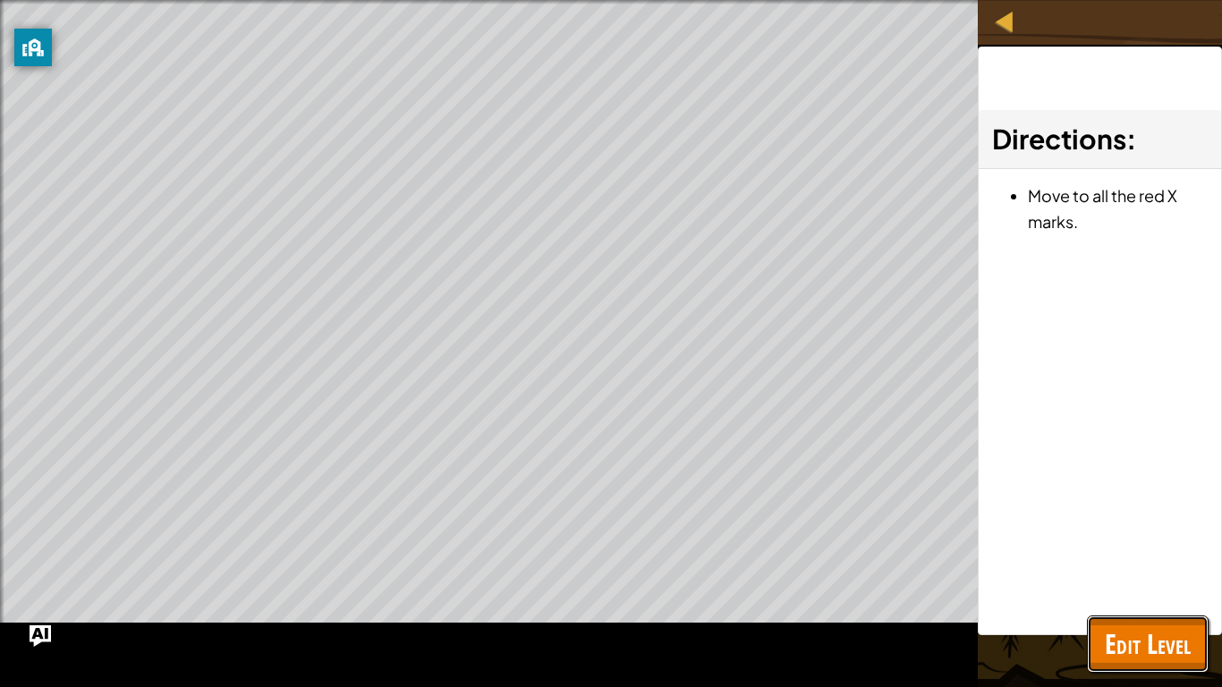
click at [1156, 608] on button "Edit Level" at bounding box center [1148, 643] width 122 height 57
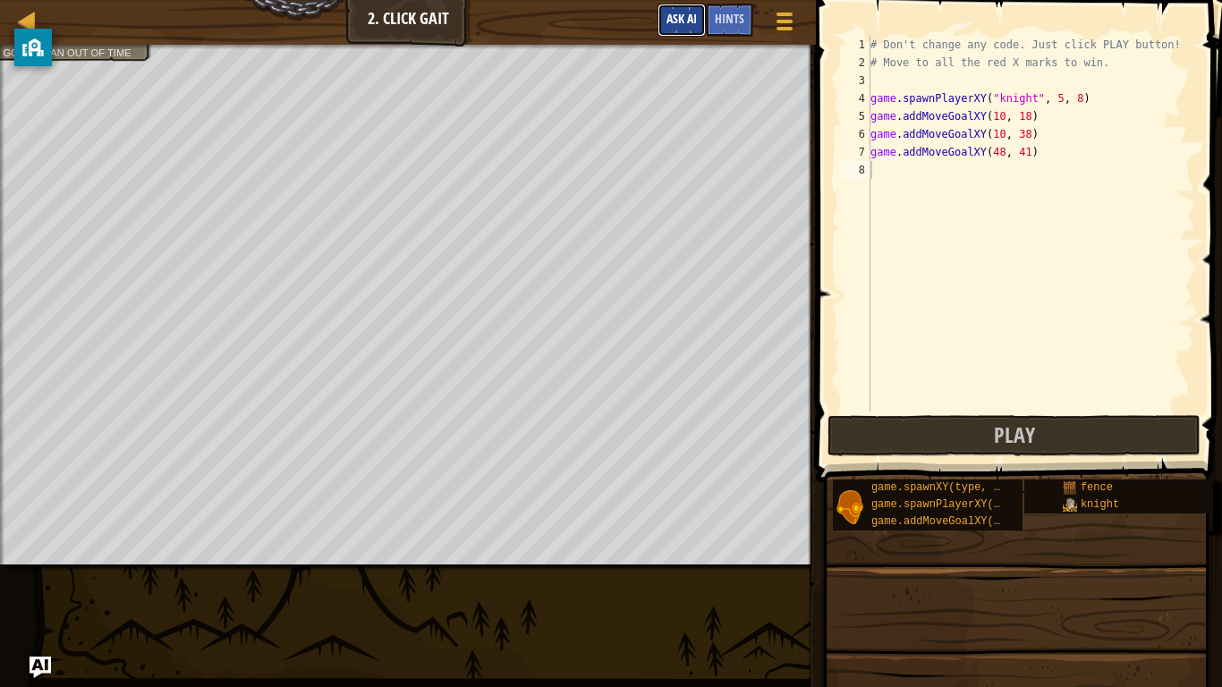
click at [661, 22] on button "Ask AI" at bounding box center [682, 20] width 48 height 33
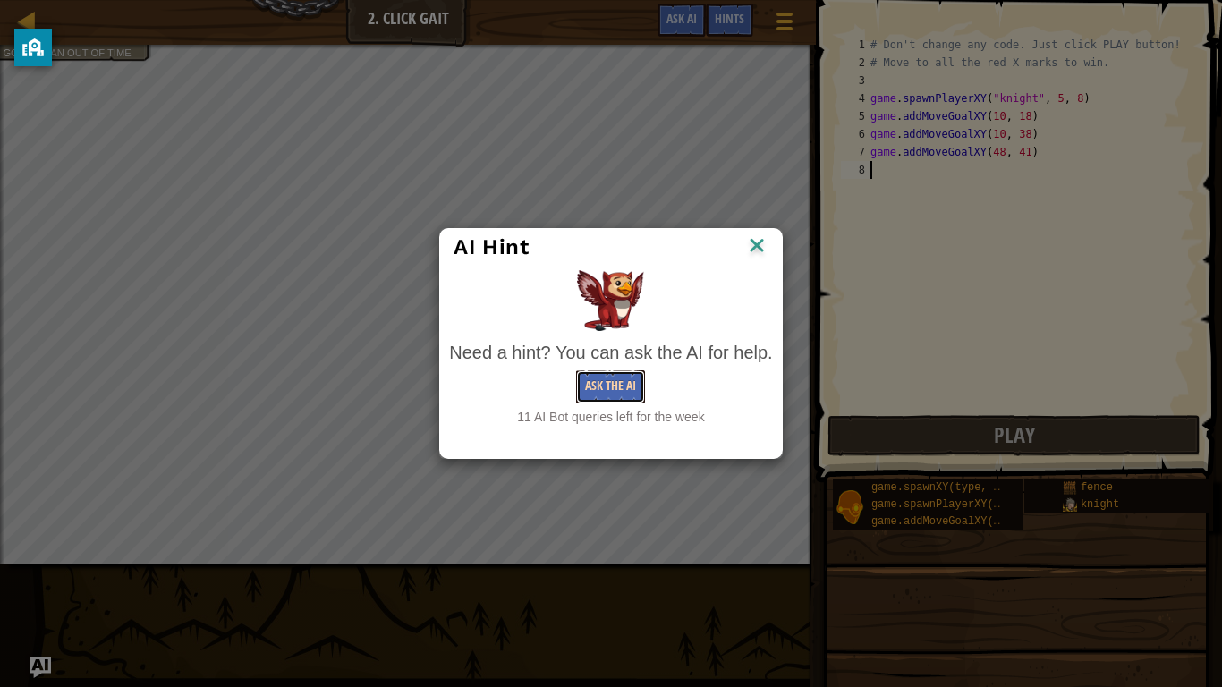
click at [623, 393] on button "Ask the AI" at bounding box center [610, 386] width 69 height 33
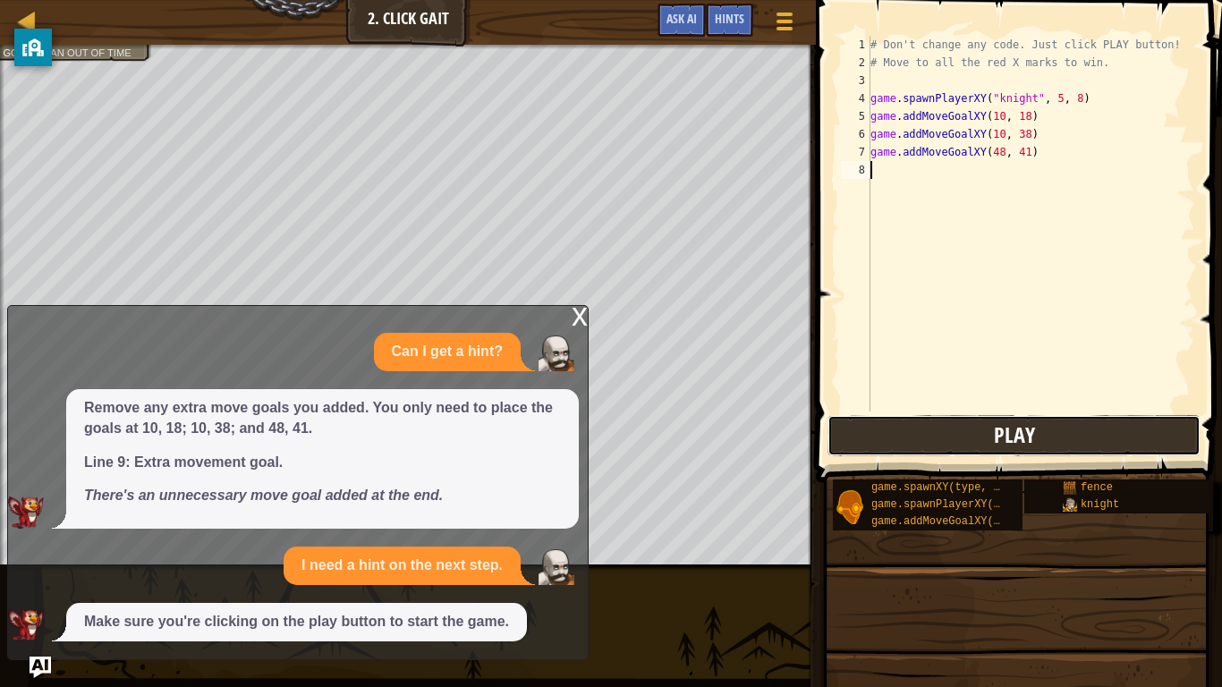
click at [1080, 447] on button "Play" at bounding box center [1013, 435] width 373 height 41
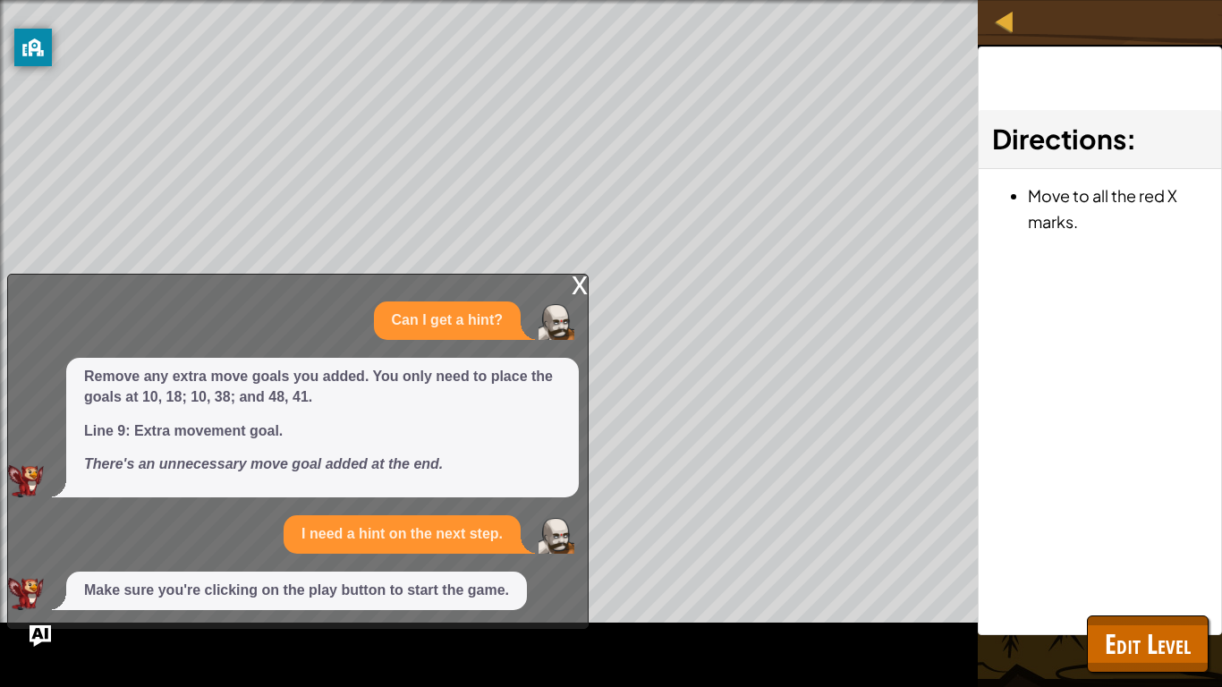
click at [581, 276] on div "x" at bounding box center [580, 284] width 16 height 18
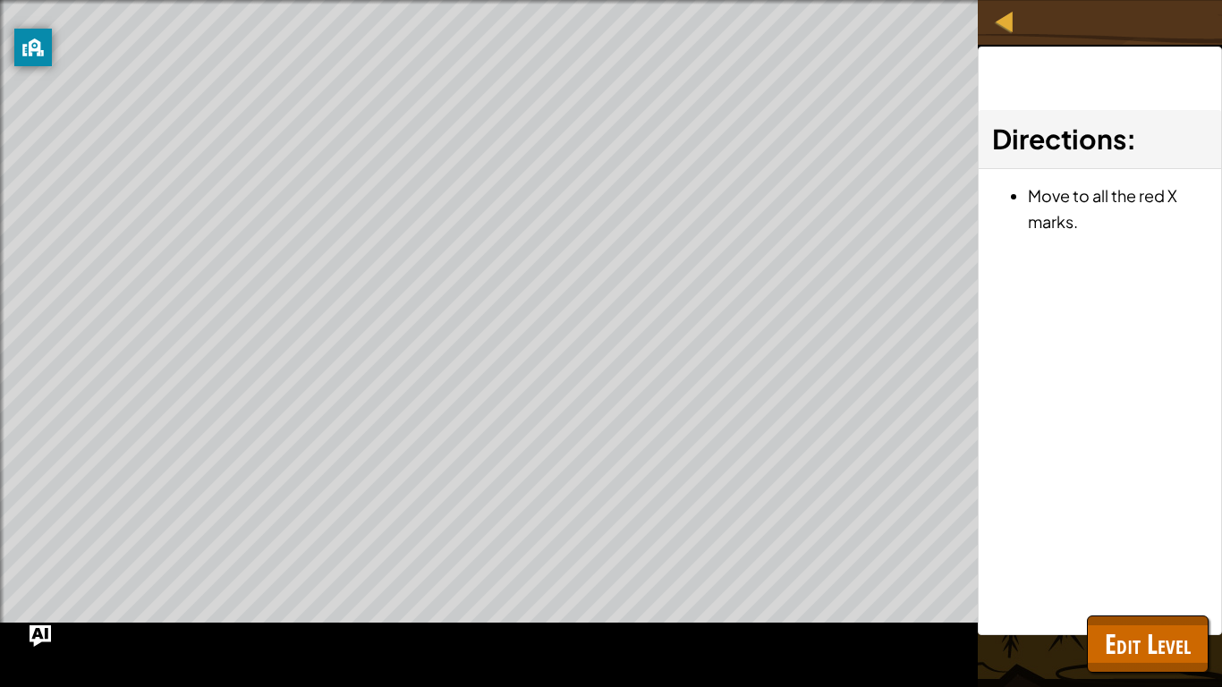
click at [1133, 608] on div "Move to all the red X marks. Goals : Ran out of time ♫ Game" at bounding box center [611, 343] width 1222 height 687
click at [1116, 608] on span "Edit Level" at bounding box center [1148, 643] width 86 height 37
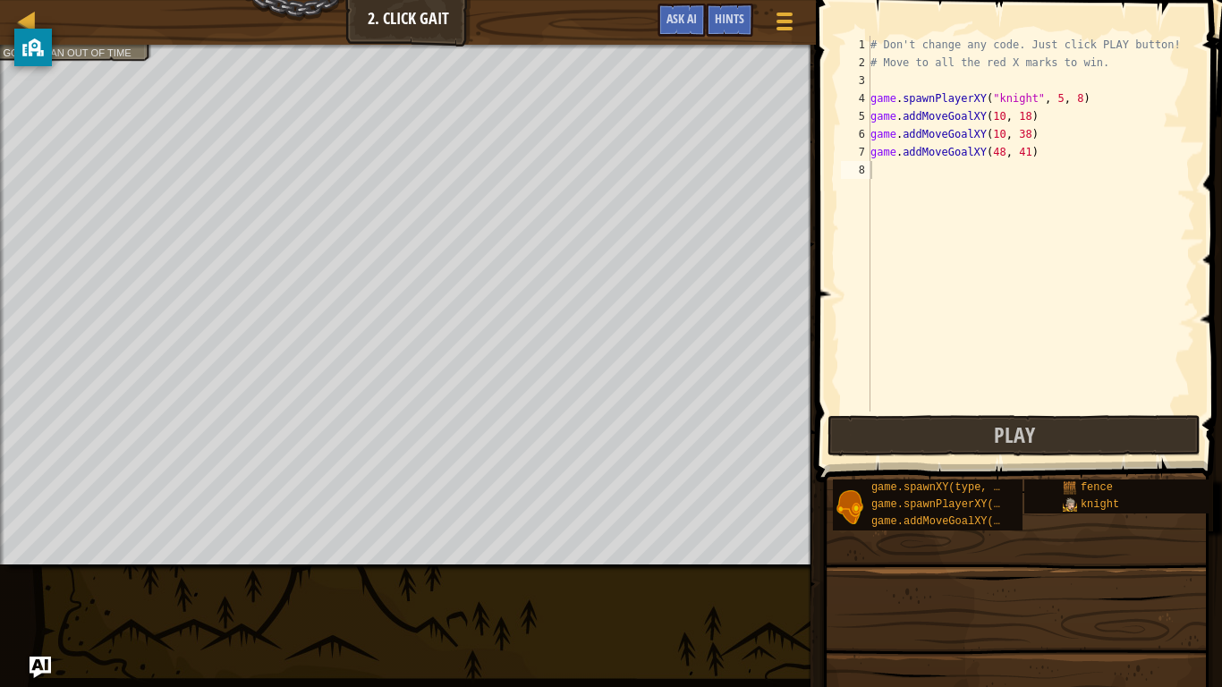
click at [886, 160] on div "# Don't change any code. Just click PLAY button! # Move to all the red X marks …" at bounding box center [1031, 242] width 328 height 412
type textarea "game.addMoveGoalXY(48, 41)"
type textarea "h"
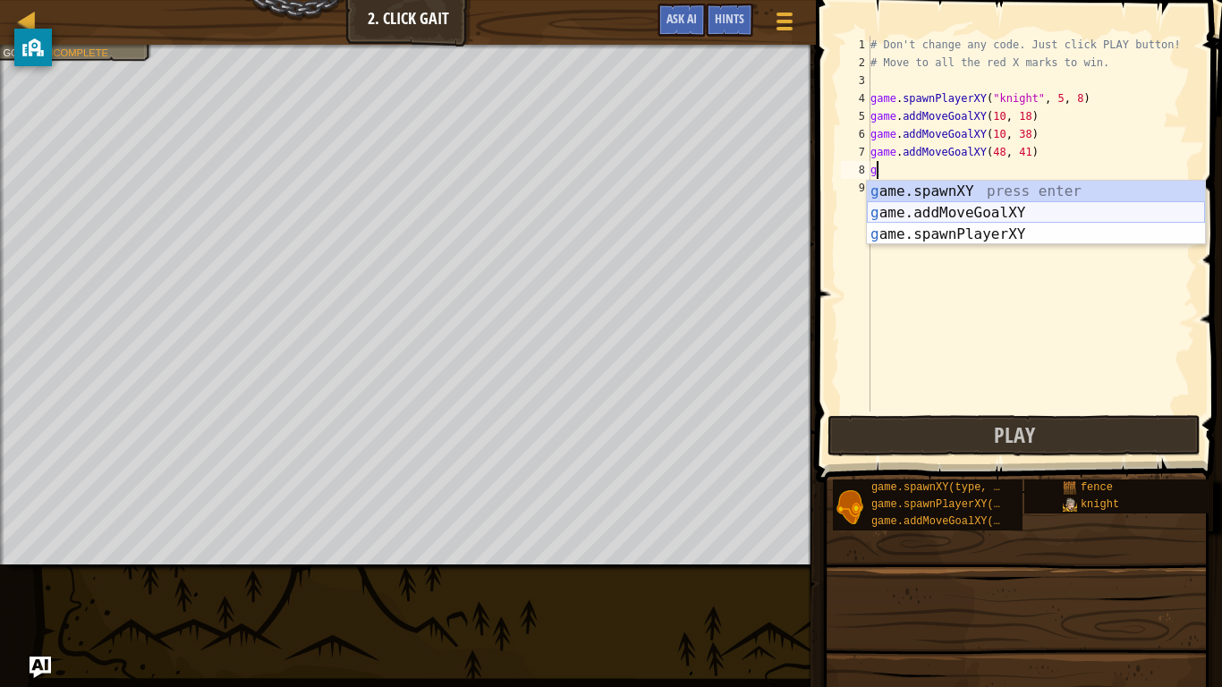
click at [1016, 210] on div "g ame.spawnXY press enter g ame.addMoveGoalXY press enter g ame.spawnPlayerXY p…" at bounding box center [1036, 234] width 338 height 107
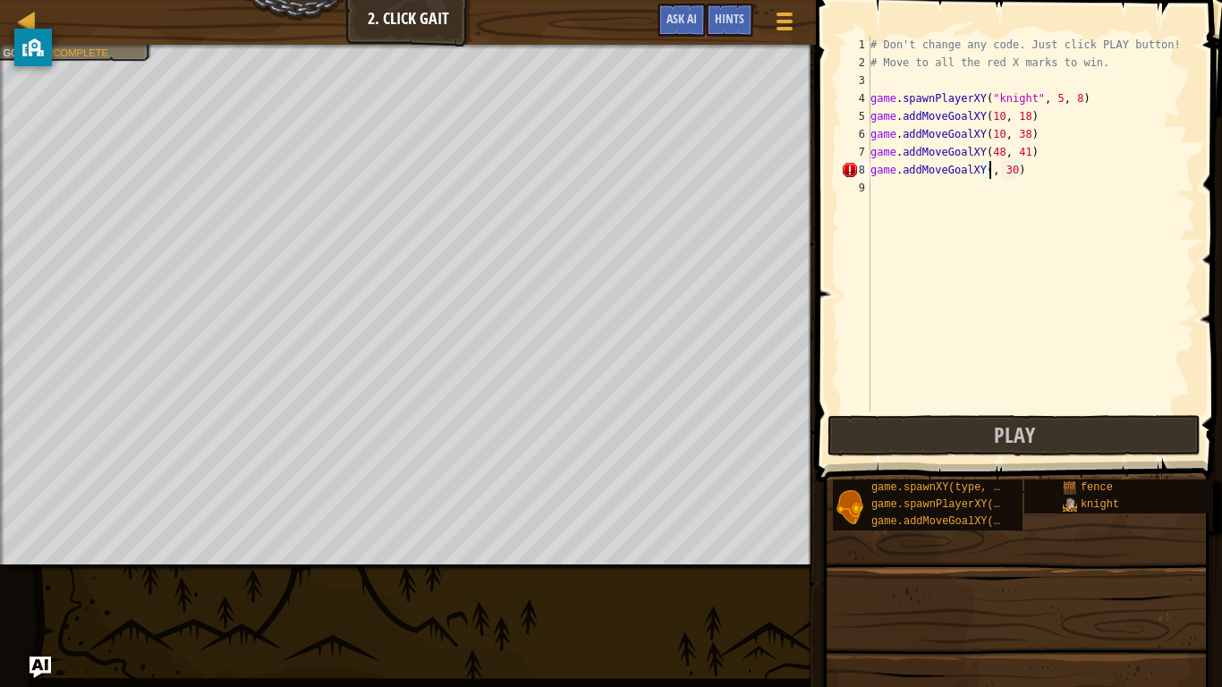
scroll to position [8, 20]
type textarea "game.addMoveGoalXY(10, 19)"
click at [855, 415] on button "Play" at bounding box center [1013, 435] width 373 height 41
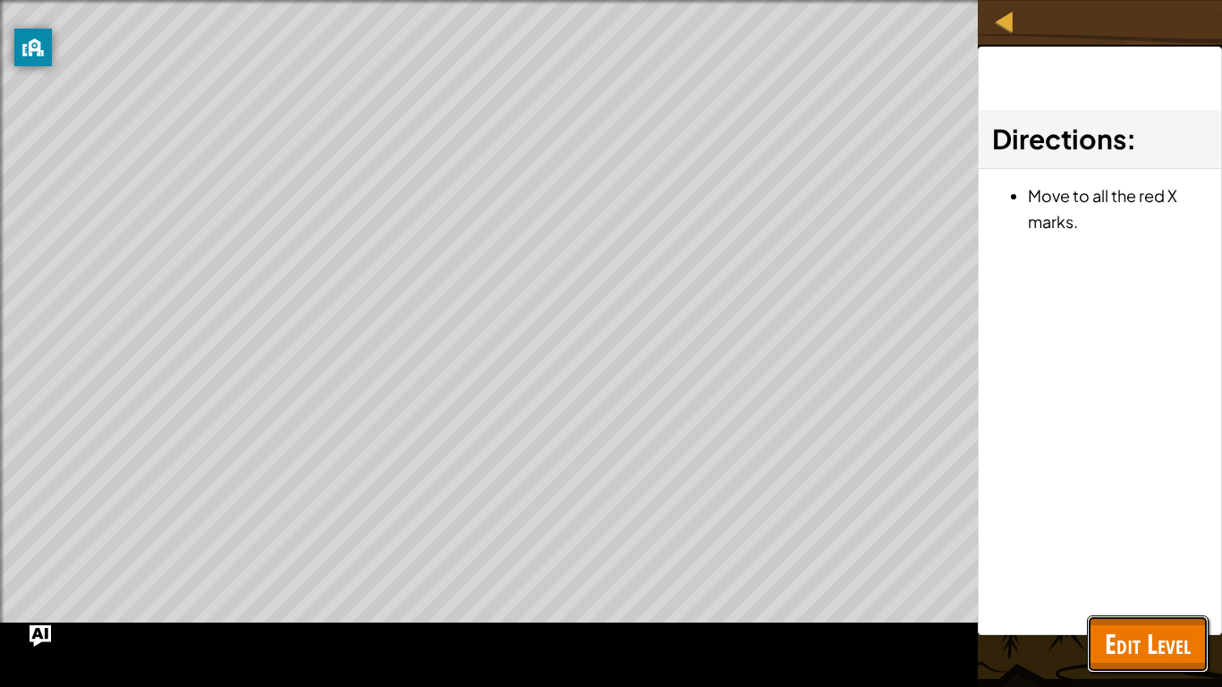
click at [1150, 608] on span "Edit Level" at bounding box center [1148, 643] width 86 height 37
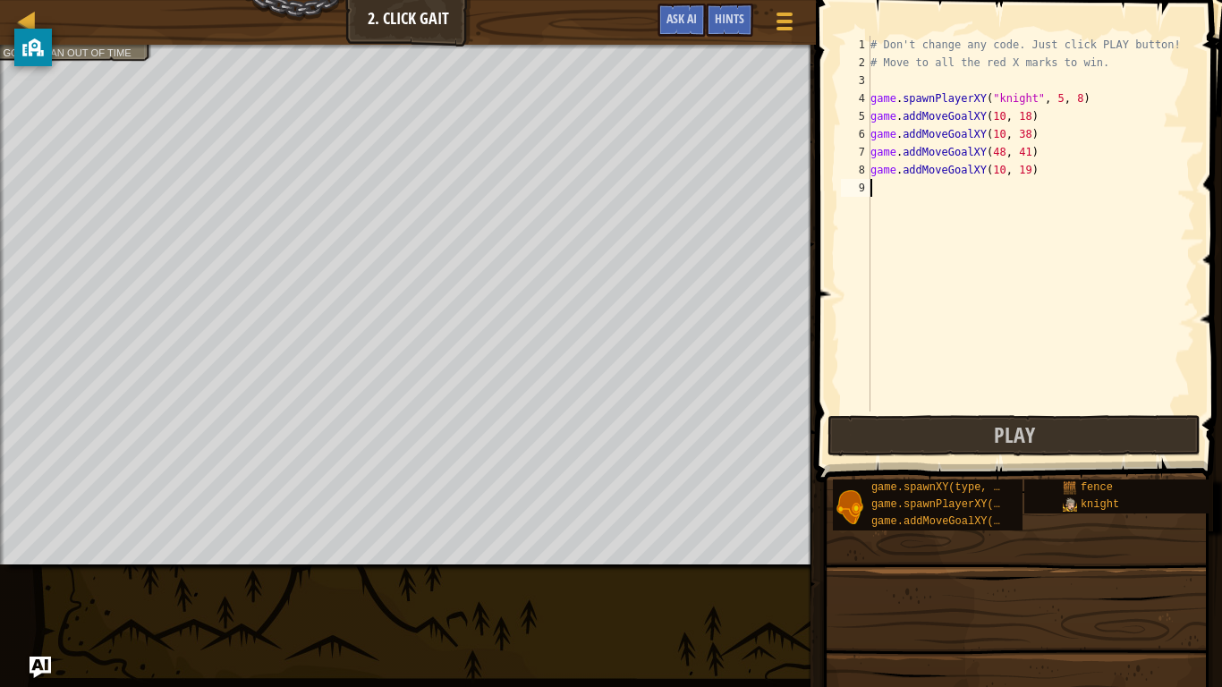
scroll to position [8, 0]
click at [1050, 182] on div "# Don't change any code. Just click PLAY button! # Move to all the red X marks …" at bounding box center [1031, 242] width 328 height 412
drag, startPoint x: 1032, startPoint y: 173, endPoint x: 836, endPoint y: 166, distance: 196.0
click at [837, 166] on div "1 2 3 4 5 6 7 8 9 # Don't change any code. Just click PLAY button! # Move to al…" at bounding box center [1016, 224] width 358 height 376
type textarea "game.addMoveGoalXY(10, 19)"
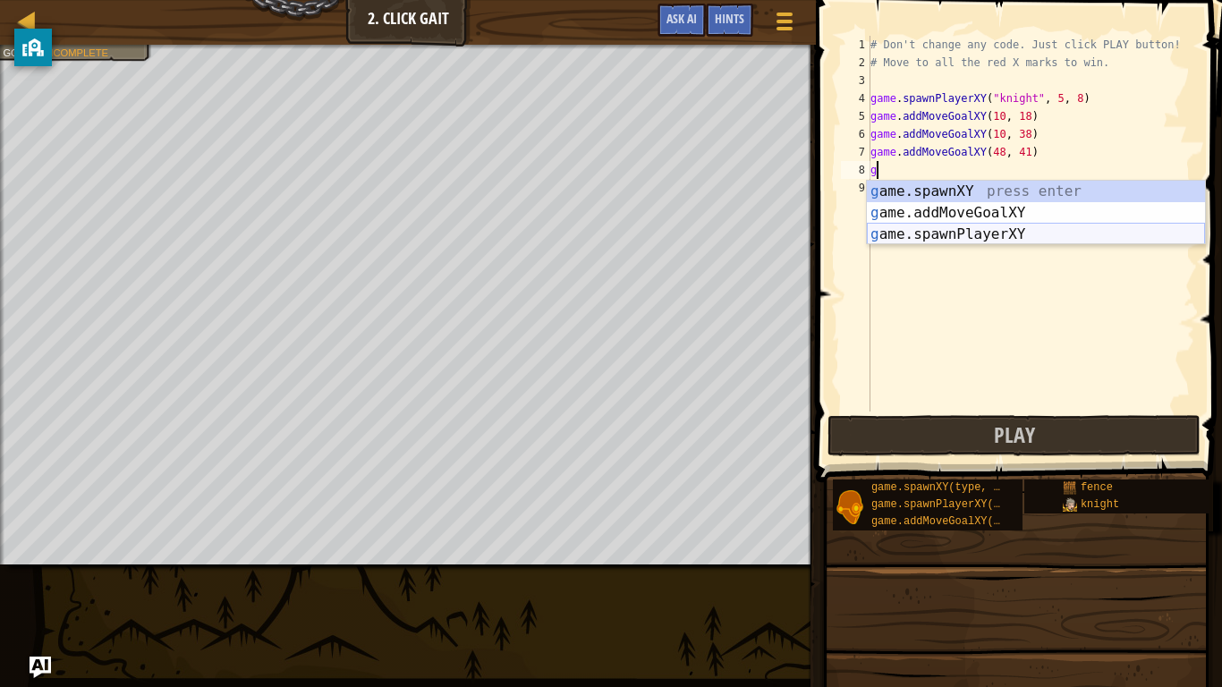
click at [1044, 225] on div "g ame.spawnXY press enter g ame.addMoveGoalXY press enter g ame.spawnPlayerXY p…" at bounding box center [1036, 234] width 338 height 107
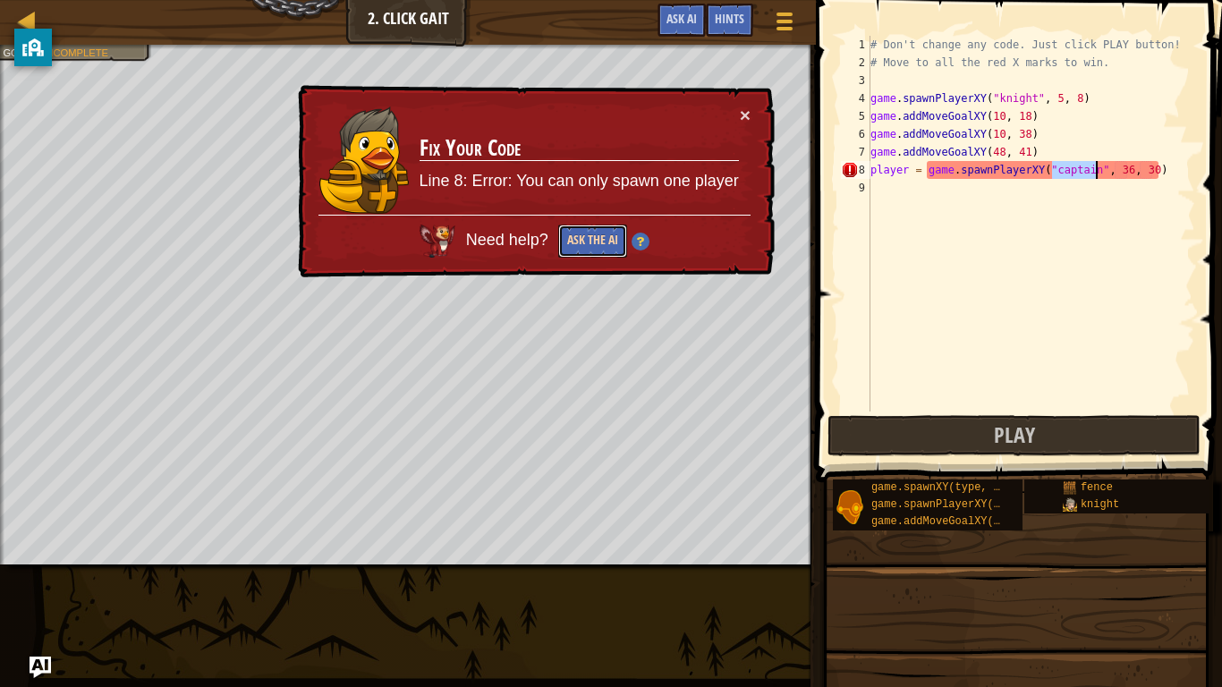
click at [611, 242] on button "Ask the AI" at bounding box center [592, 241] width 69 height 33
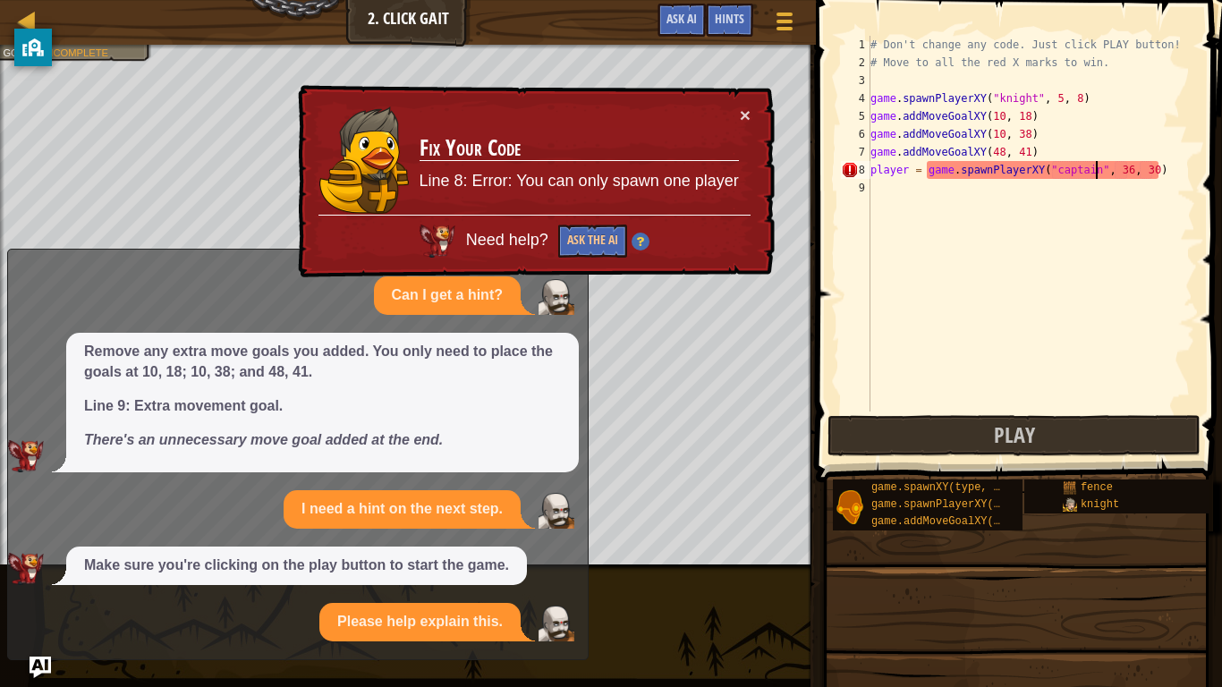
scroll to position [13, 0]
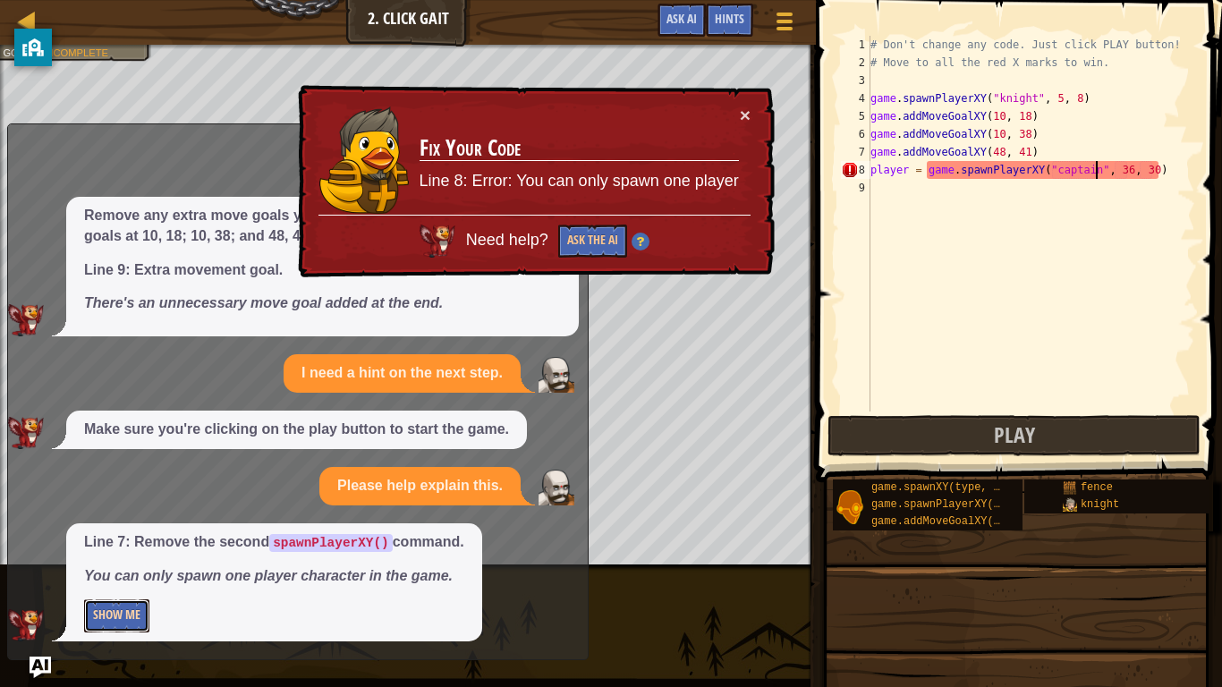
click at [122, 608] on button "Show Me" at bounding box center [116, 615] width 65 height 33
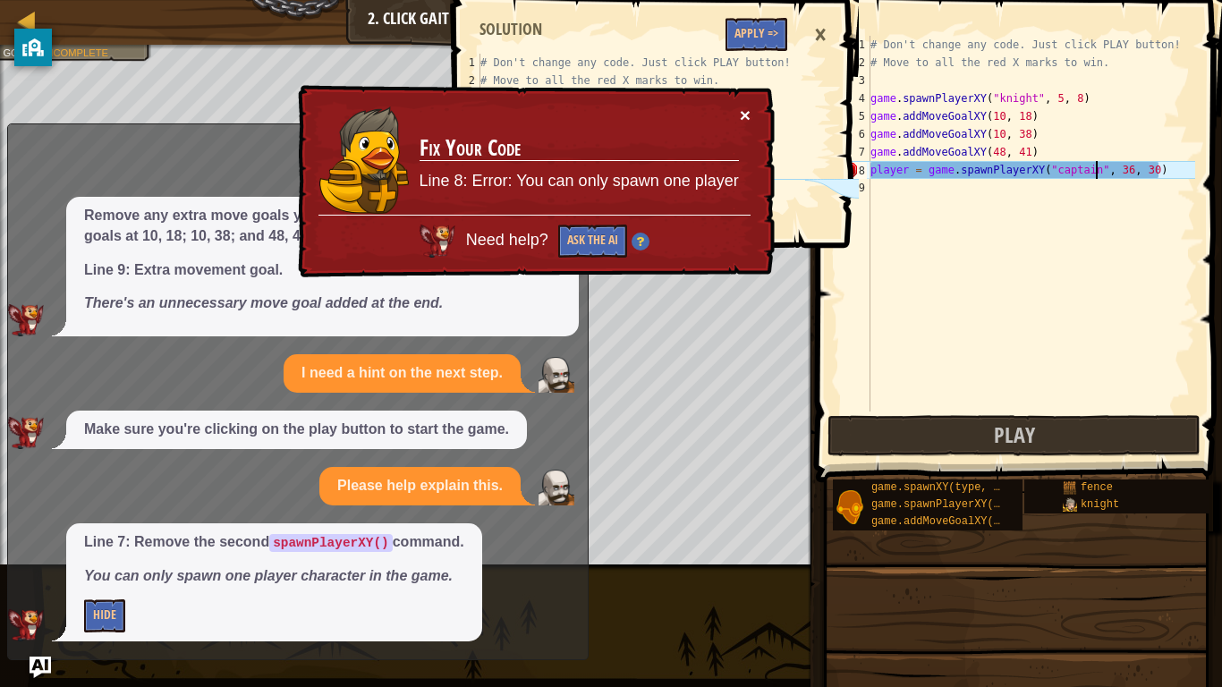
click at [744, 120] on button "×" at bounding box center [745, 115] width 11 height 19
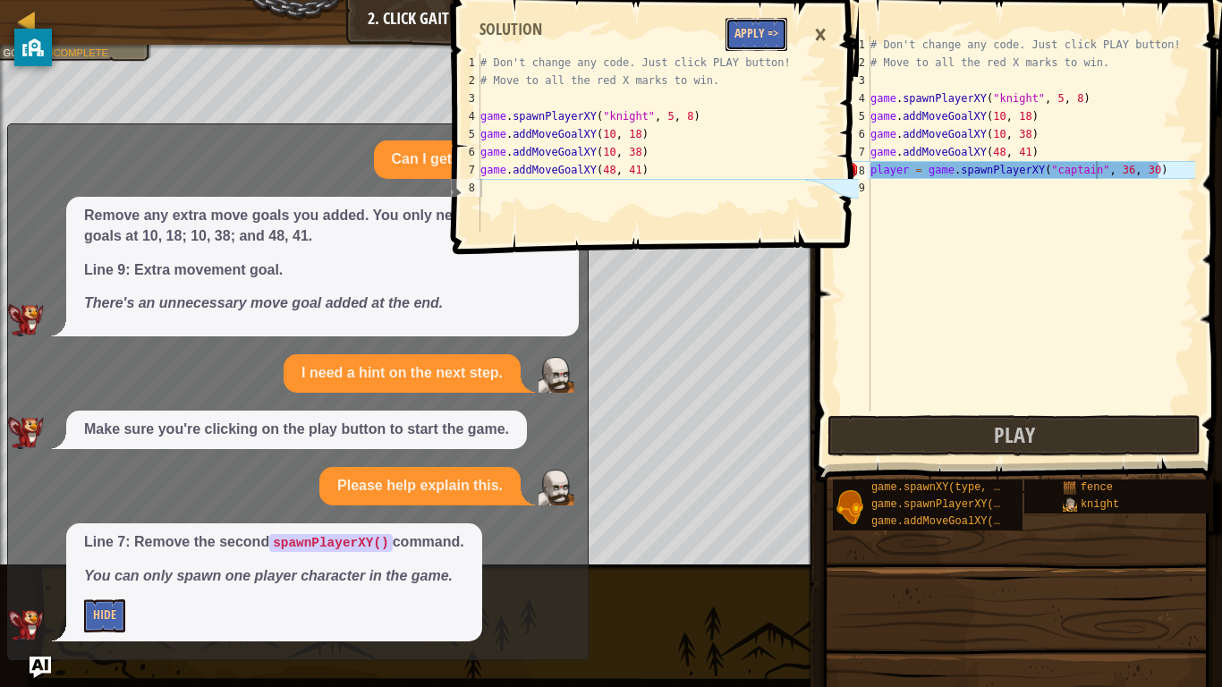
click at [740, 33] on button "Apply =>" at bounding box center [757, 34] width 62 height 33
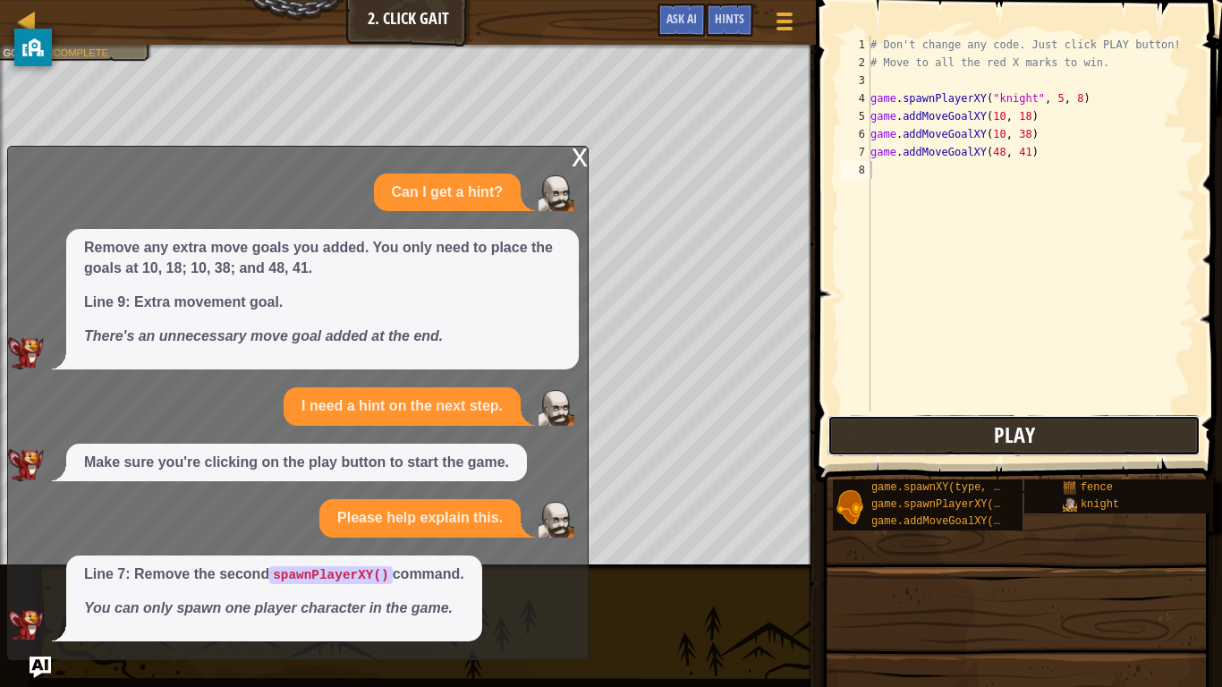
click at [1005, 421] on span "Play" at bounding box center [1014, 434] width 41 height 29
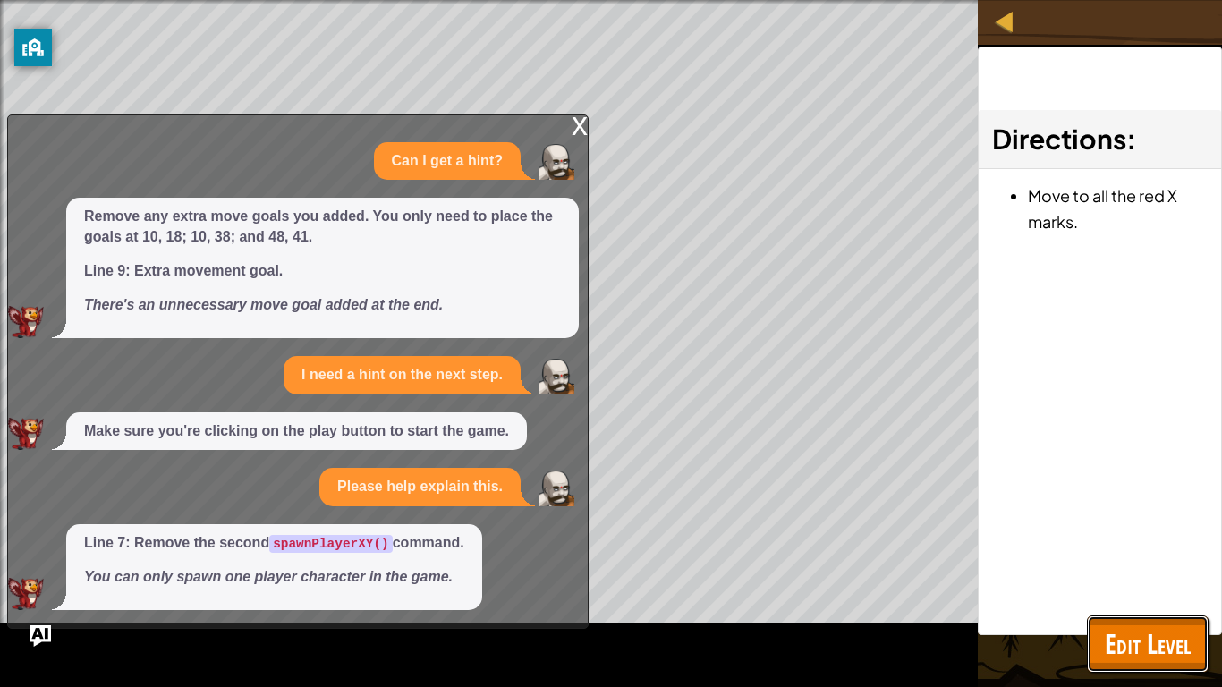
click at [1184, 608] on span "Edit Level" at bounding box center [1148, 643] width 86 height 37
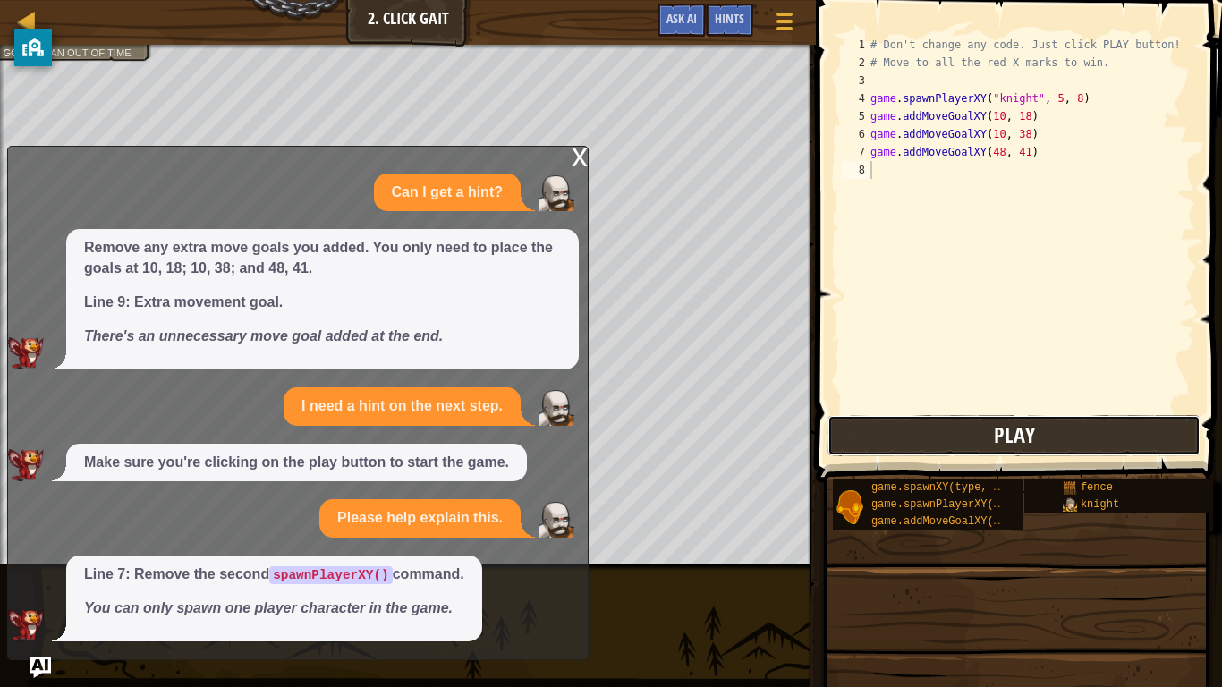
click at [1042, 451] on button "Play" at bounding box center [1013, 435] width 373 height 41
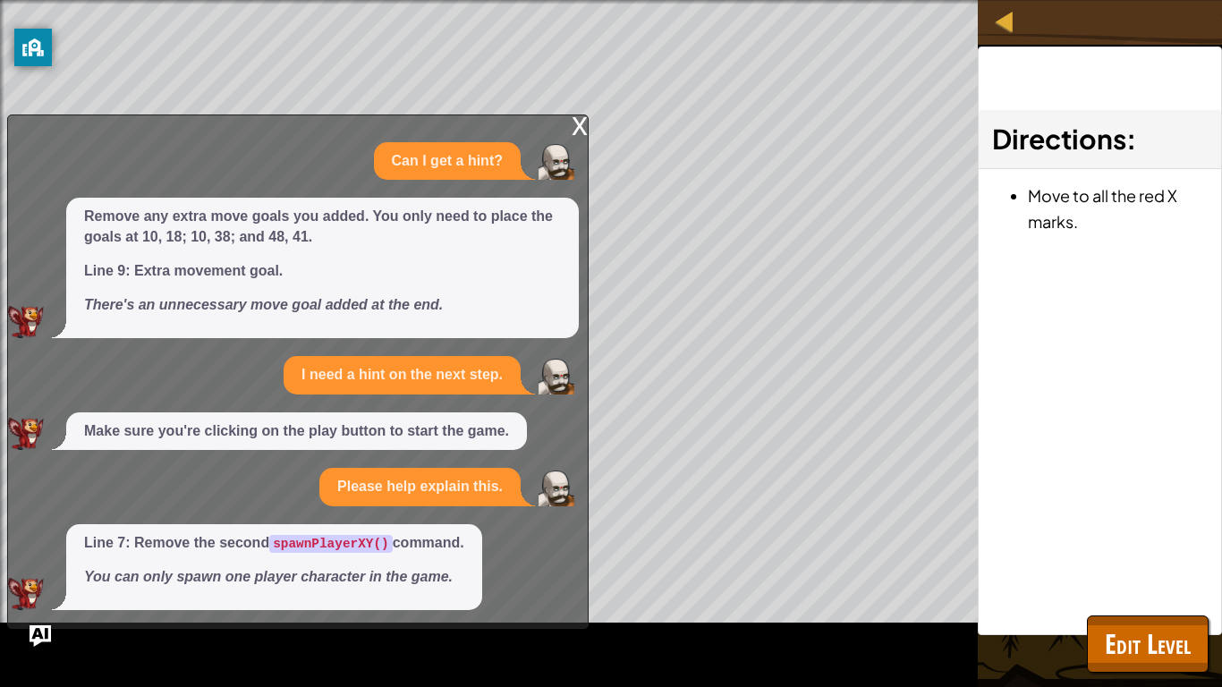
click at [578, 115] on div "x" at bounding box center [580, 124] width 16 height 18
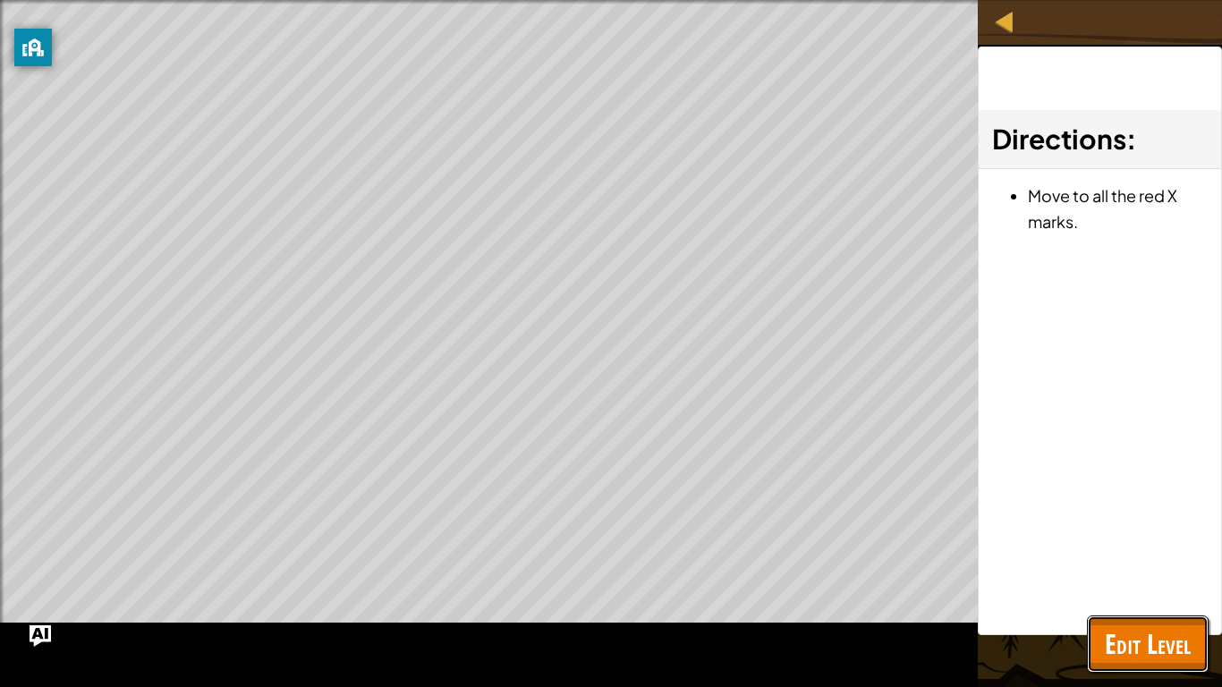
click at [1157, 608] on button "Edit Level" at bounding box center [1148, 643] width 122 height 57
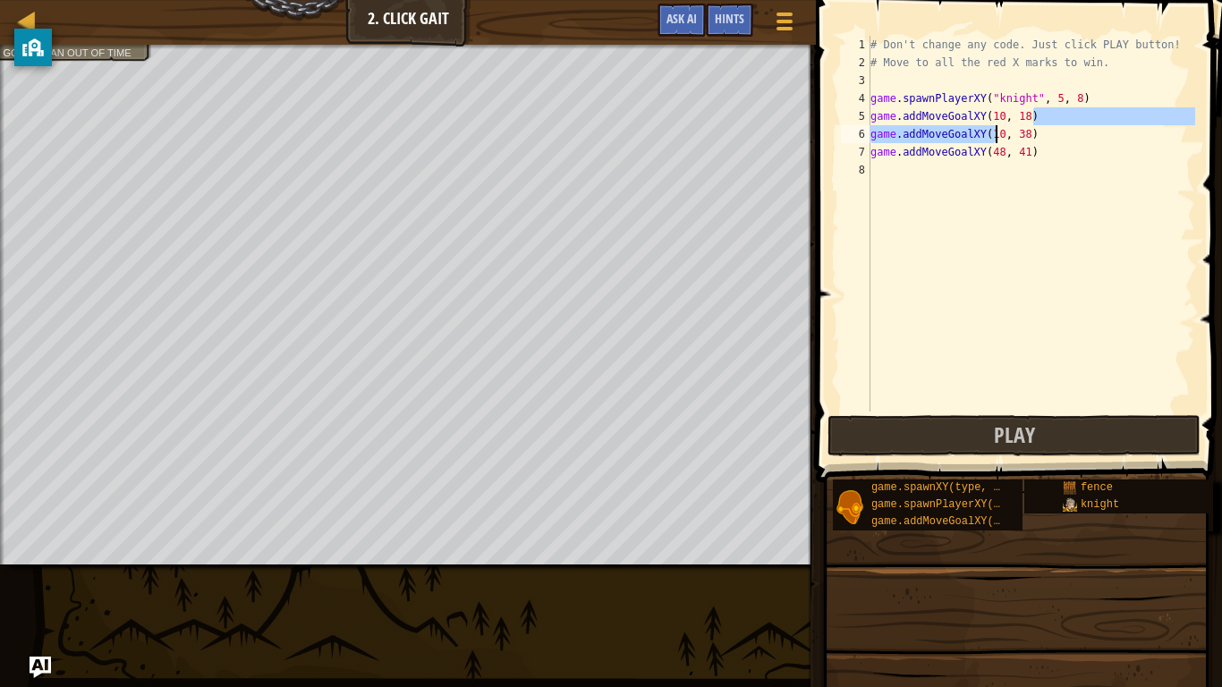
drag, startPoint x: 1036, startPoint y: 115, endPoint x: 1029, endPoint y: 126, distance: 12.9
click at [1029, 126] on div "# Don't change any code. Just click PLAY button! # Move to all the red X marks …" at bounding box center [1031, 242] width 328 height 412
type textarea "game.addMoveGoalXY(10, 18) game.addMoveGoalXY(10, 38)"
click at [1059, 162] on div "# Don't change any code. Just click PLAY button! # Move to all the red X marks …" at bounding box center [1031, 242] width 328 height 412
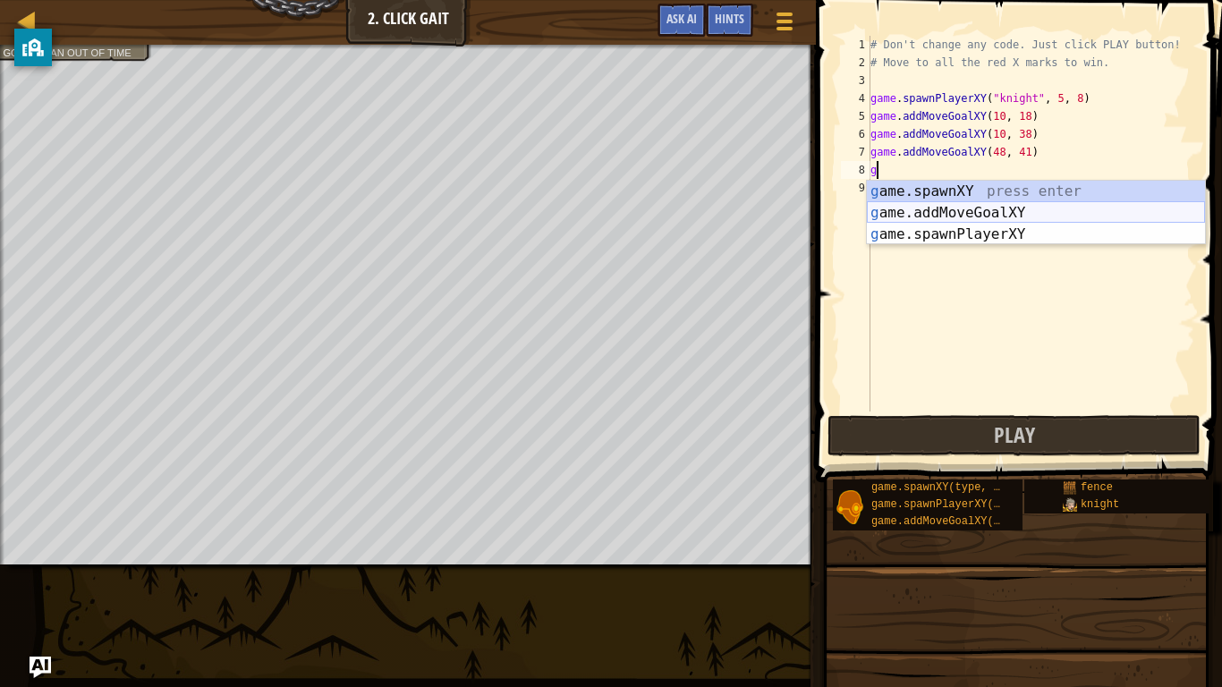
click at [1008, 216] on div "g ame.spawnXY press enter g ame.addMoveGoalXY press enter g ame.spawnPlayerXY p…" at bounding box center [1036, 234] width 338 height 107
type textarea "game.addMoveGoalXY(36, 30)"
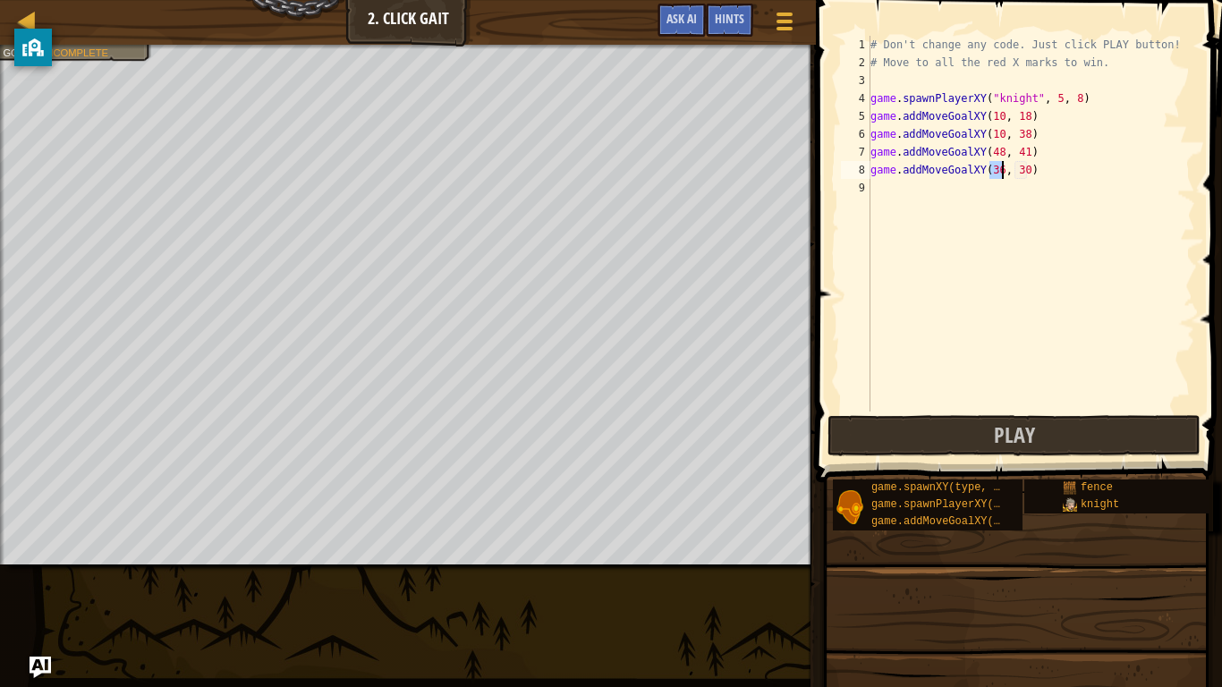
click at [1008, 216] on div "# Don't change any code. Just click PLAY button! # Move to all the red X marks …" at bounding box center [1031, 242] width 328 height 412
drag, startPoint x: 1034, startPoint y: 169, endPoint x: 876, endPoint y: 169, distance: 158.3
click at [876, 169] on div "# Don't change any code. Just click PLAY button! # Move to all the red X marks …" at bounding box center [1031, 242] width 328 height 412
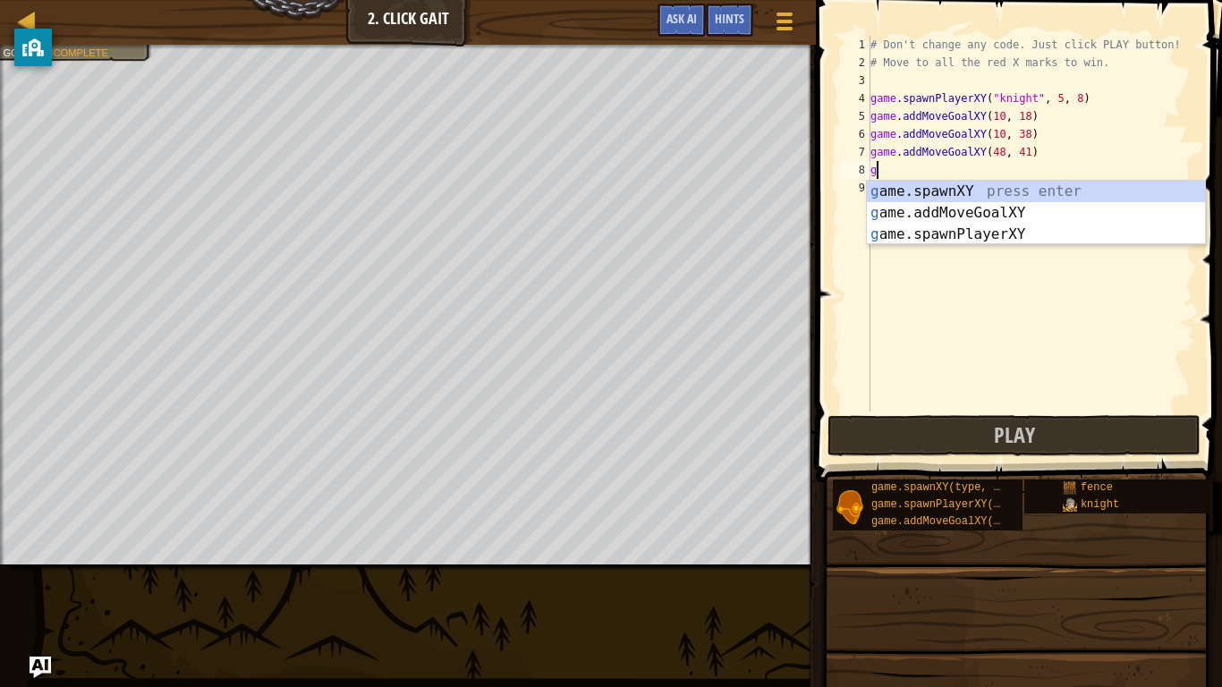
type textarea "g"
click at [1025, 225] on div "g ame.spawnXY press enter g ame.addMoveGoalXY press enter g ame.spawnPlayerXY p…" at bounding box center [1036, 234] width 338 height 107
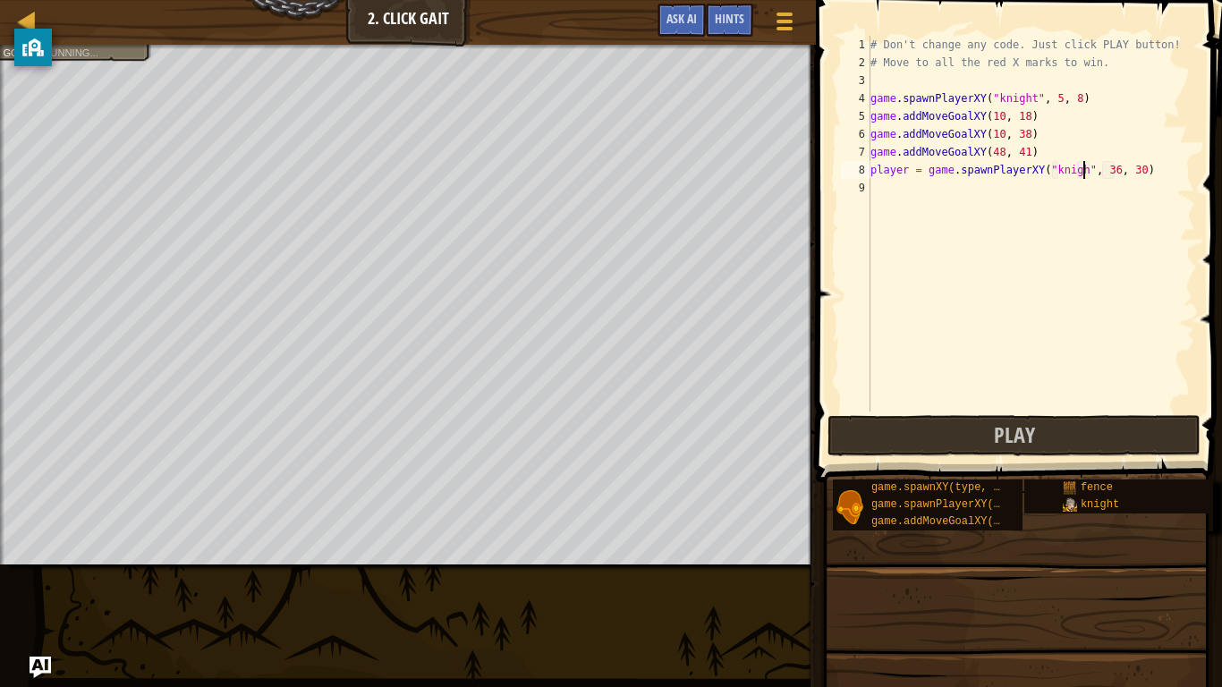
scroll to position [8, 32]
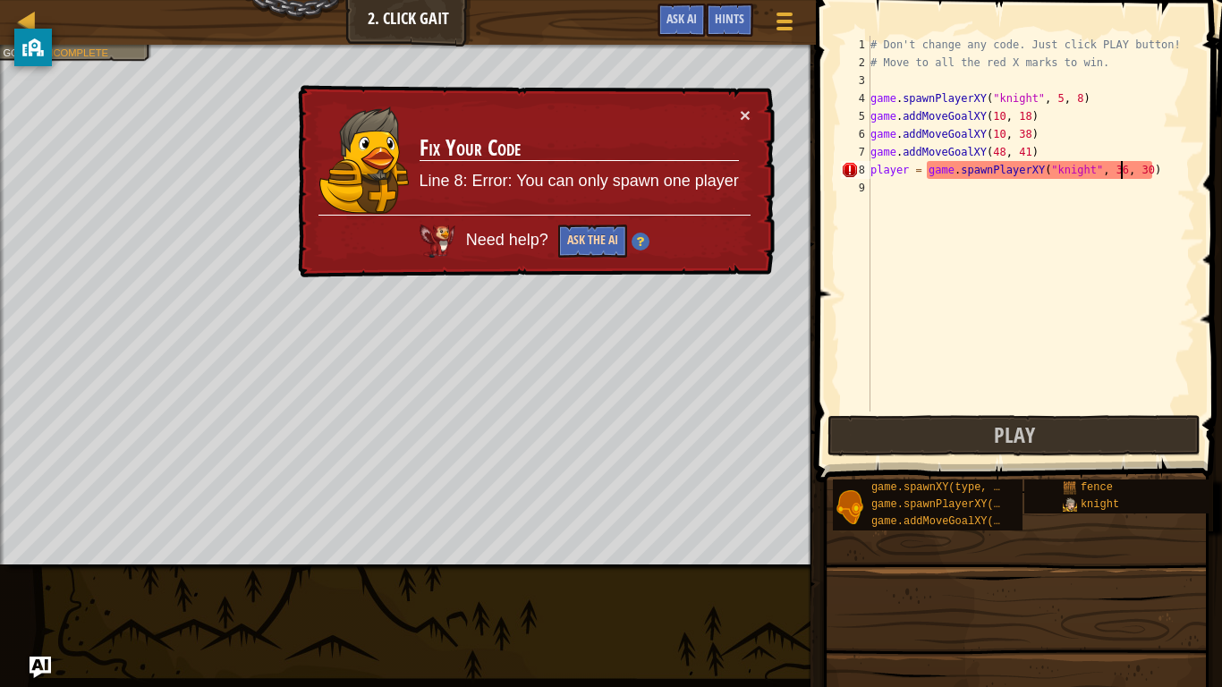
type textarea "player = game.spawnPlayerXY("knight", 36, 30)"
click at [594, 230] on button "Ask the AI" at bounding box center [592, 241] width 69 height 33
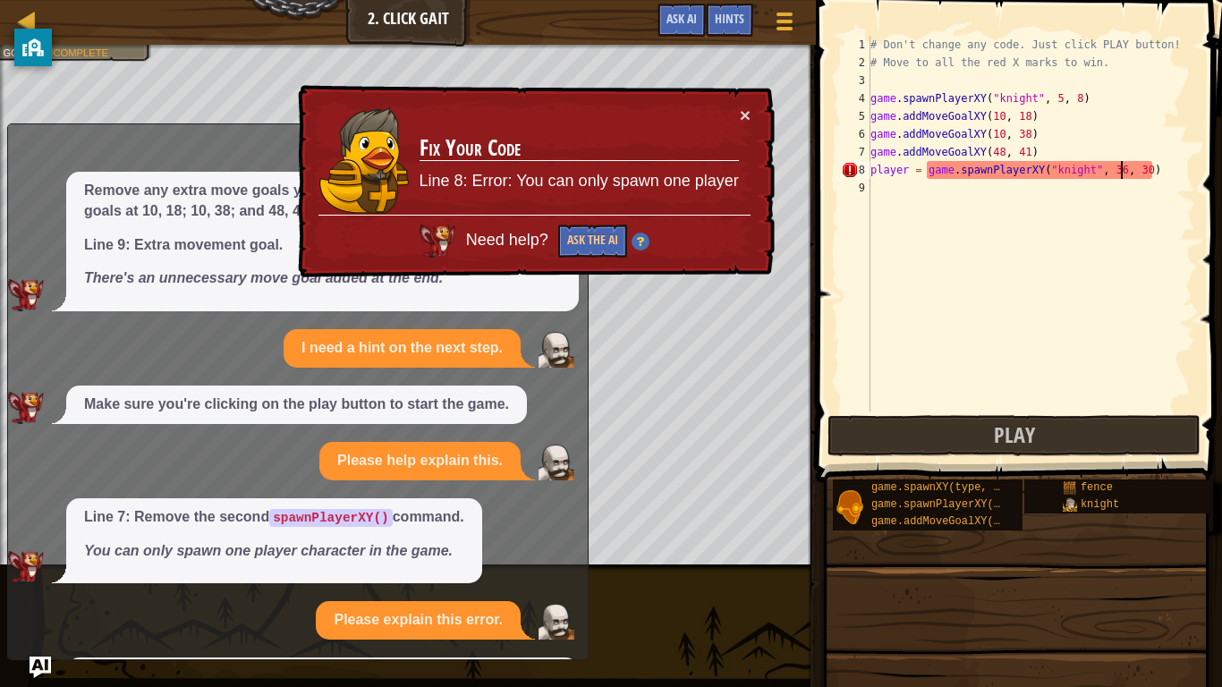
scroll to position [195, 0]
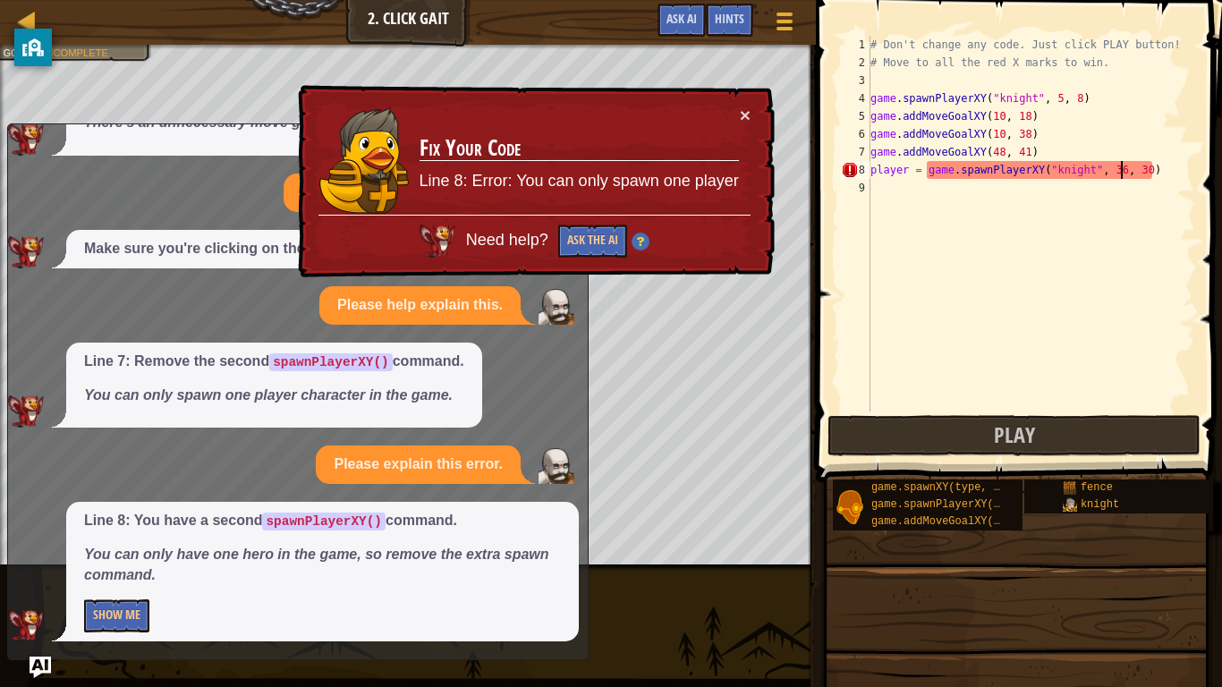
click at [80, 608] on div "Line 8: You have a second spawnPlayerXY() command. You can only have one hero i…" at bounding box center [322, 572] width 513 height 140
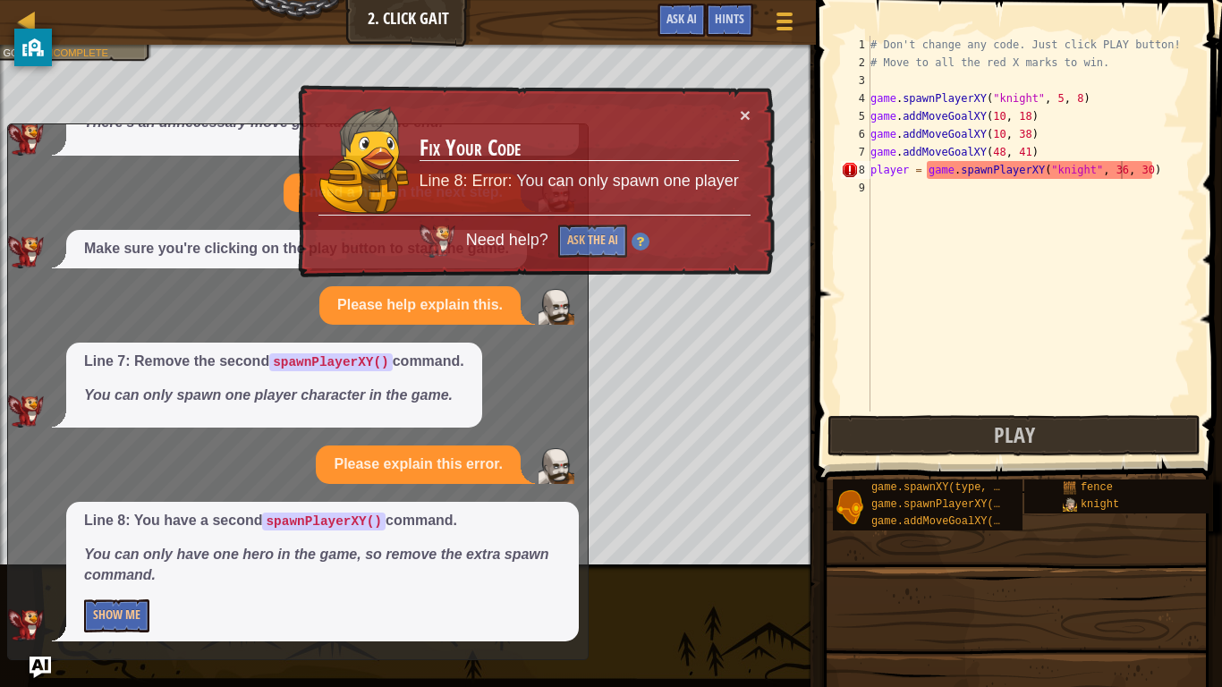
click at [80, 608] on div "Line 8: You have a second spawnPlayerXY() command. You can only have one hero i…" at bounding box center [322, 572] width 513 height 140
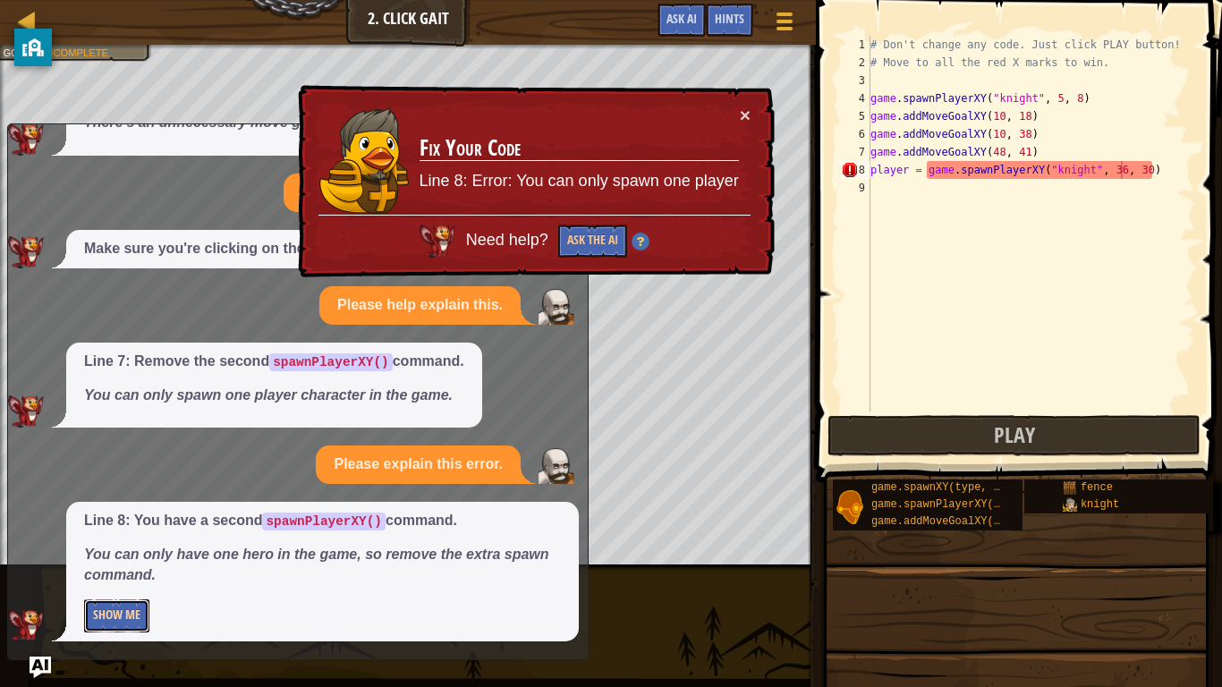
click at [132, 601] on button "Show Me" at bounding box center [116, 615] width 65 height 33
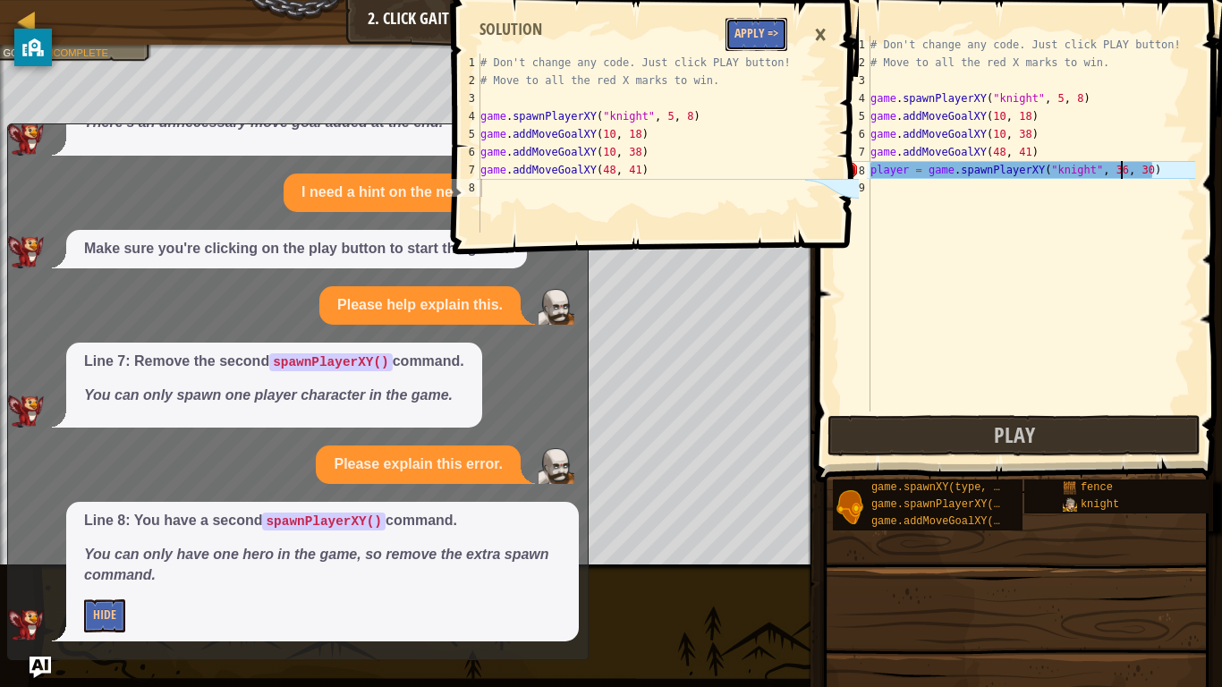
click at [726, 29] on button "Apply =>" at bounding box center [757, 34] width 62 height 33
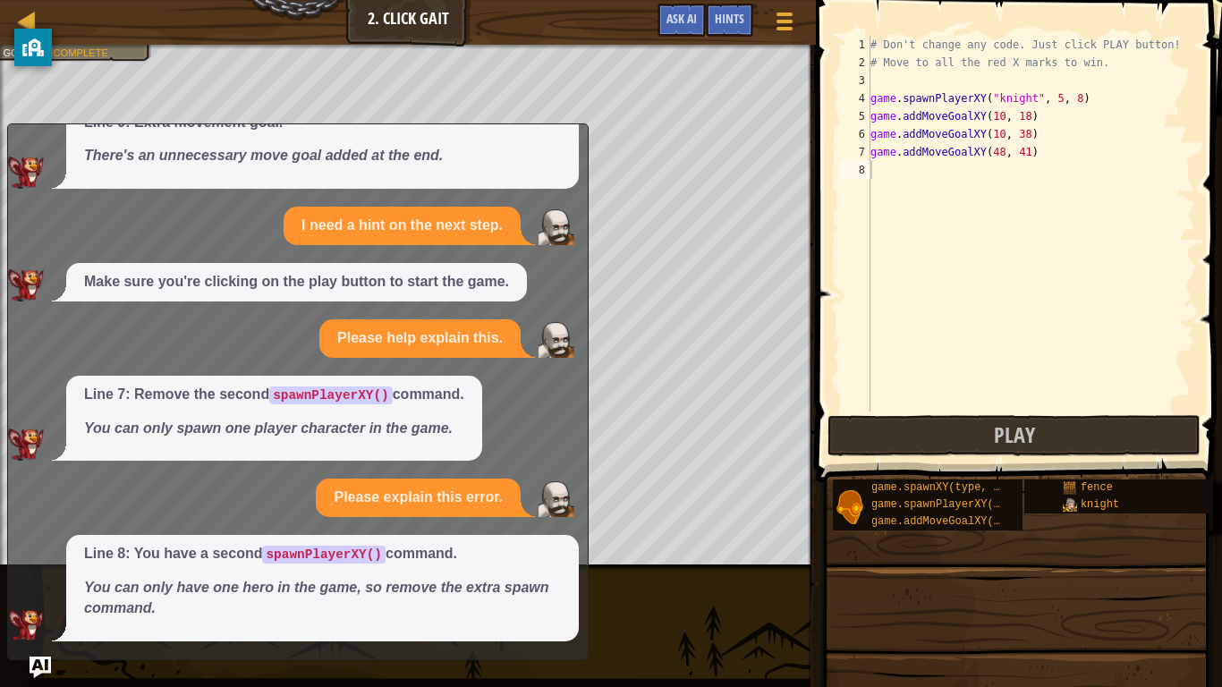
scroll to position [162, 0]
click at [687, 12] on span "Ask AI" at bounding box center [681, 18] width 30 height 17
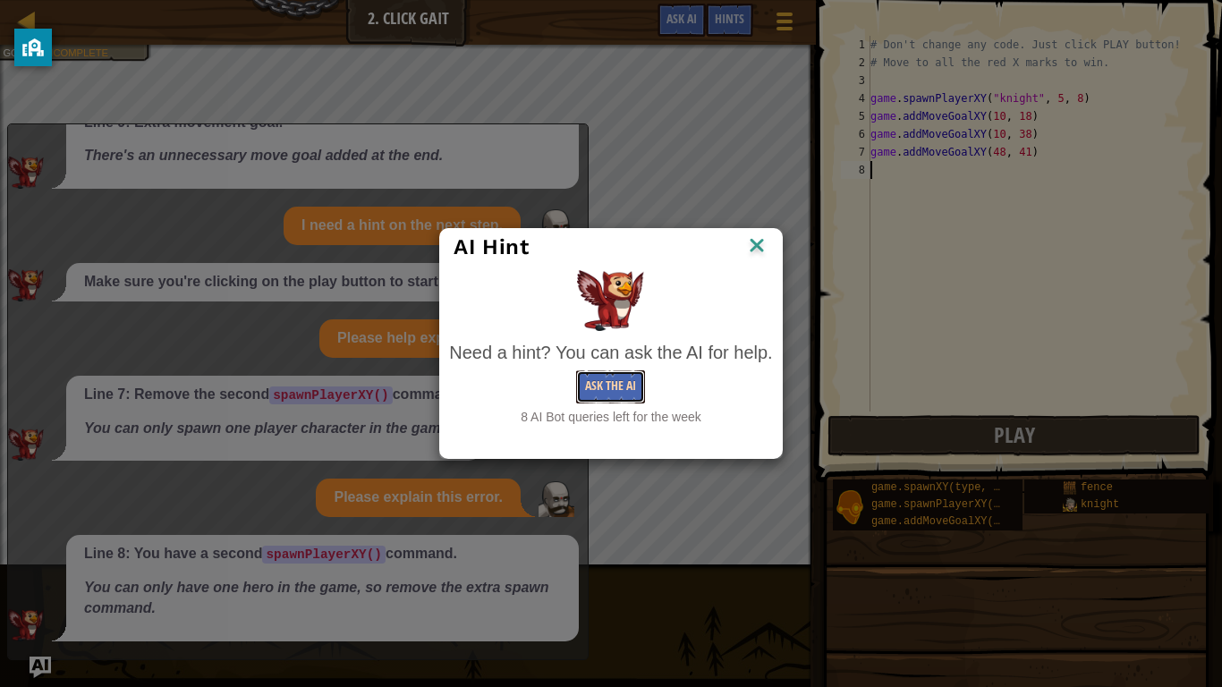
click at [615, 378] on button "Ask the AI" at bounding box center [610, 386] width 69 height 33
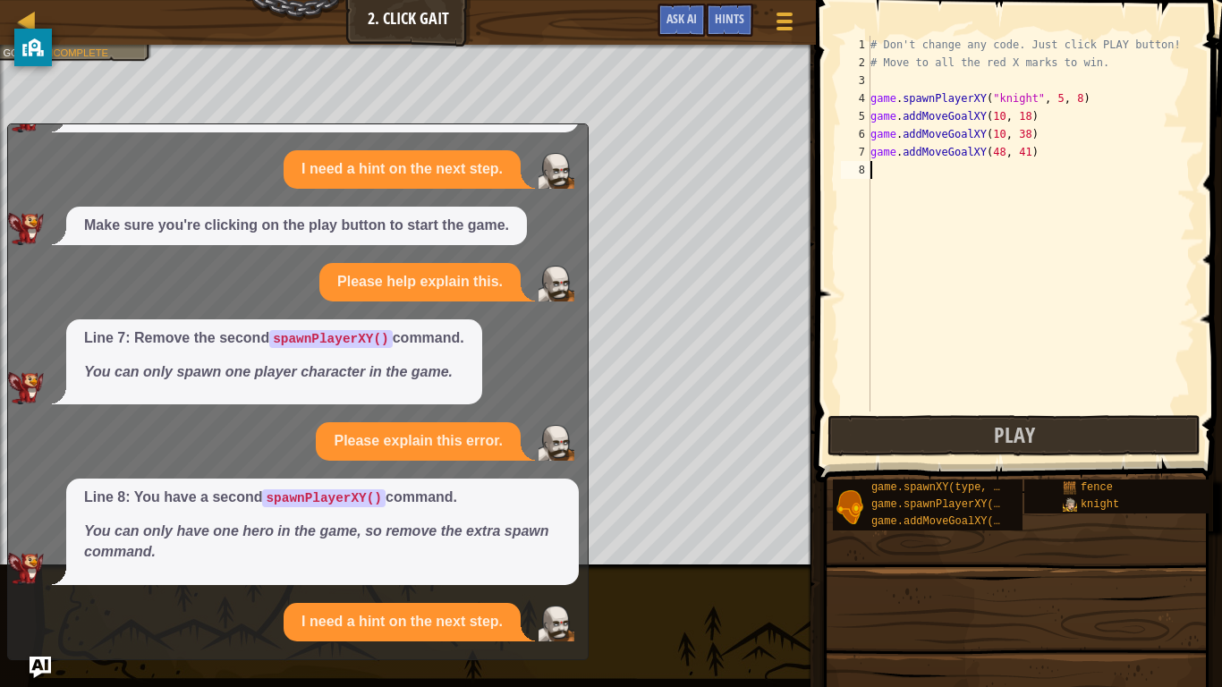
scroll to position [294, 0]
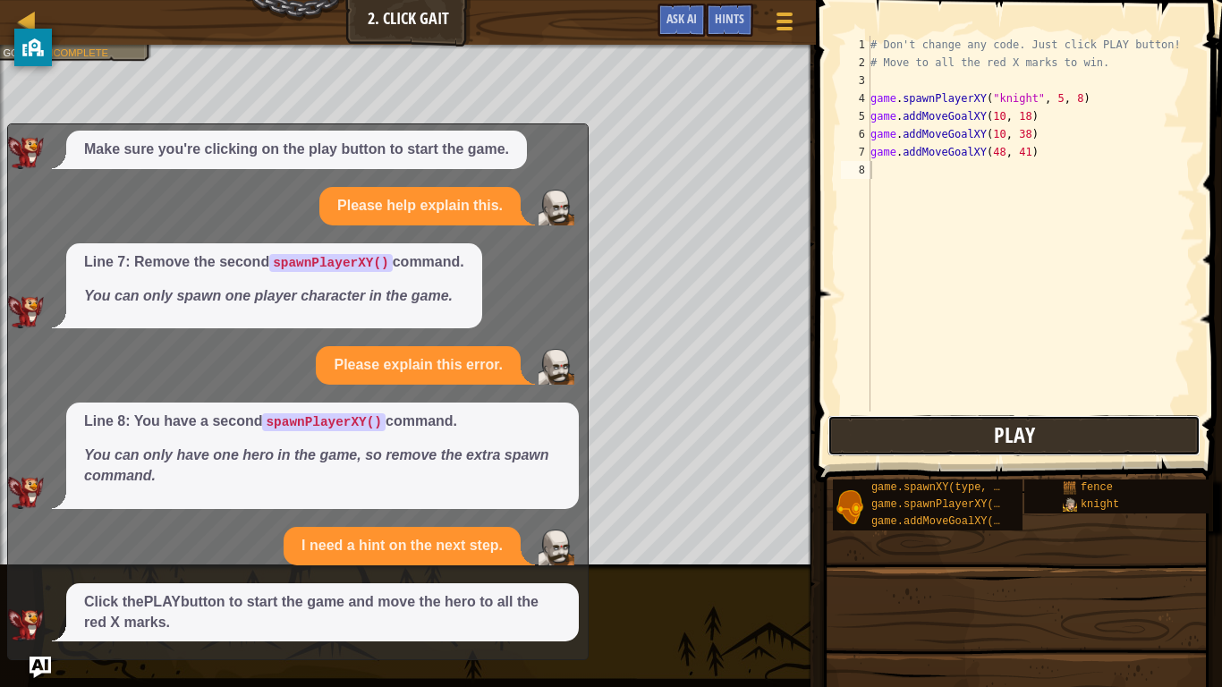
click at [947, 448] on button "Play" at bounding box center [1013, 435] width 373 height 41
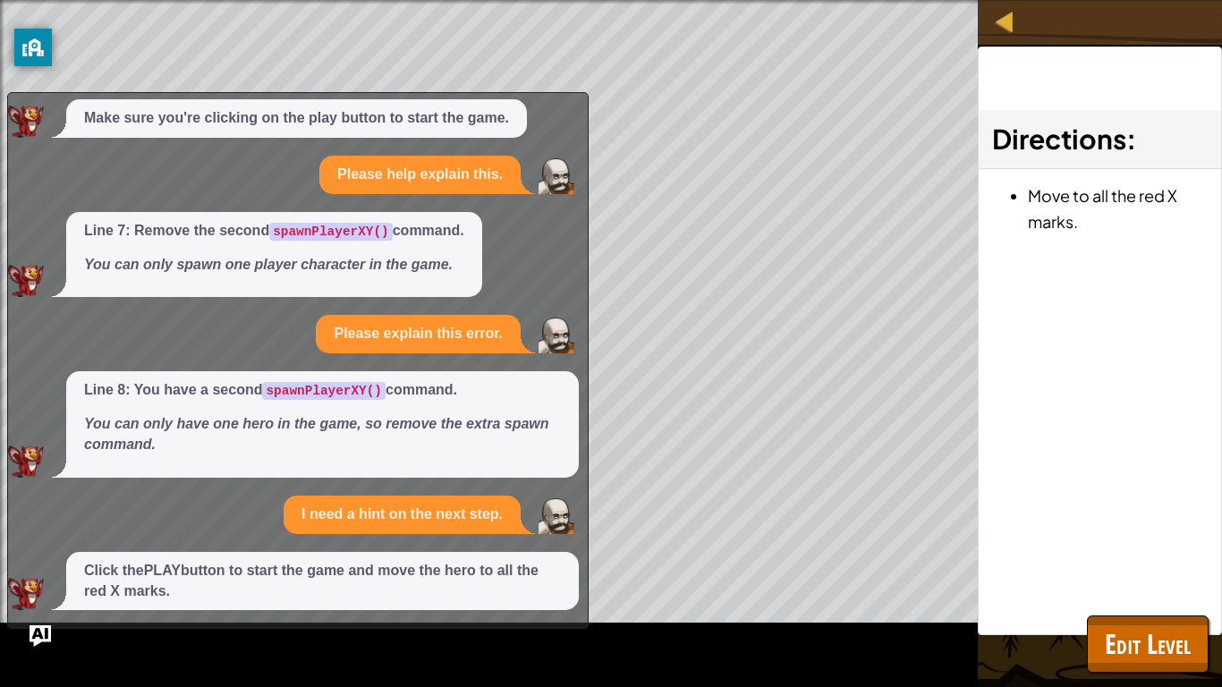
click at [570, 106] on div "Make sure you're clicking on the play button to start the game." at bounding box center [293, 118] width 571 height 38
click at [1167, 608] on span "Edit Level" at bounding box center [1148, 643] width 86 height 37
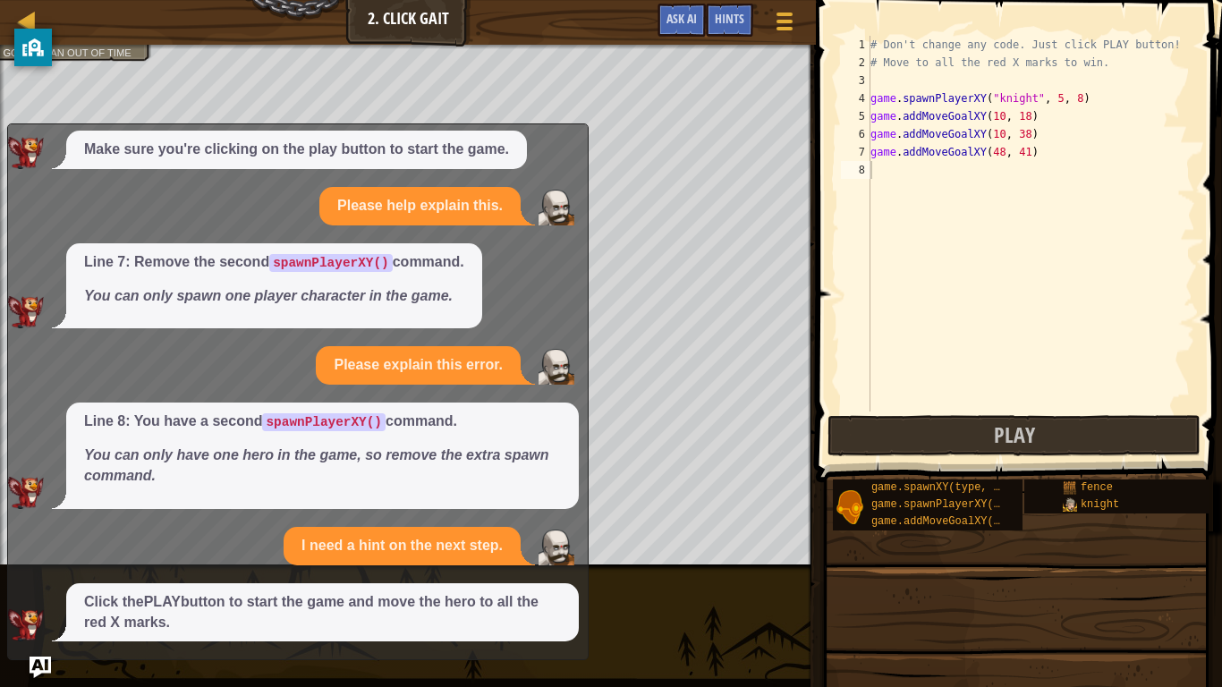
scroll to position [0, 0]
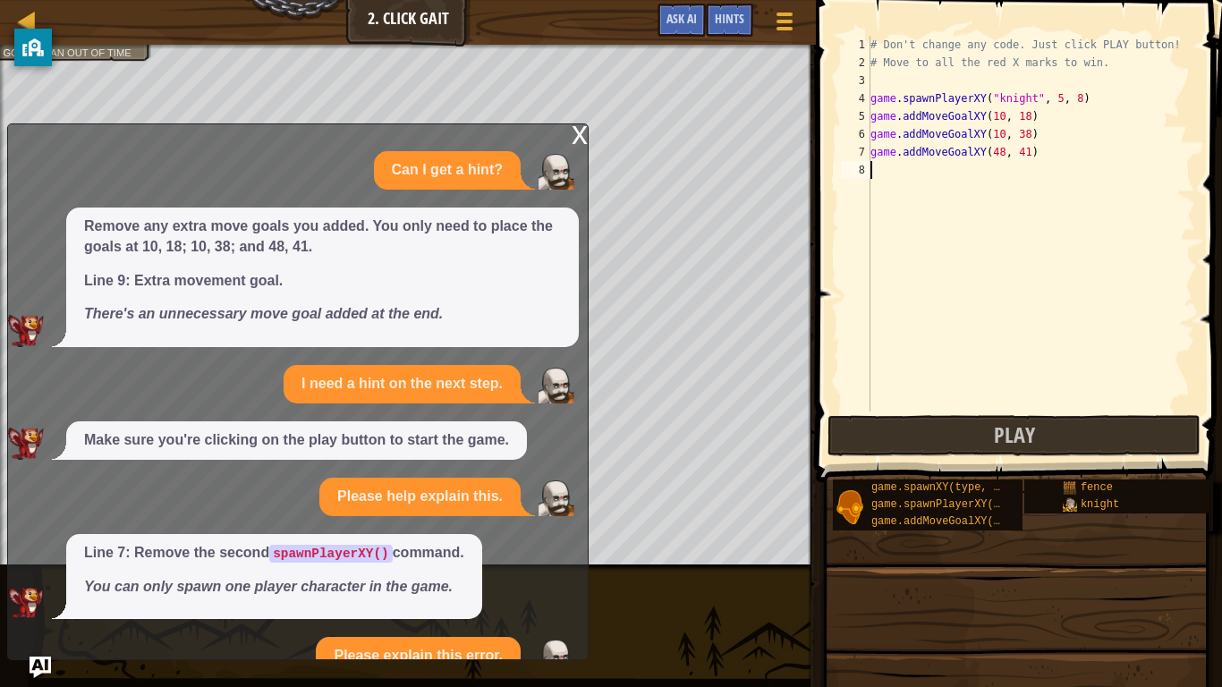
click at [580, 136] on div "x" at bounding box center [580, 133] width 16 height 18
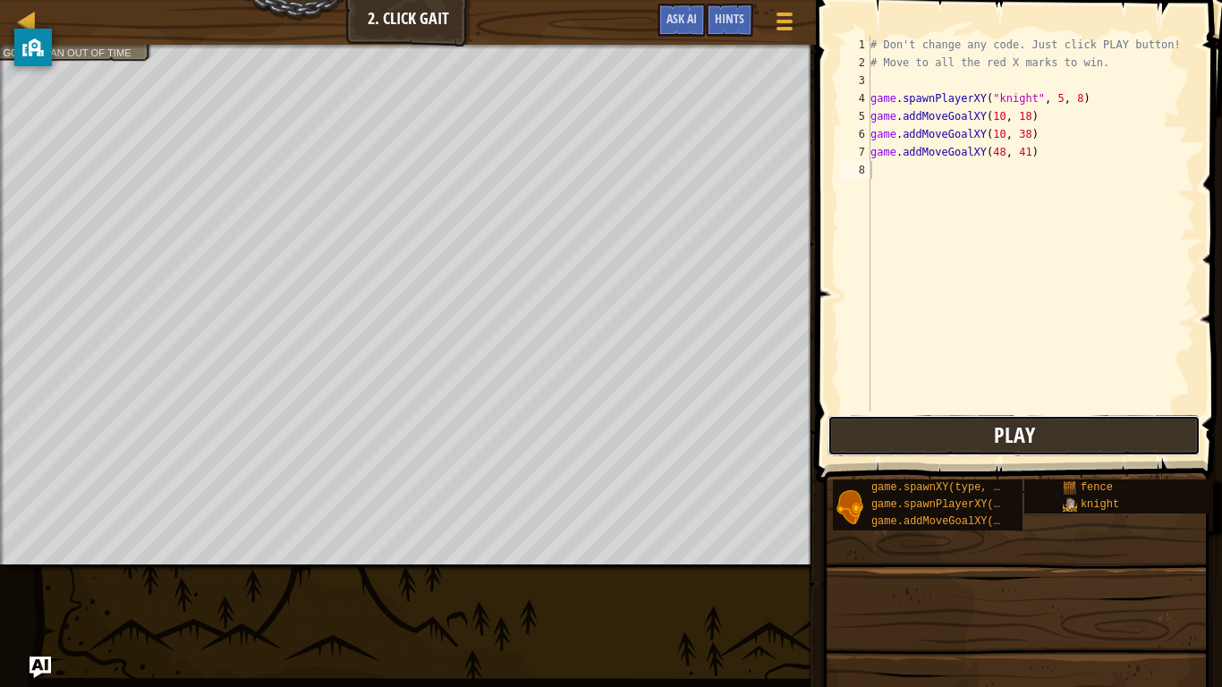
click at [950, 430] on button "Play" at bounding box center [1013, 435] width 373 height 41
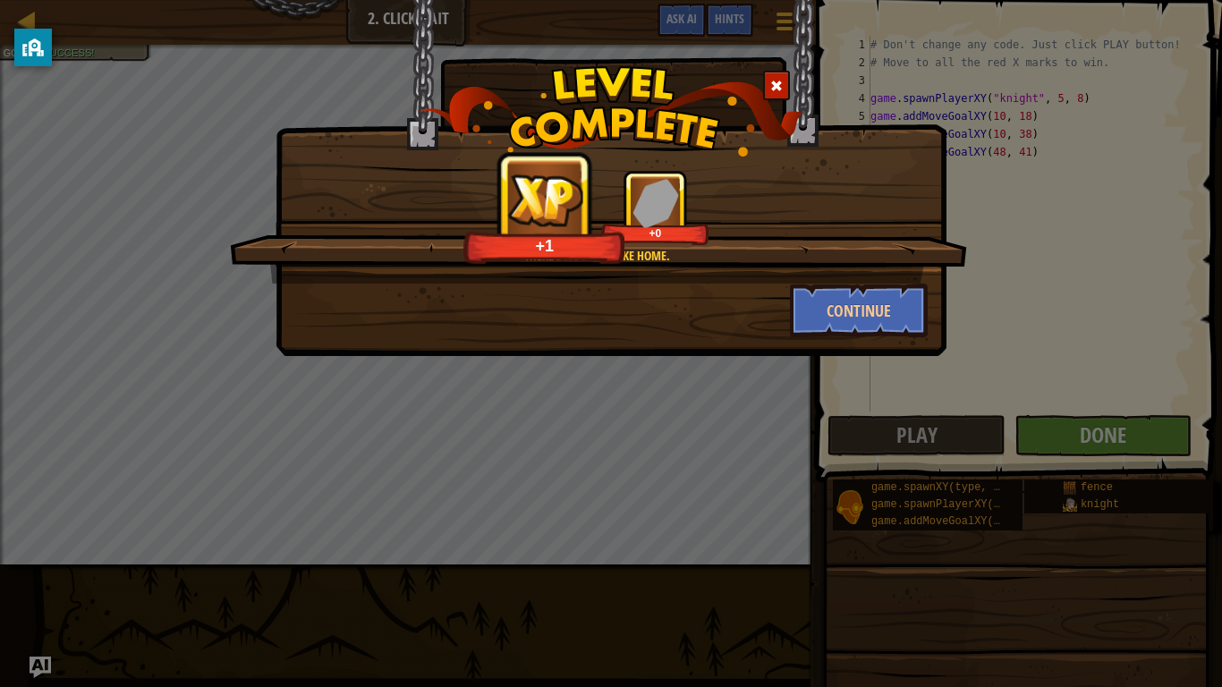
click at [778, 82] on span at bounding box center [776, 86] width 13 height 13
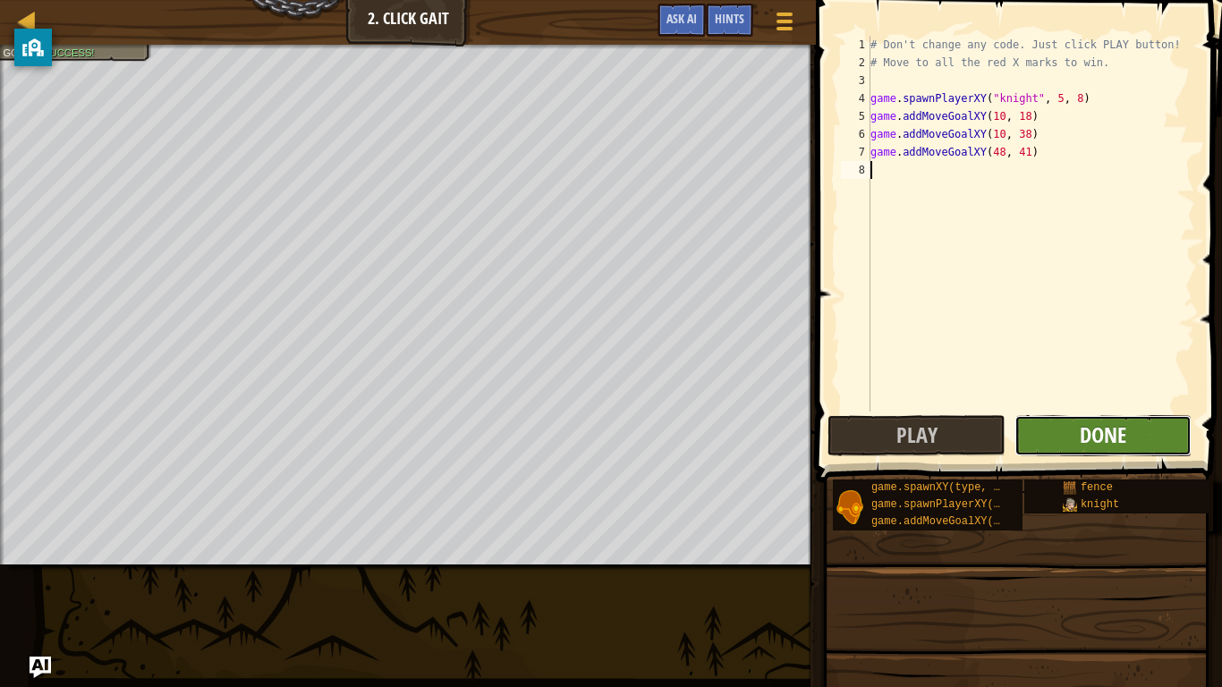
click at [1107, 445] on span "Done" at bounding box center [1103, 434] width 47 height 29
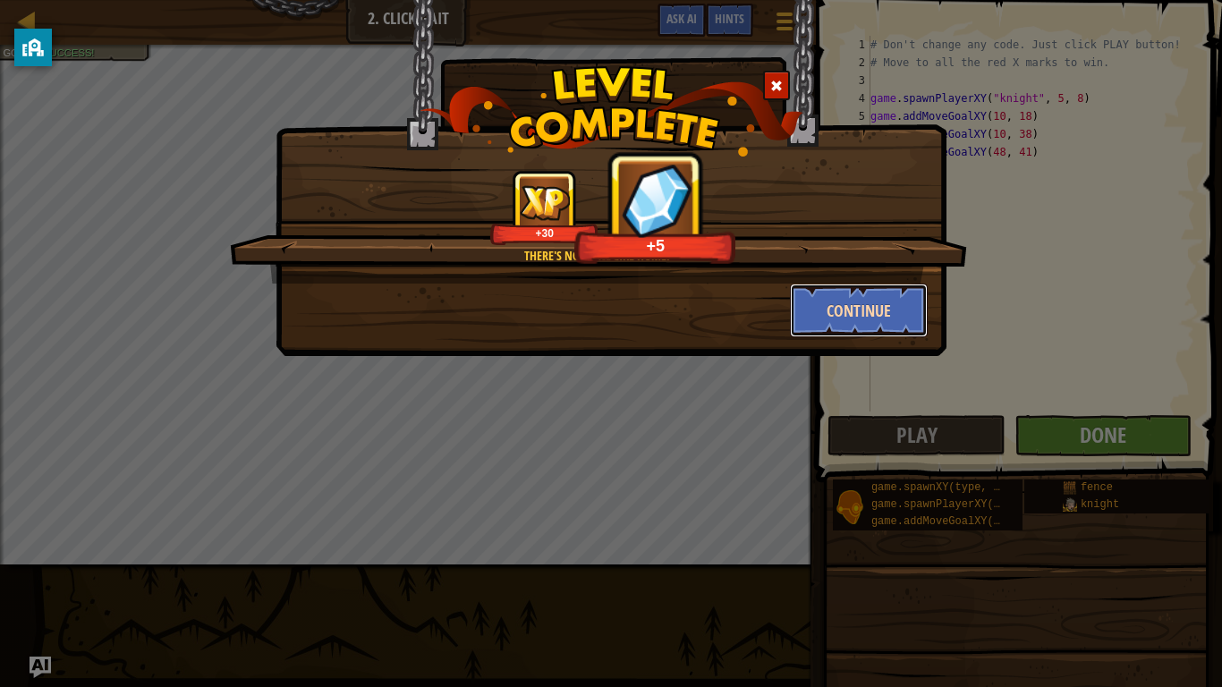
click at [866, 324] on button "Continue" at bounding box center [859, 311] width 139 height 54
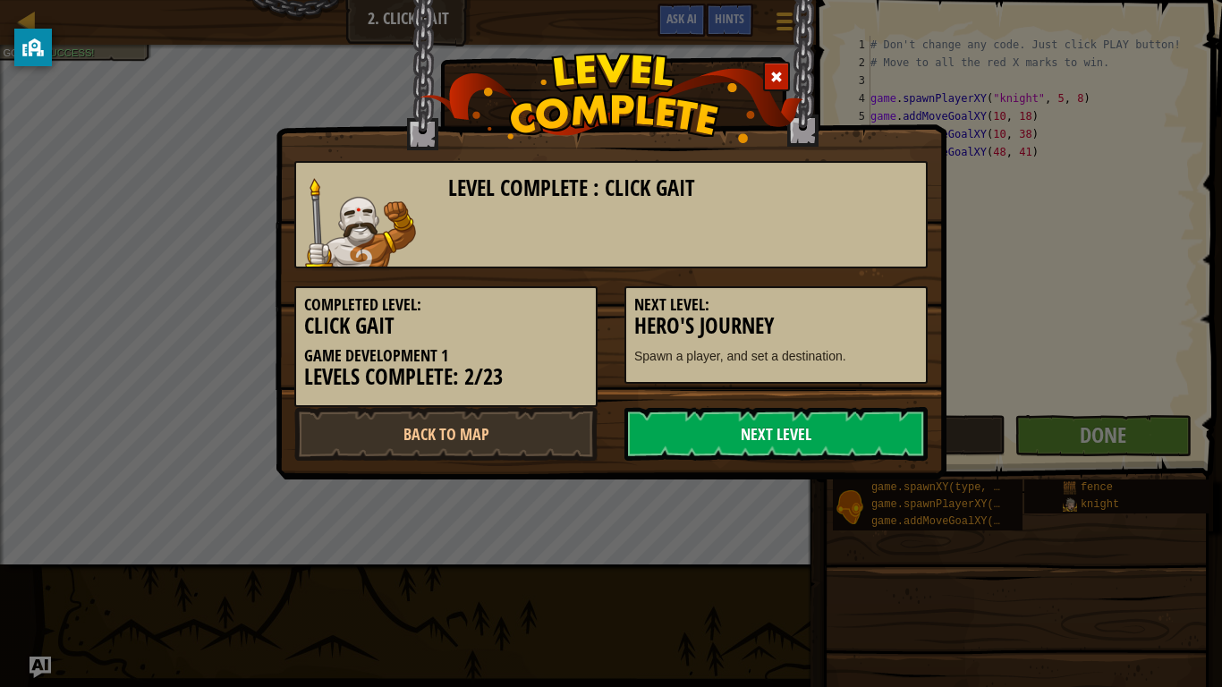
click at [826, 439] on link "Next Level" at bounding box center [775, 434] width 303 height 54
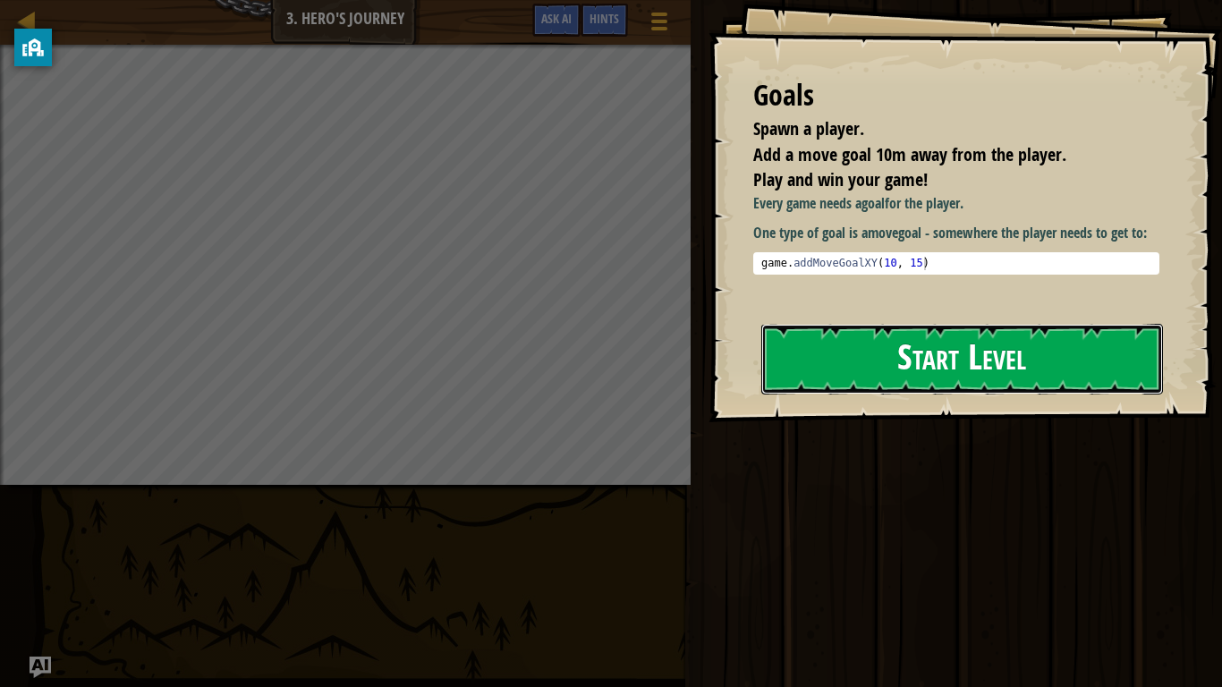
click at [868, 352] on button "Start Level" at bounding box center [962, 359] width 402 height 71
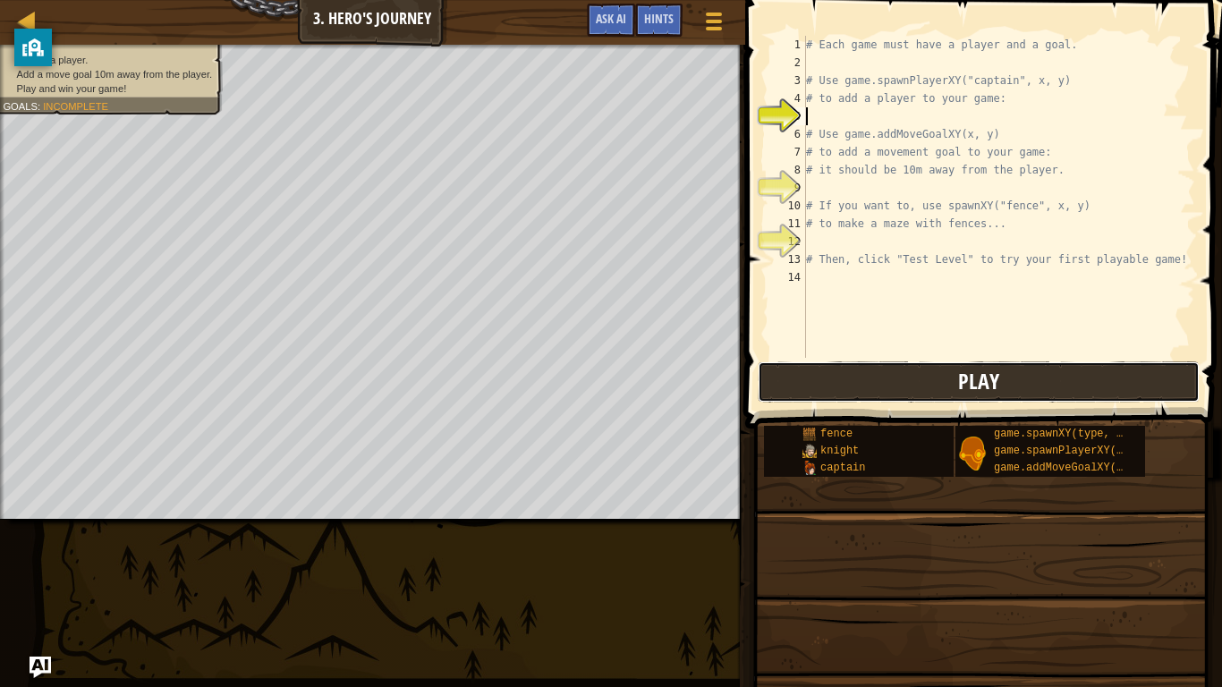
click at [937, 376] on button "Play" at bounding box center [979, 381] width 442 height 41
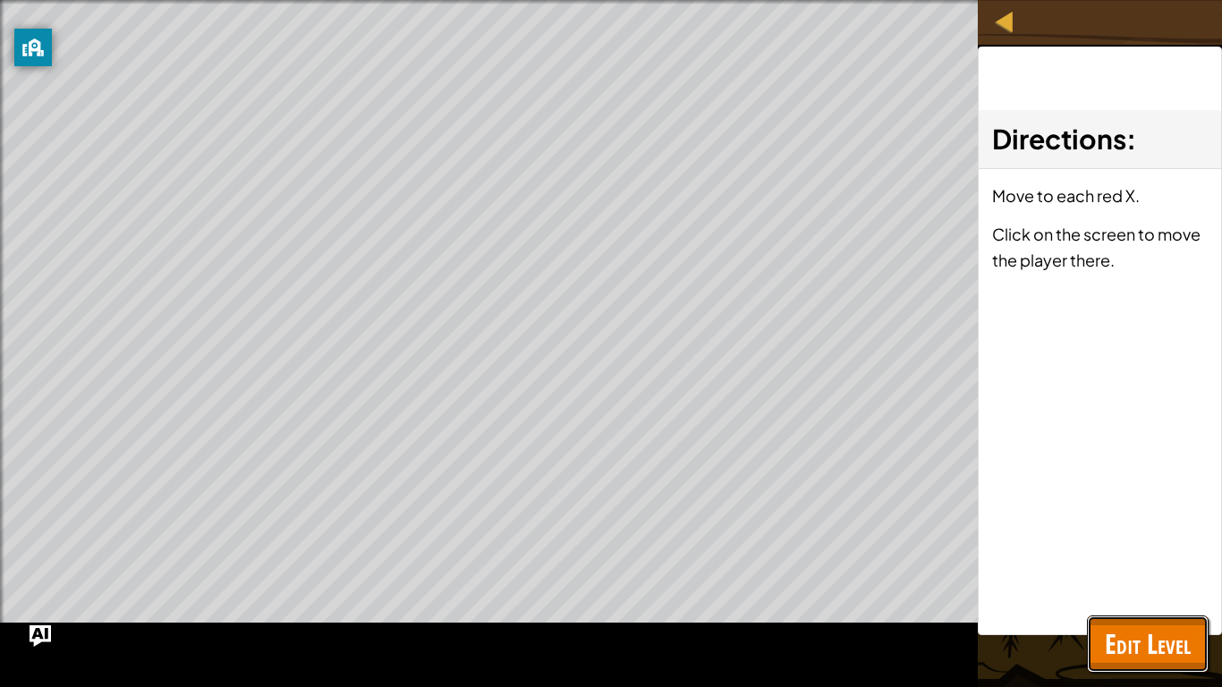
click at [1192, 608] on button "Edit Level" at bounding box center [1148, 643] width 122 height 57
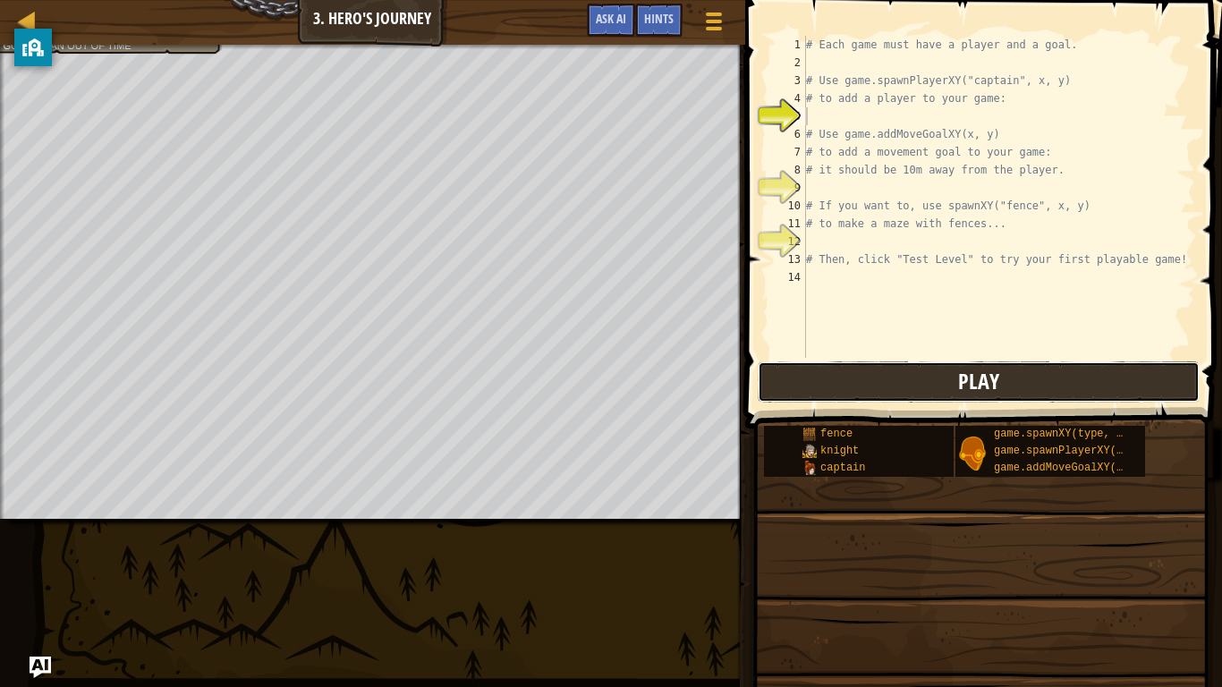
click at [871, 375] on button "Play" at bounding box center [979, 381] width 442 height 41
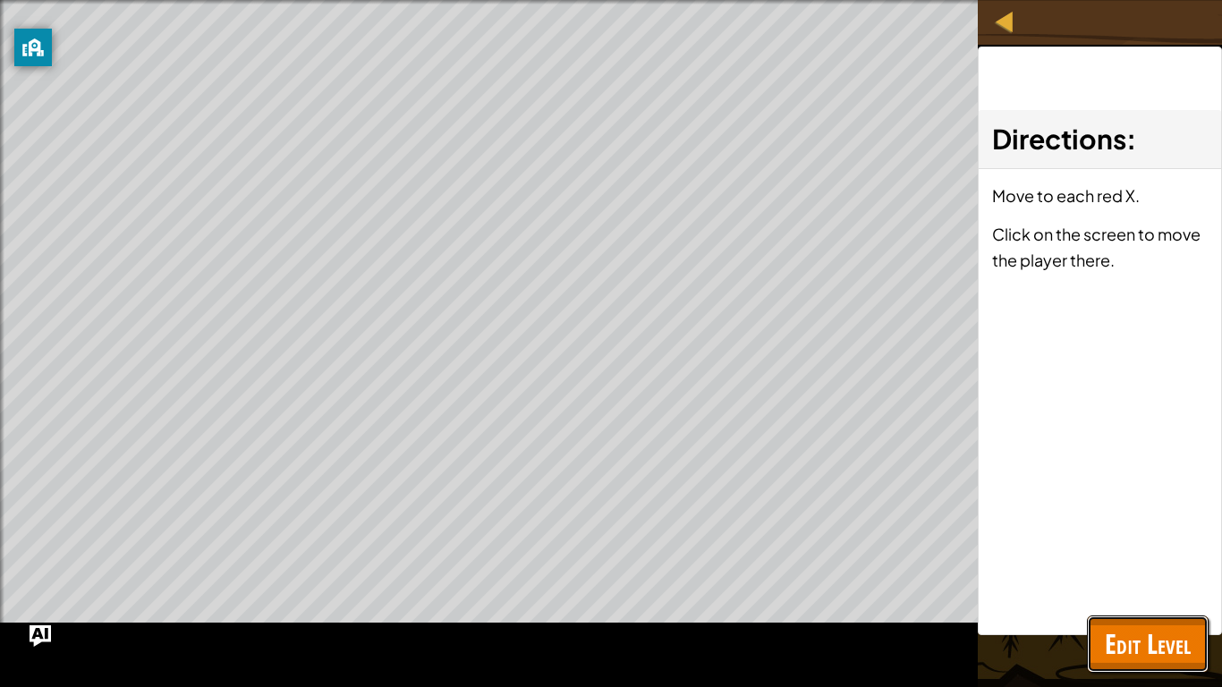
click at [1147, 608] on button "Edit Level" at bounding box center [1148, 643] width 122 height 57
